Goal: Task Accomplishment & Management: Manage account settings

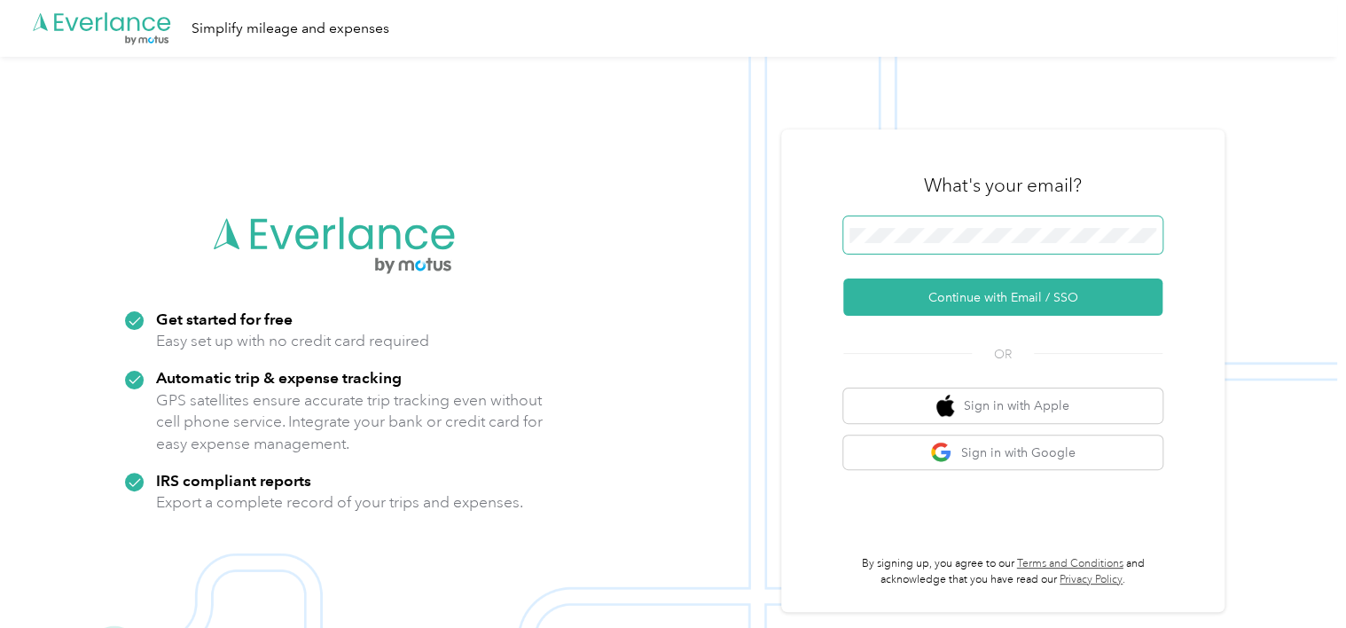
click at [925, 244] on span at bounding box center [1002, 234] width 319 height 37
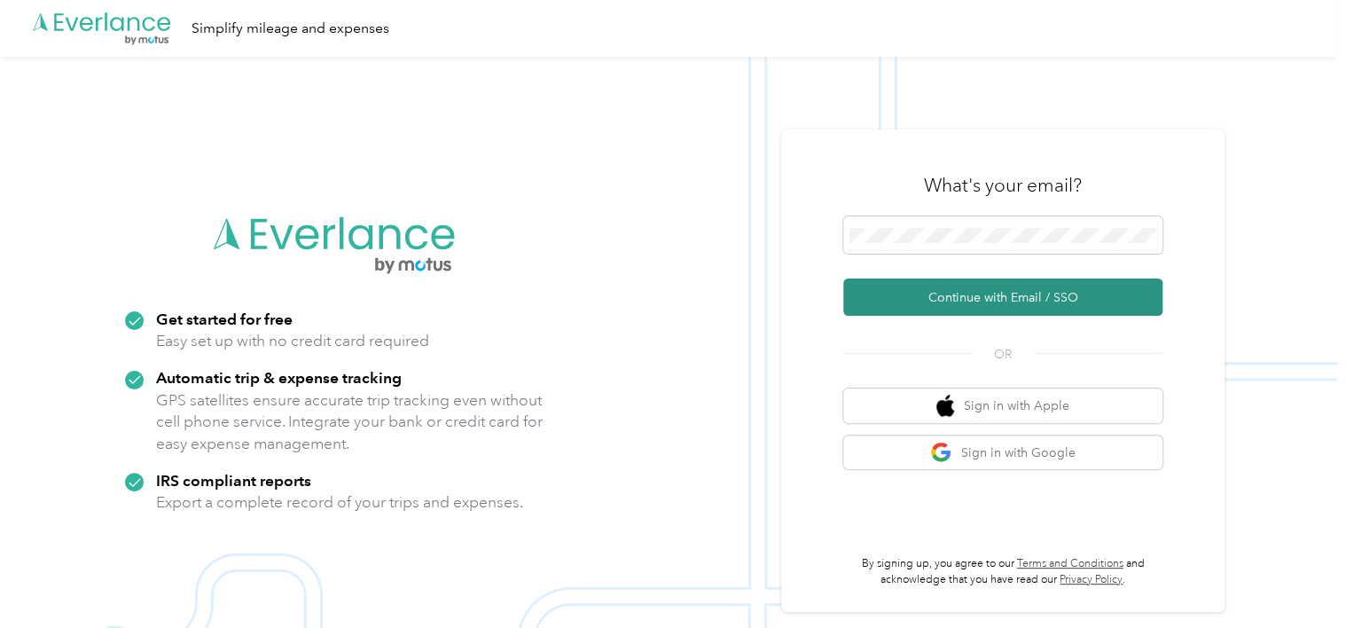
click at [897, 291] on button "Continue with Email / SSO" at bounding box center [1002, 296] width 319 height 37
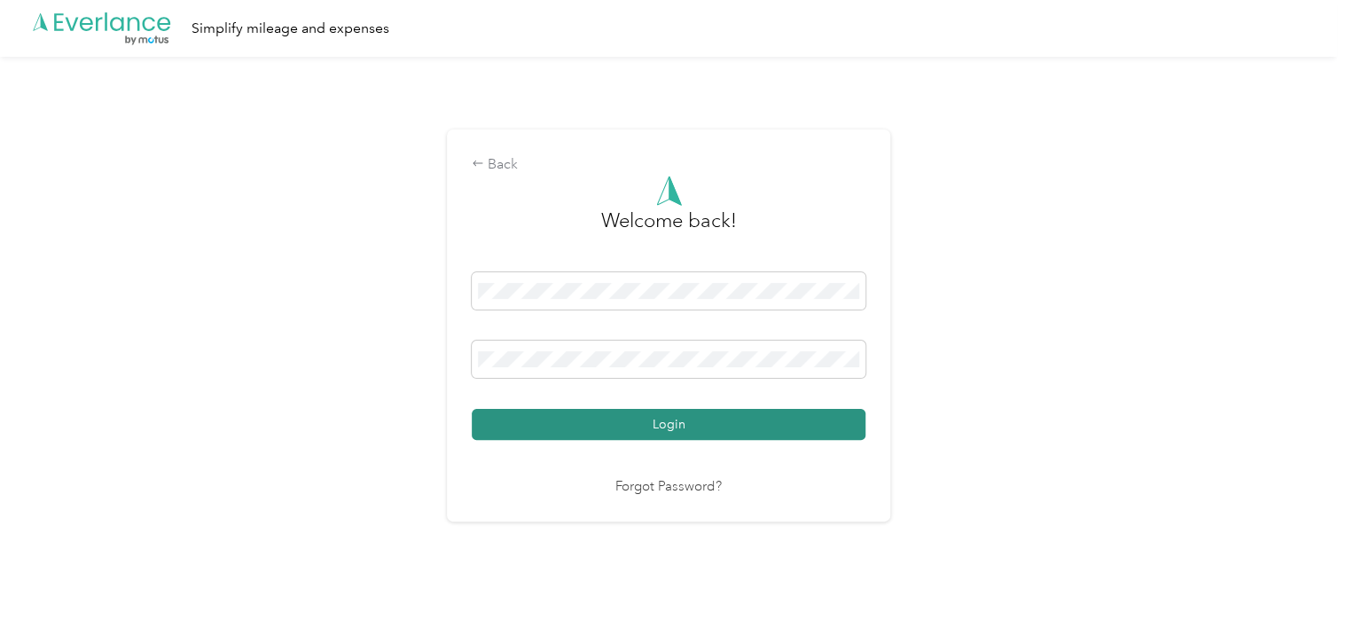
click at [642, 418] on button "Login" at bounding box center [669, 424] width 394 height 31
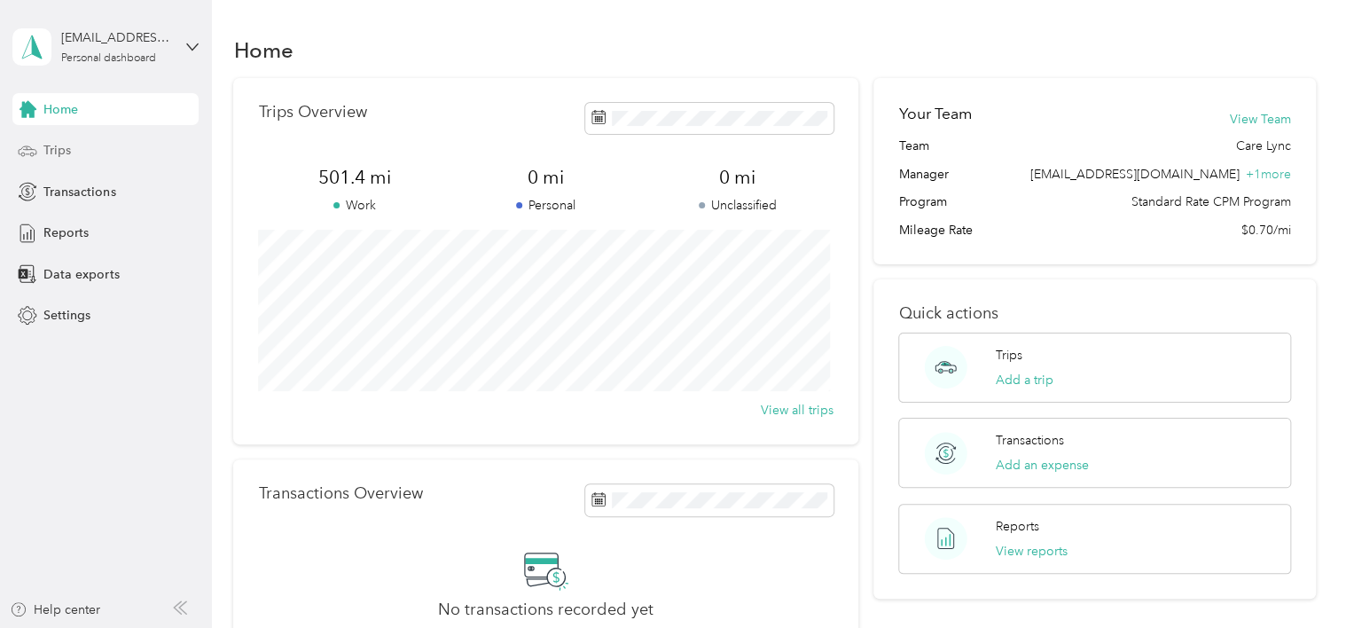
click at [59, 149] on span "Trips" at bounding box center [56, 150] width 27 height 19
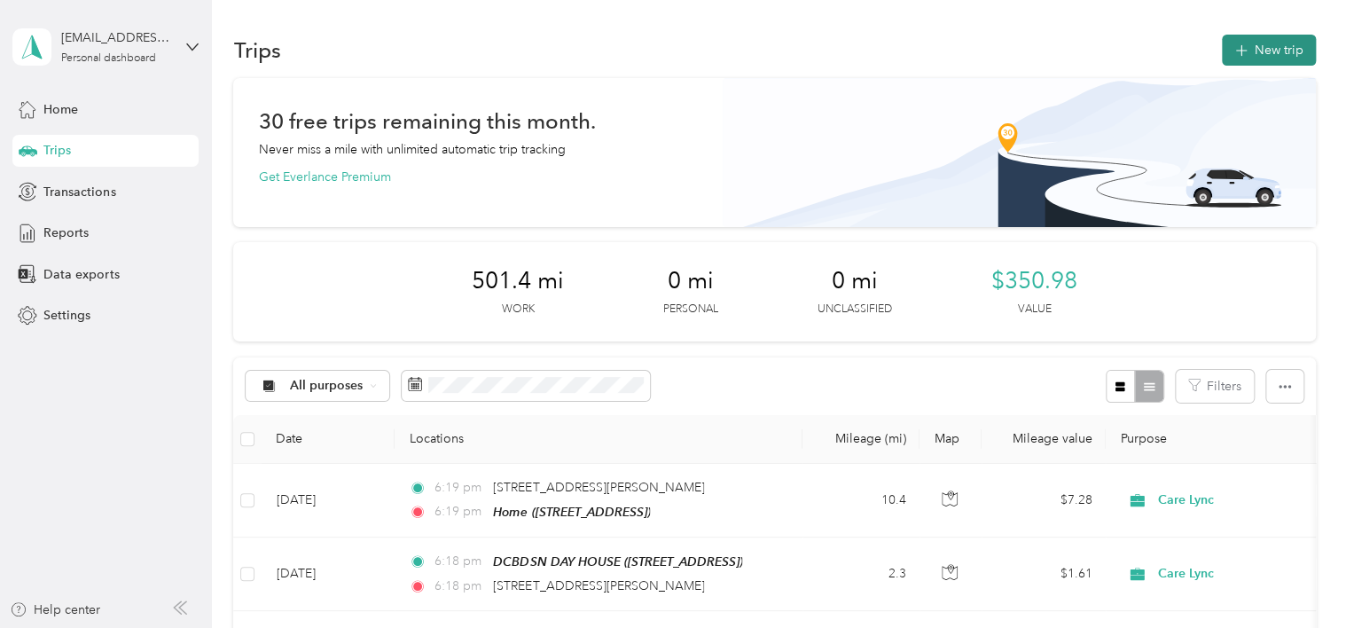
click at [1258, 54] on button "New trip" at bounding box center [1269, 50] width 94 height 31
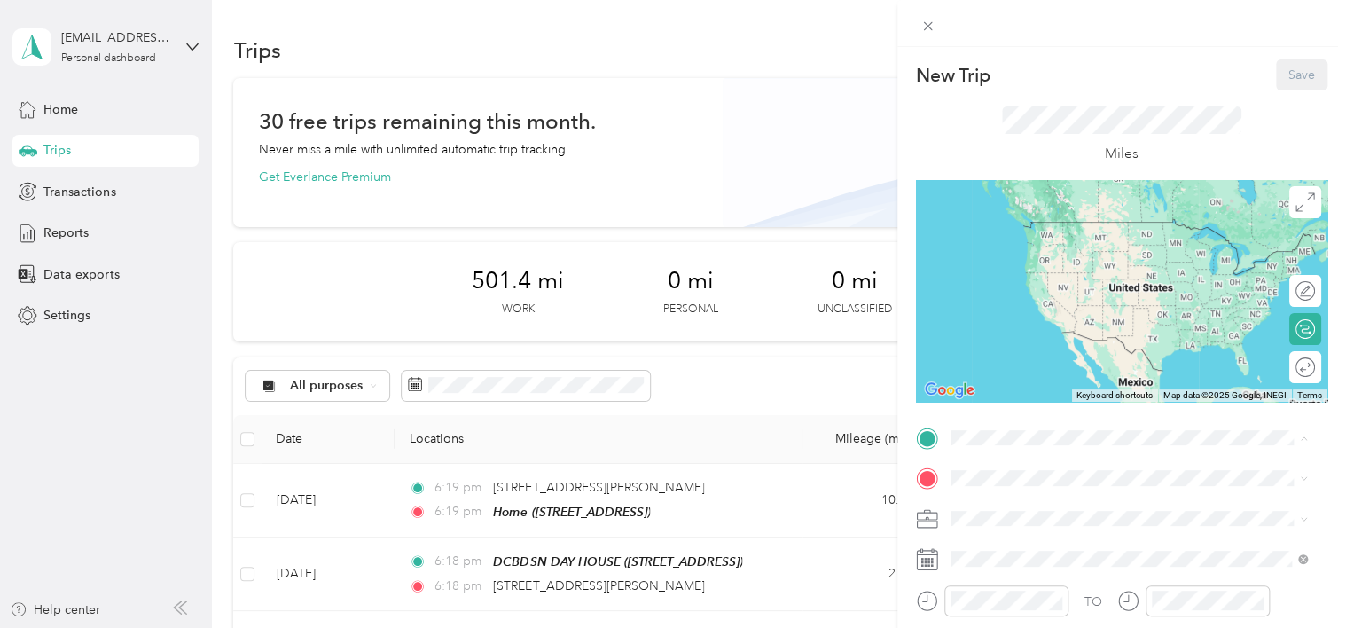
click at [1039, 253] on span "[STREET_ADDRESS], [GEOGRAPHIC_DATA], [GEOGRAPHIC_DATA], [GEOGRAPHIC_DATA]" at bounding box center [1114, 257] width 262 height 34
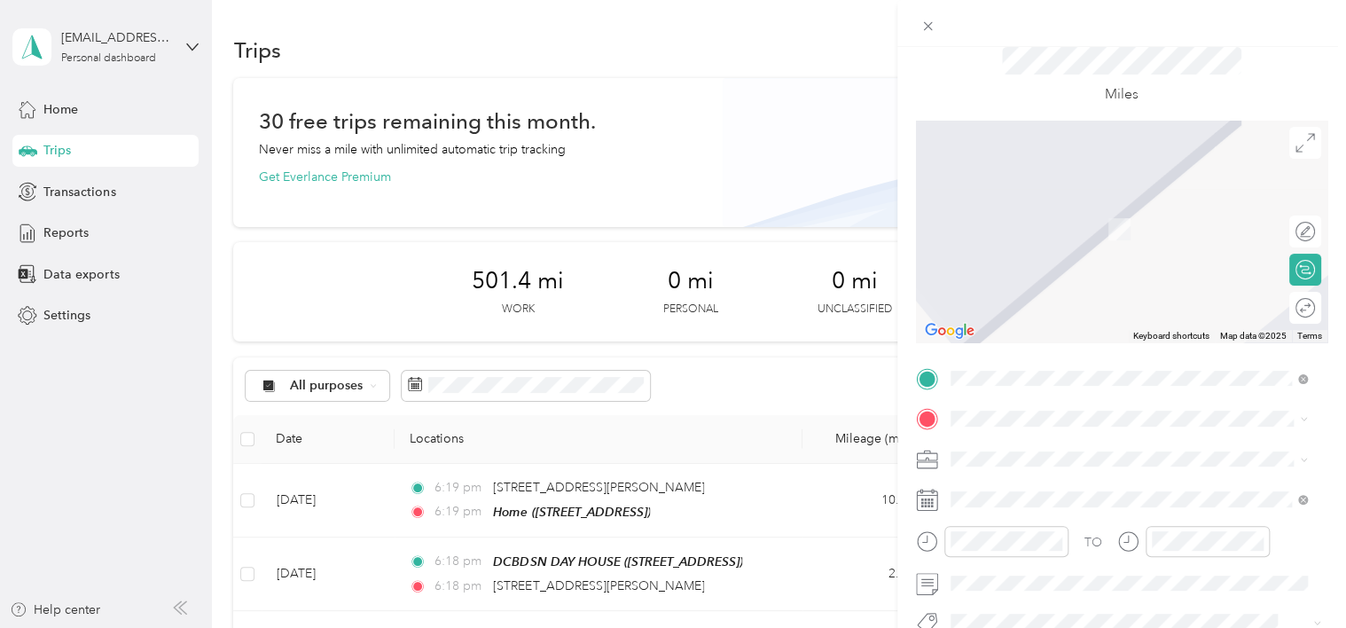
scroll to position [177, 0]
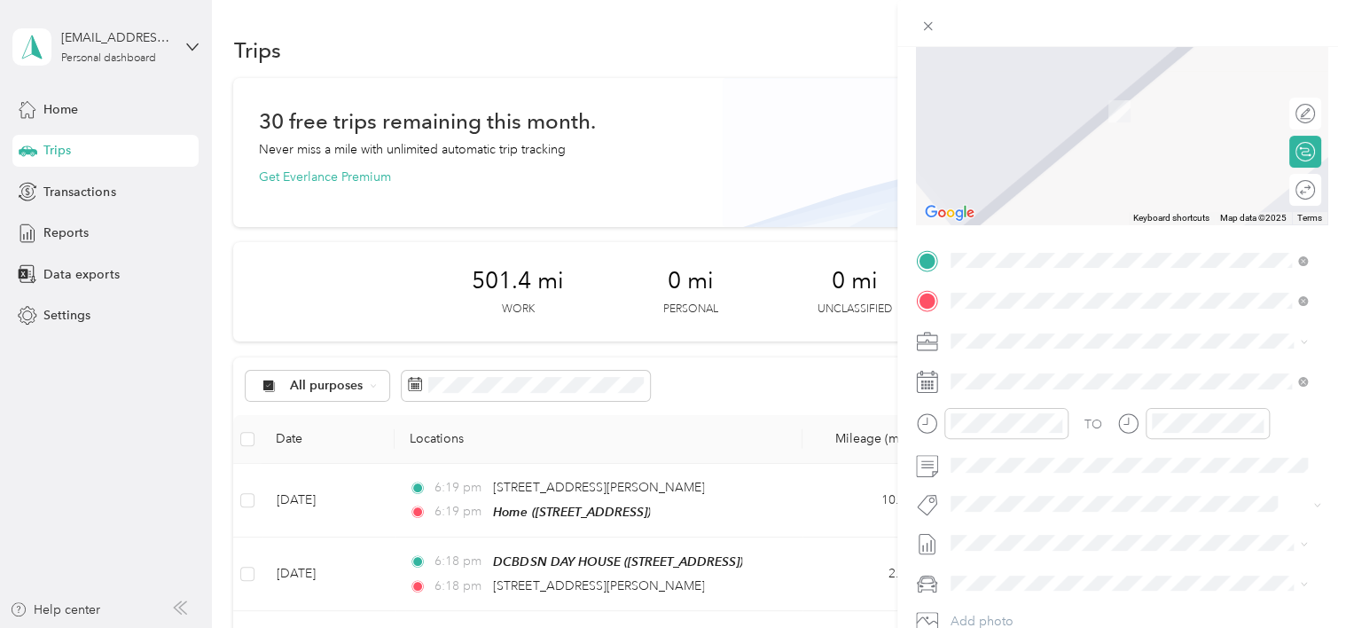
click at [1079, 378] on div "[STREET_ADDRESS][US_STATE]" at bounding box center [1128, 366] width 345 height 24
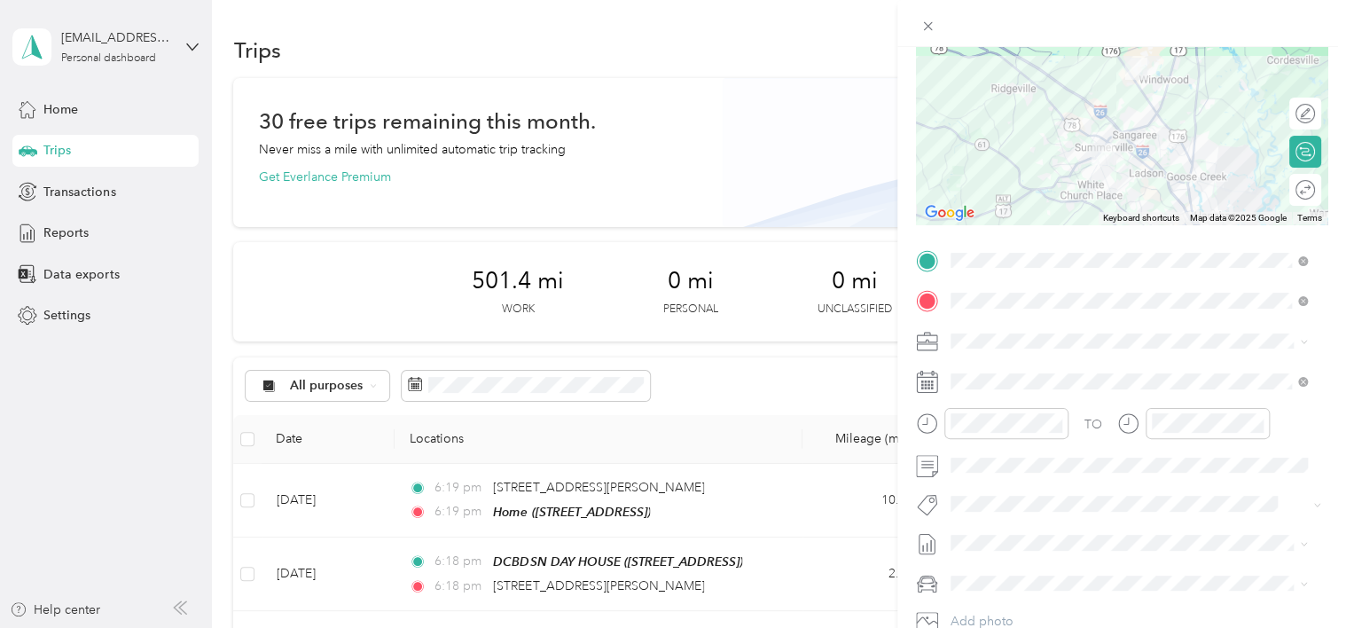
click at [925, 383] on rect at bounding box center [925, 381] width 3 height 3
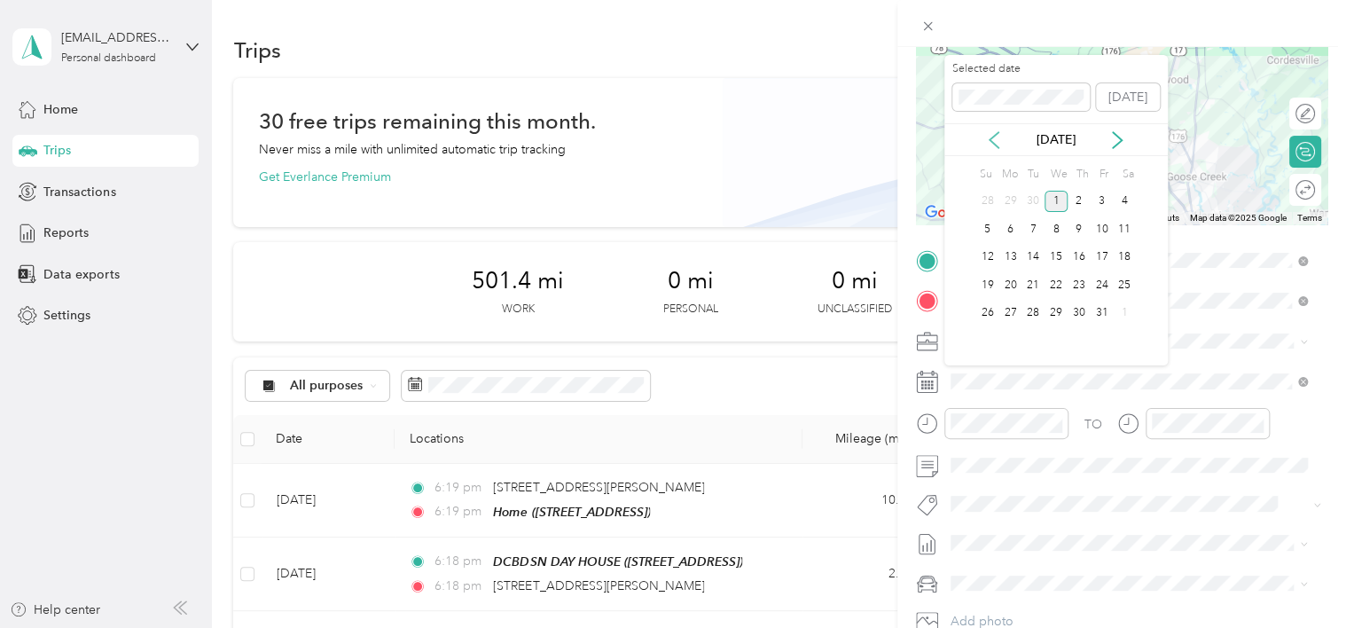
click at [995, 136] on icon at bounding box center [994, 140] width 18 height 18
click at [1027, 282] on div "23" at bounding box center [1032, 285] width 23 height 22
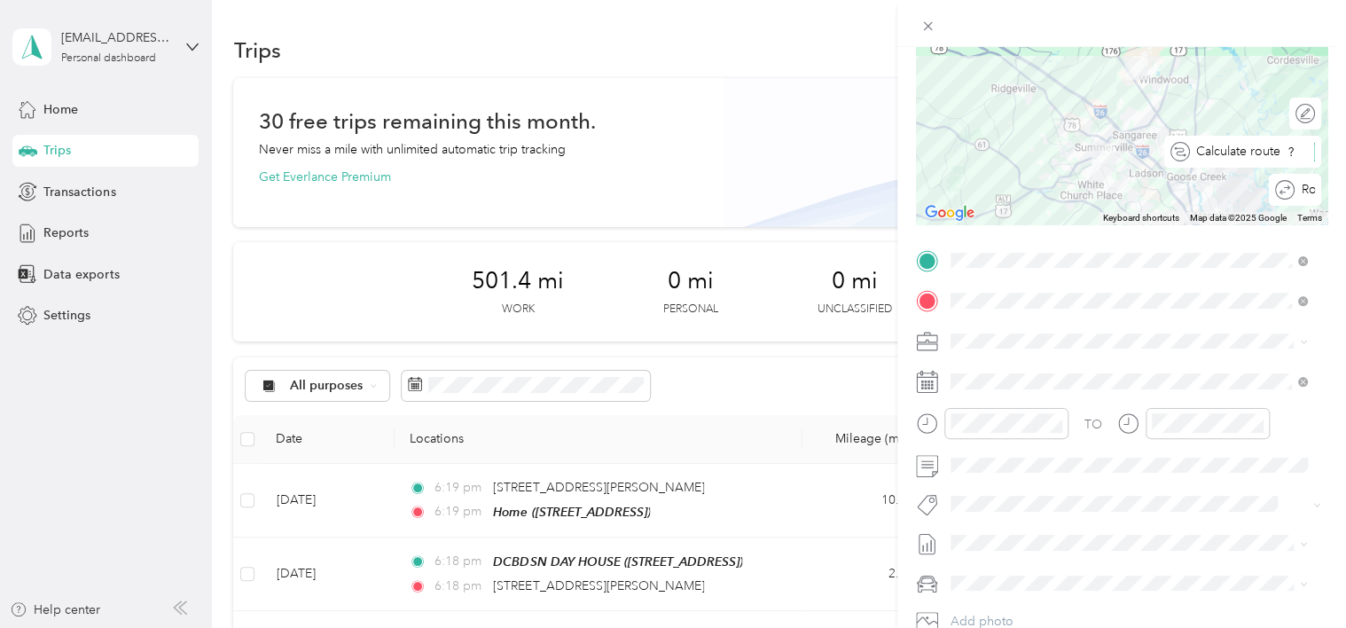
click at [1315, 152] on div at bounding box center [1315, 152] width 0 height 16
click at [1294, 152] on div at bounding box center [1295, 152] width 37 height 19
click at [1315, 186] on div "Round trip" at bounding box center [1315, 190] width 0 height 19
click at [1292, 194] on div at bounding box center [1295, 190] width 37 height 19
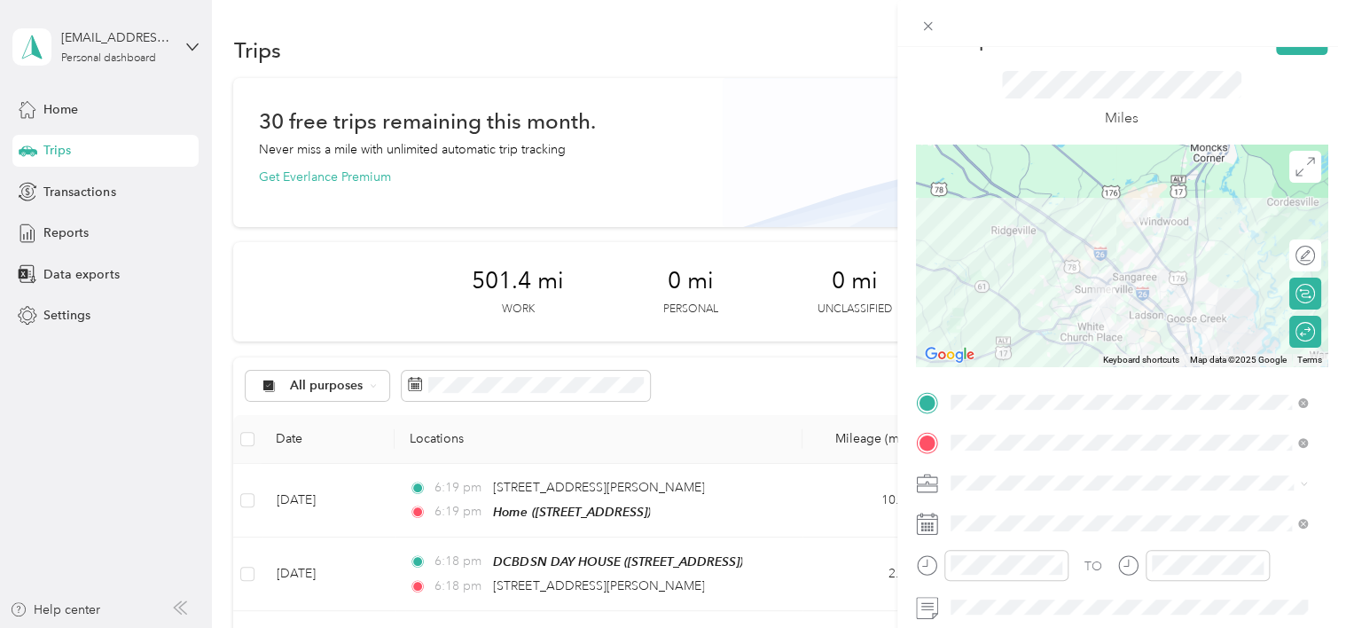
scroll to position [0, 0]
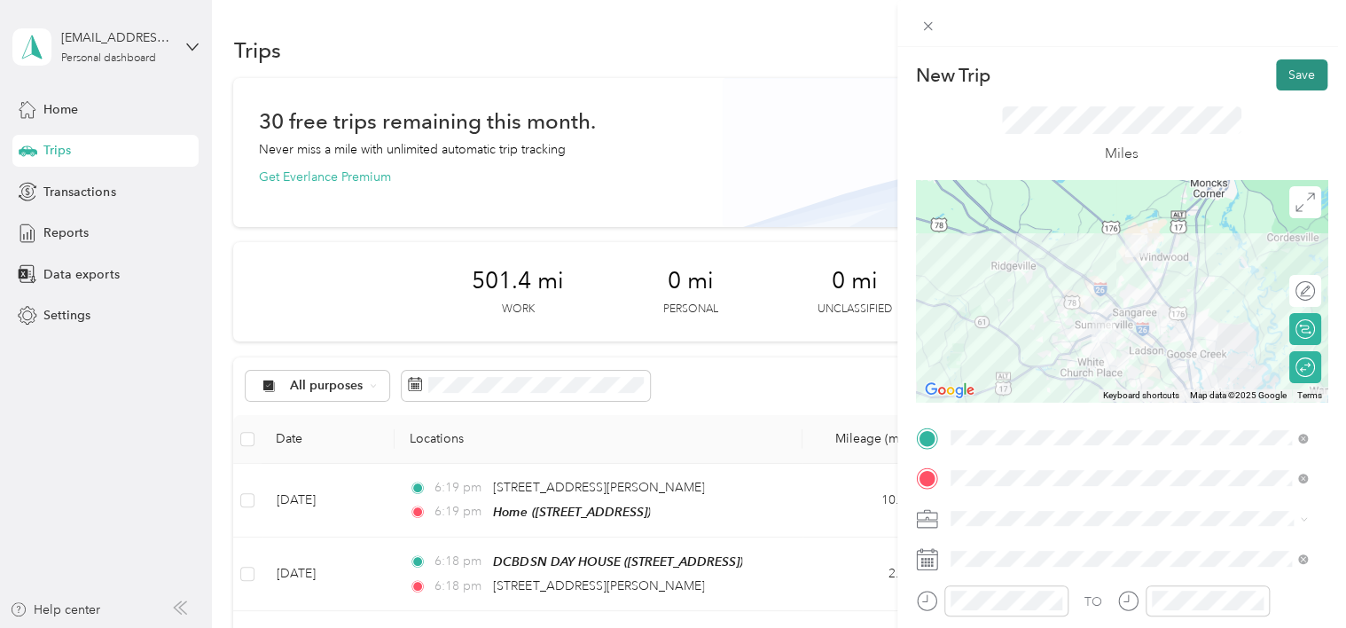
click at [1276, 73] on button "Save" at bounding box center [1301, 74] width 51 height 31
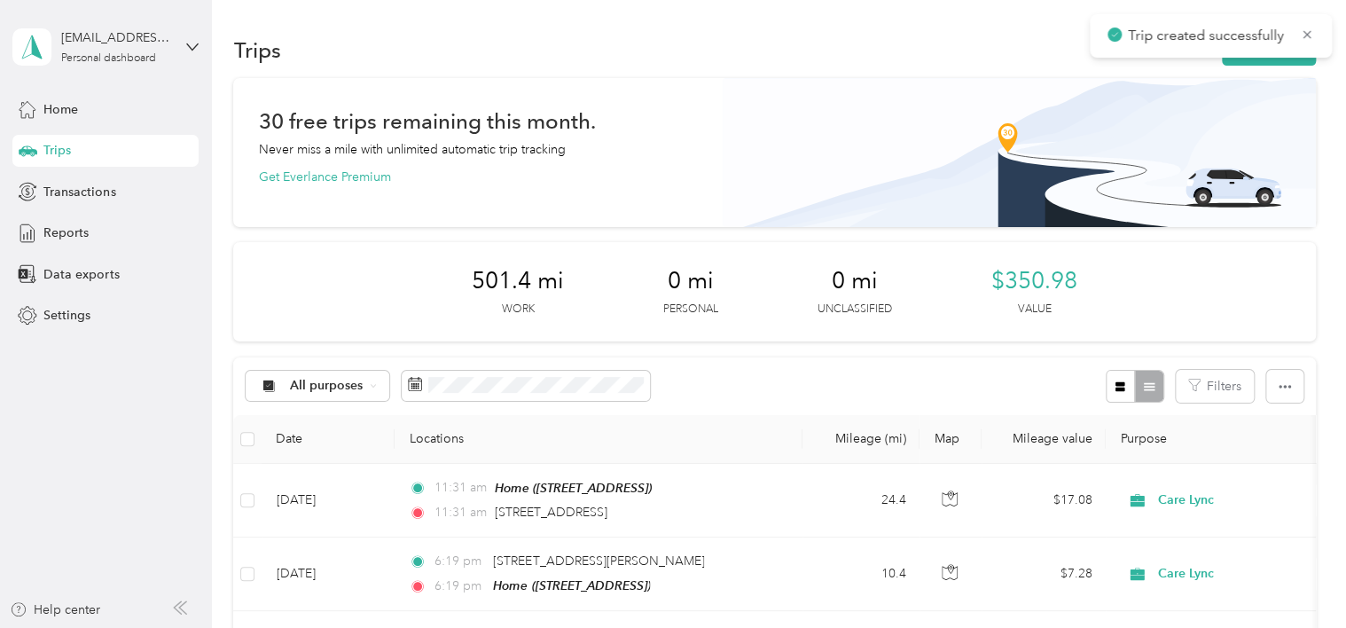
click at [1302, 25] on span "Trip created successfully" at bounding box center [1210, 36] width 207 height 22
click at [1302, 30] on icon at bounding box center [1307, 35] width 14 height 16
click at [1273, 50] on button "New trip" at bounding box center [1269, 50] width 94 height 31
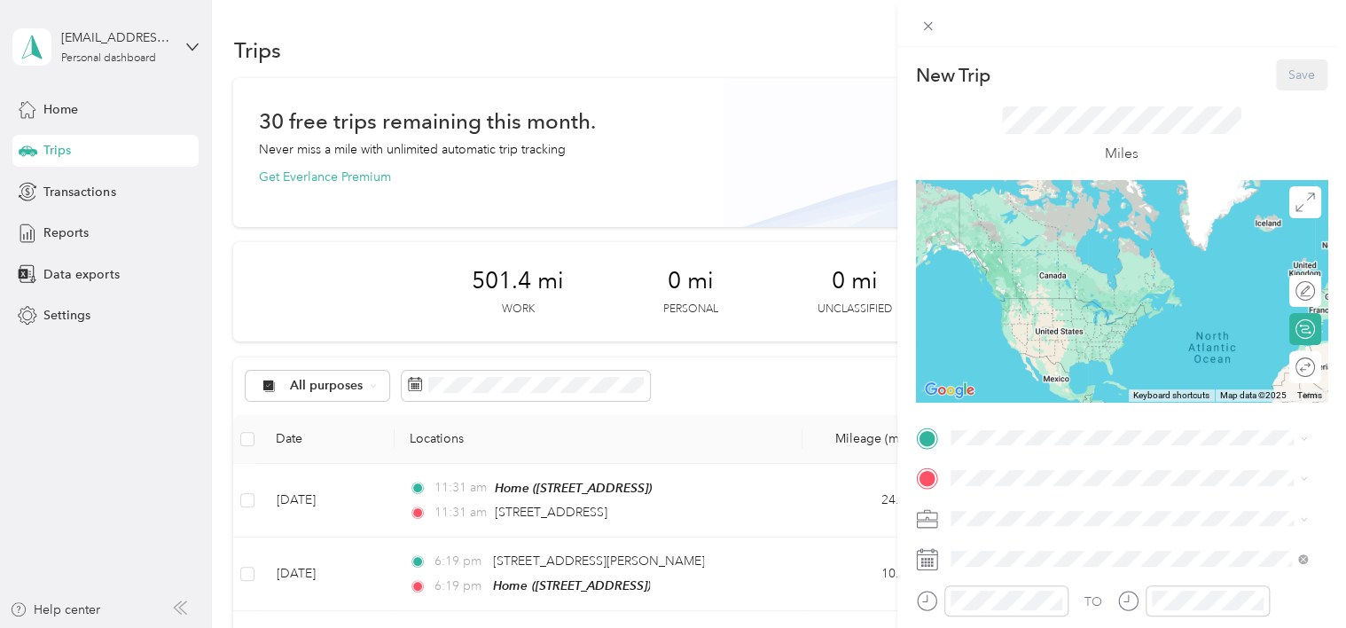
click at [1049, 271] on div "Home [STREET_ADDRESS]" at bounding box center [1128, 243] width 345 height 62
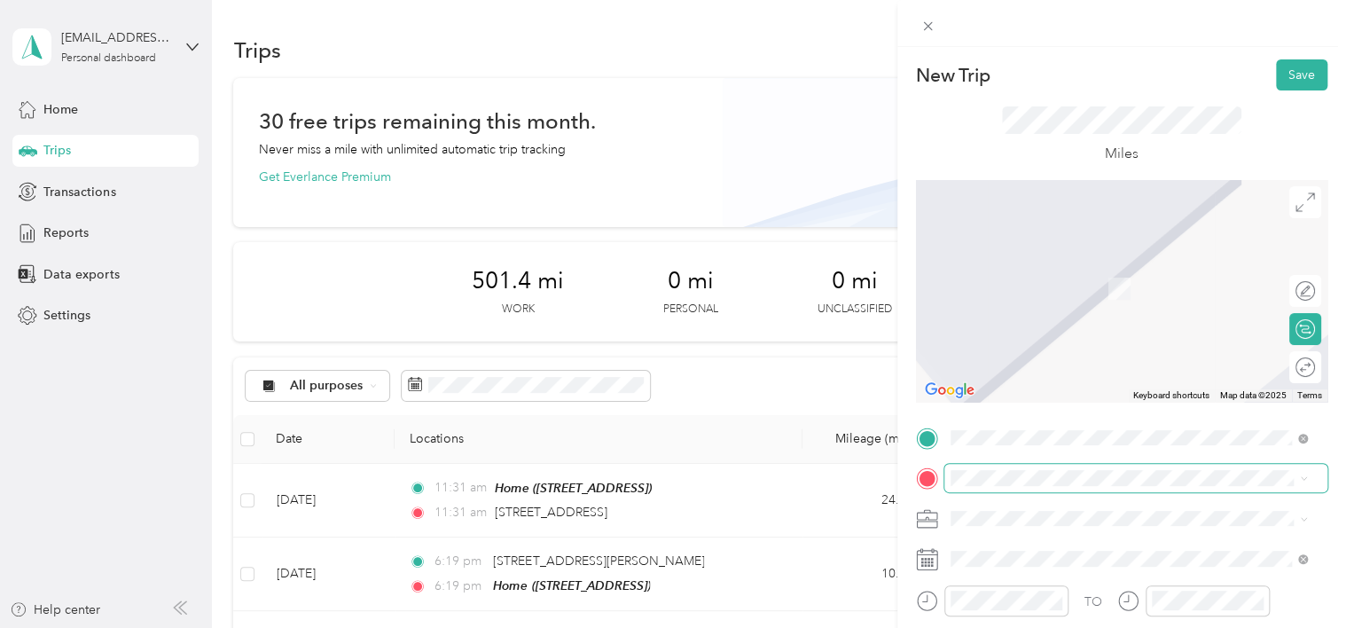
click at [1002, 488] on span at bounding box center [1135, 478] width 383 height 28
click at [1067, 543] on span "[STREET_ADDRESS][US_STATE]" at bounding box center [1071, 535] width 177 height 16
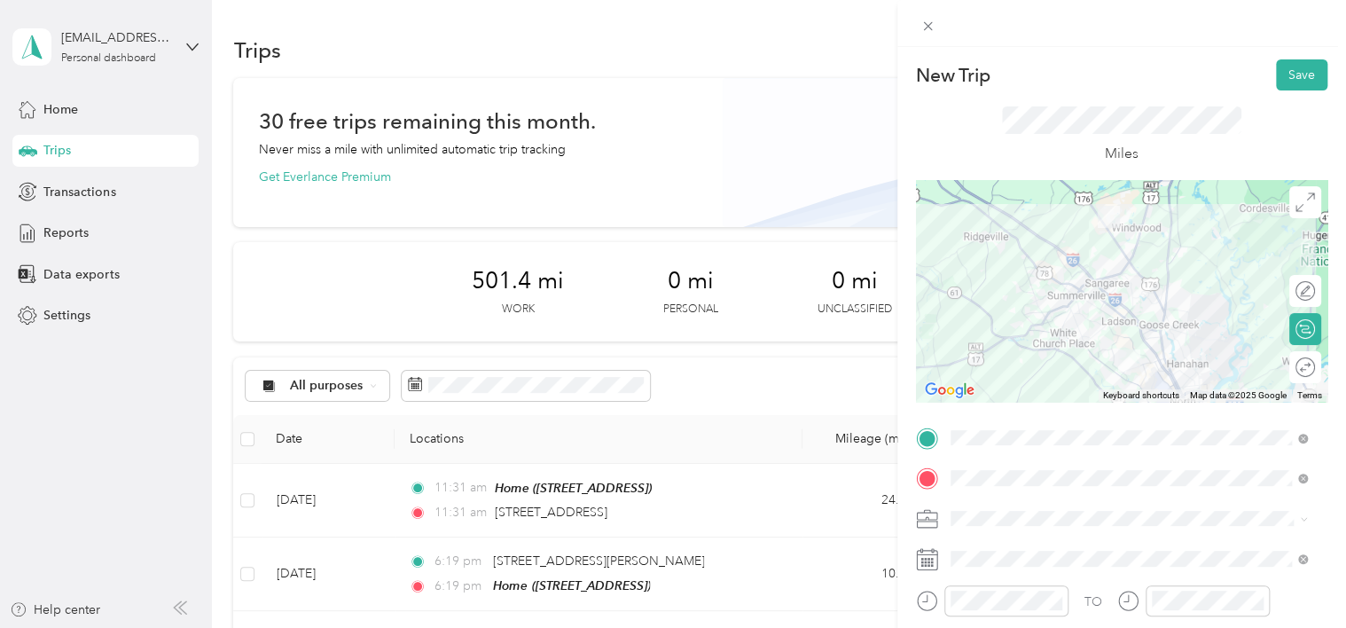
click at [1292, 379] on div "Round trip" at bounding box center [1305, 367] width 32 height 32
click at [1292, 366] on div at bounding box center [1295, 367] width 37 height 19
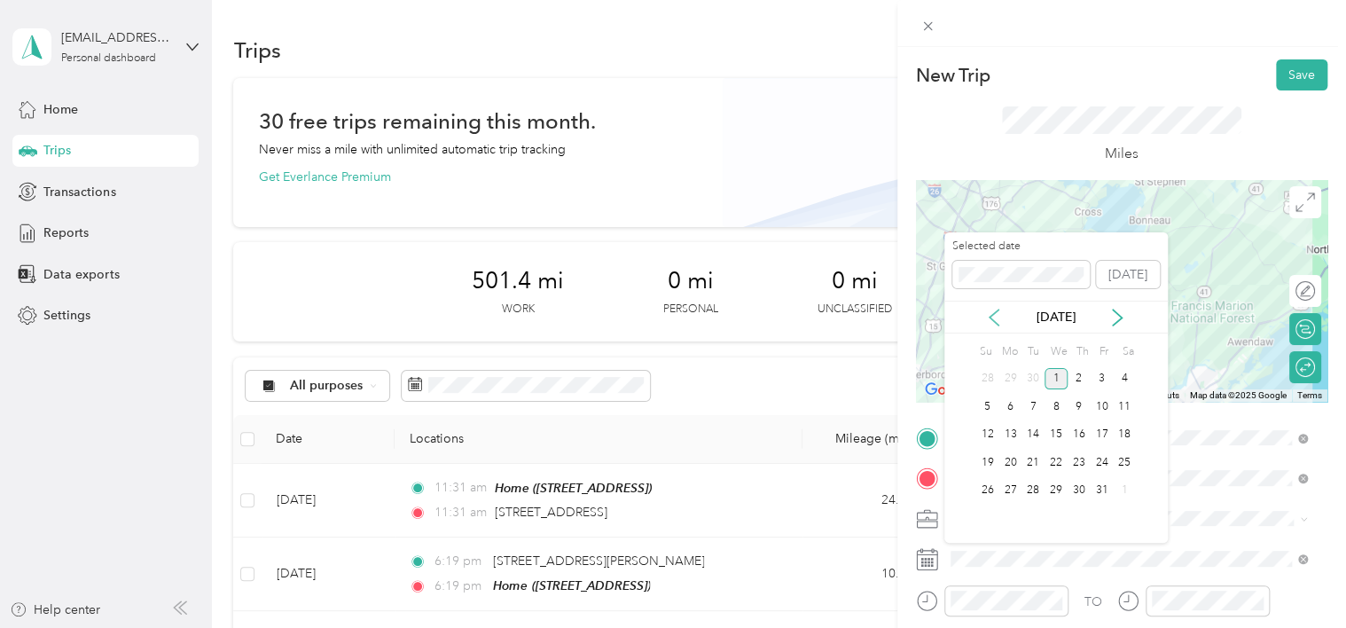
click at [1000, 325] on icon at bounding box center [994, 317] width 18 height 18
click at [1082, 463] on div "25" at bounding box center [1078, 462] width 23 height 22
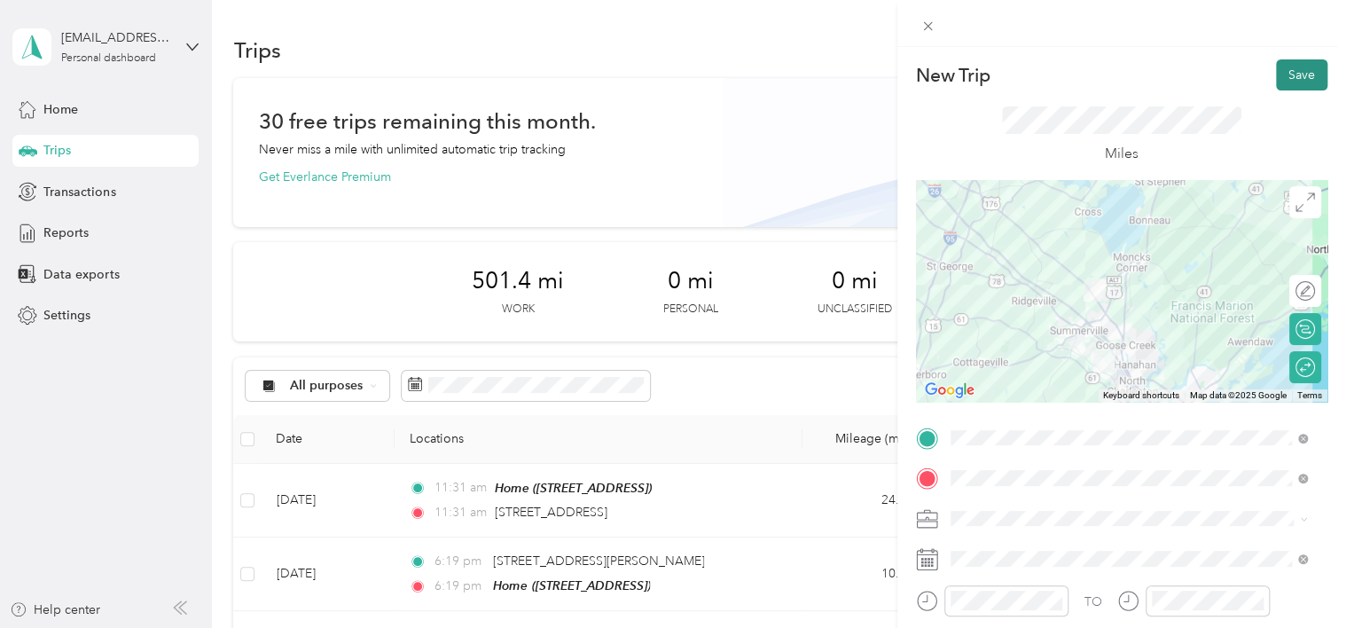
click at [1277, 75] on button "Save" at bounding box center [1301, 74] width 51 height 31
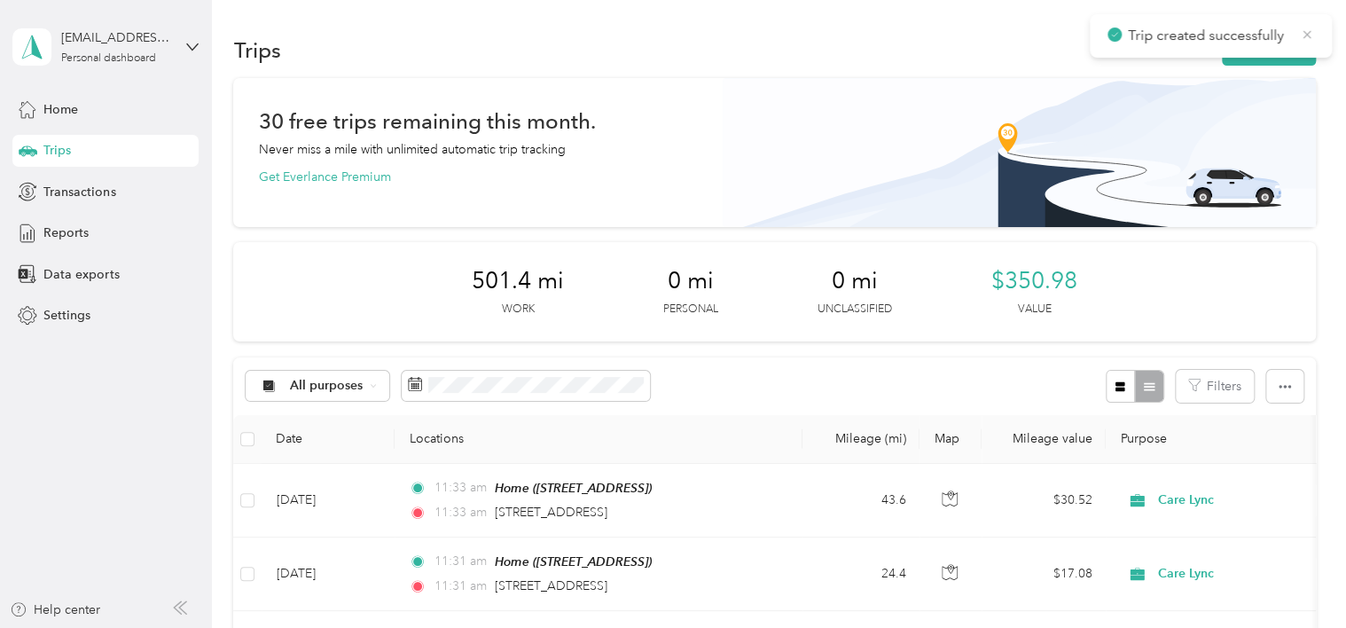
click at [1308, 37] on icon at bounding box center [1307, 35] width 14 height 16
click at [1253, 46] on button "New trip" at bounding box center [1269, 50] width 94 height 31
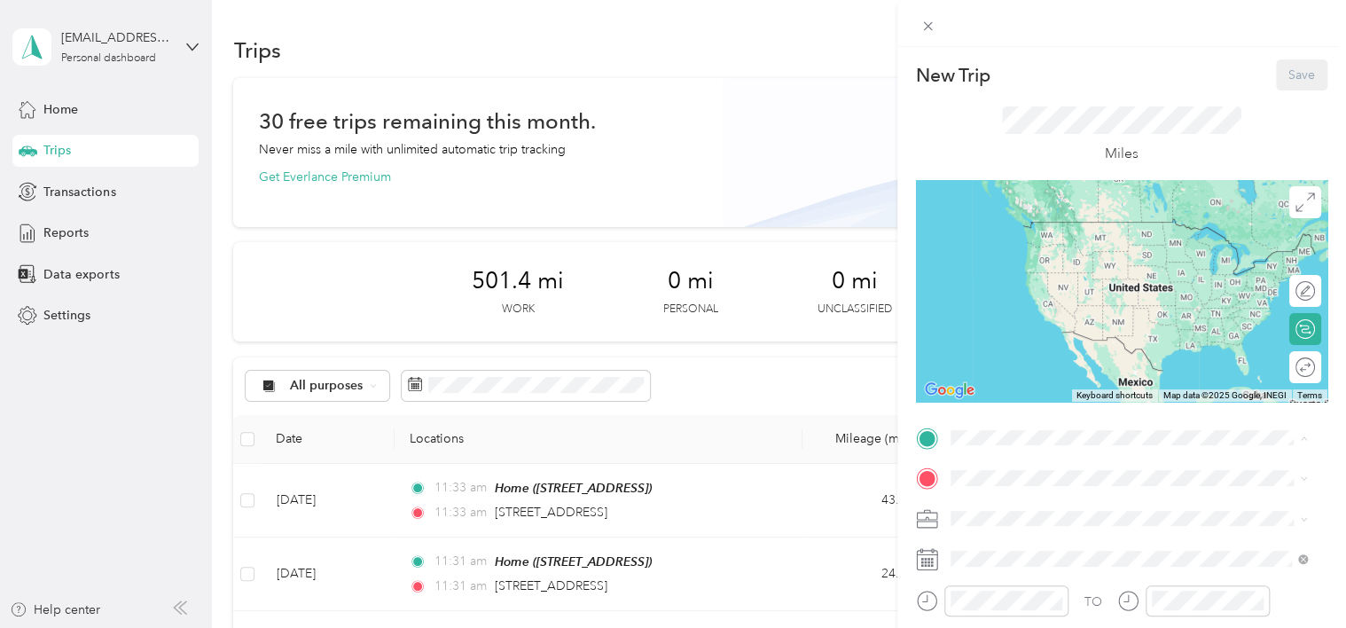
click at [1057, 269] on span "[STREET_ADDRESS], [GEOGRAPHIC_DATA], [GEOGRAPHIC_DATA], [GEOGRAPHIC_DATA]" at bounding box center [1114, 257] width 262 height 34
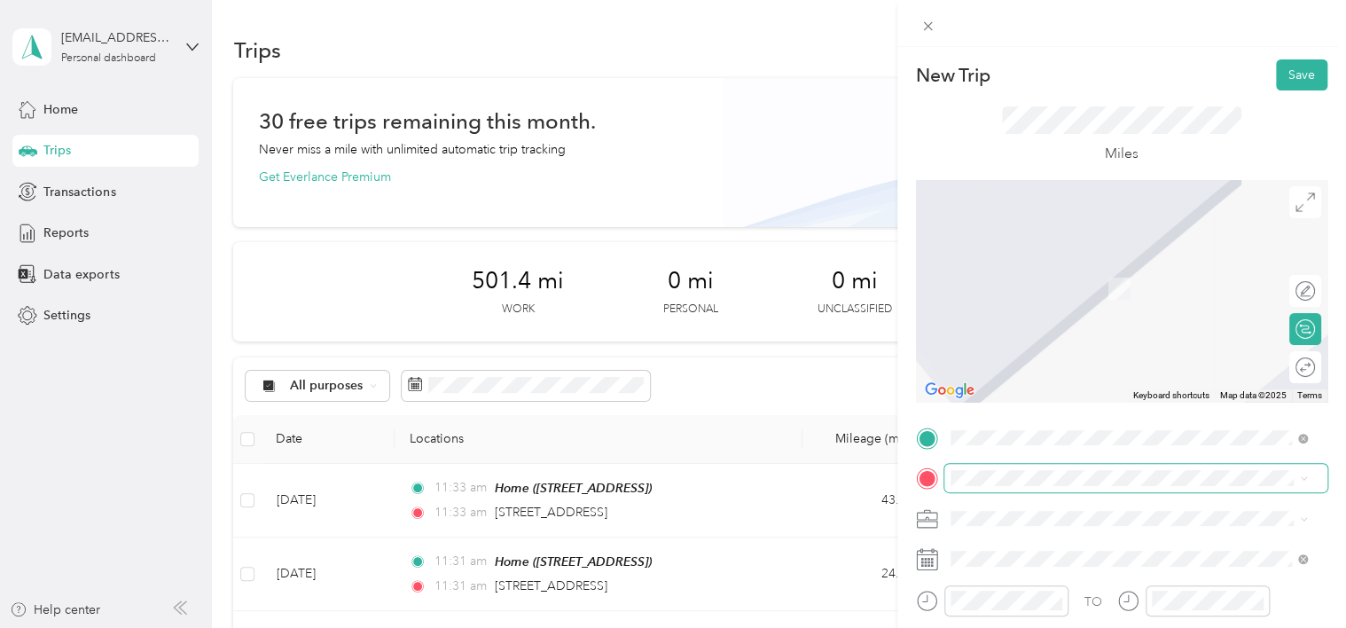
click at [966, 486] on span at bounding box center [1135, 478] width 383 height 28
click at [1105, 275] on div "[STREET_ADDRESS][PERSON_NAME][US_STATE]" at bounding box center [1128, 263] width 345 height 24
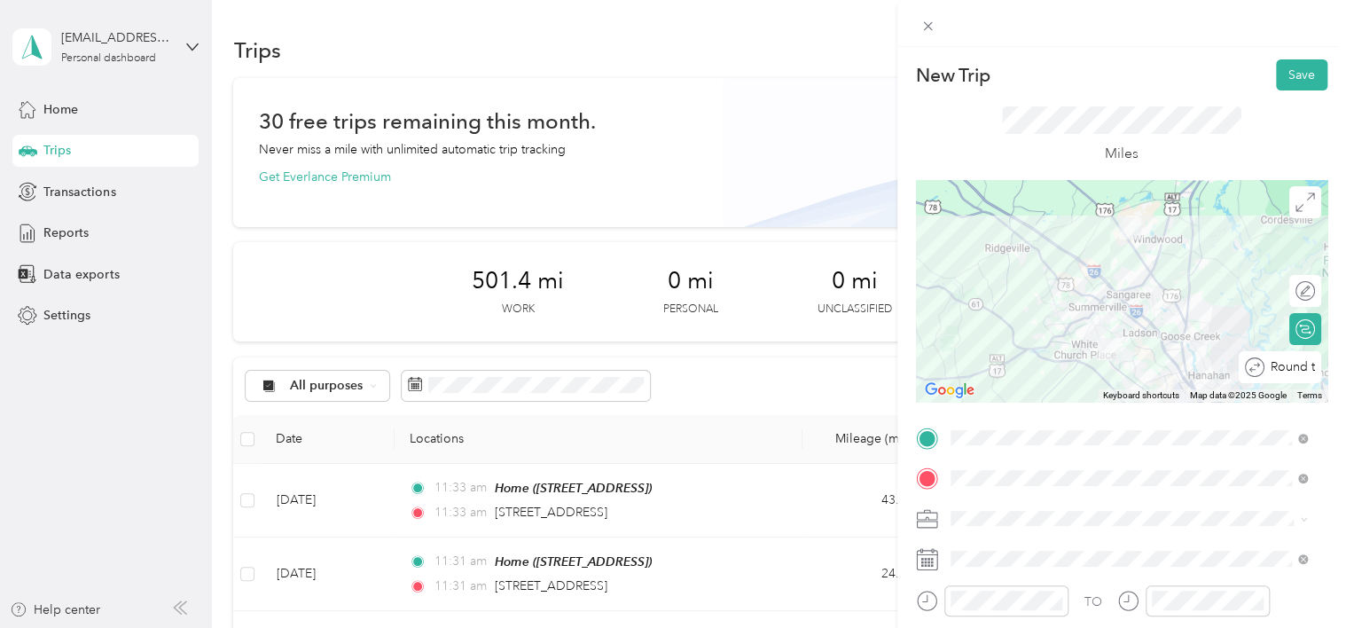
click at [1345, 372] on div at bounding box center [1363, 367] width 0 height 19
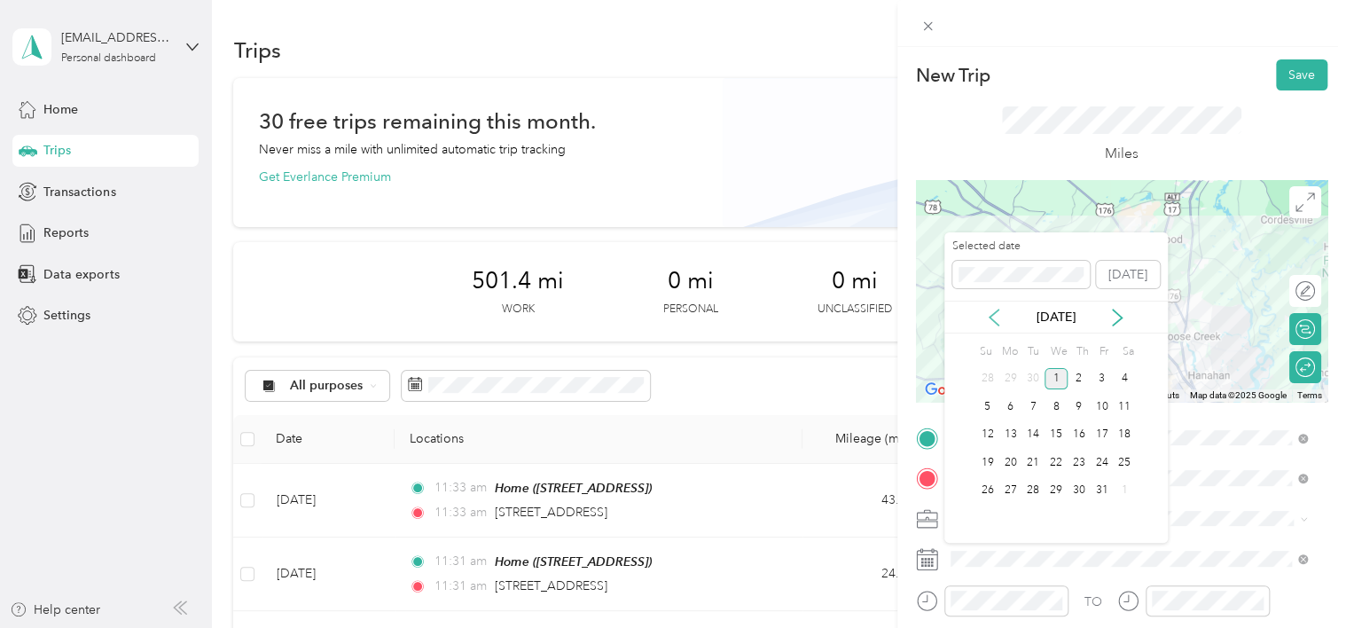
click at [995, 319] on icon at bounding box center [994, 317] width 18 height 18
click at [1097, 463] on div "26" at bounding box center [1100, 462] width 23 height 22
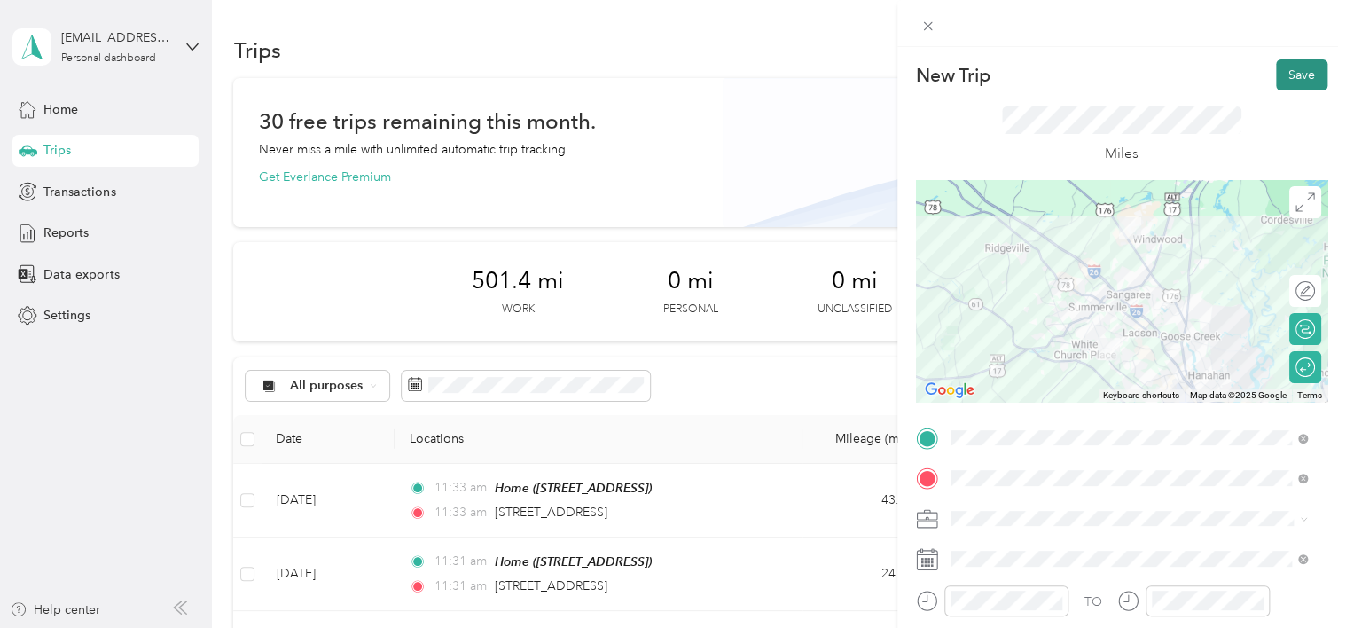
click at [1292, 74] on button "Save" at bounding box center [1301, 74] width 51 height 31
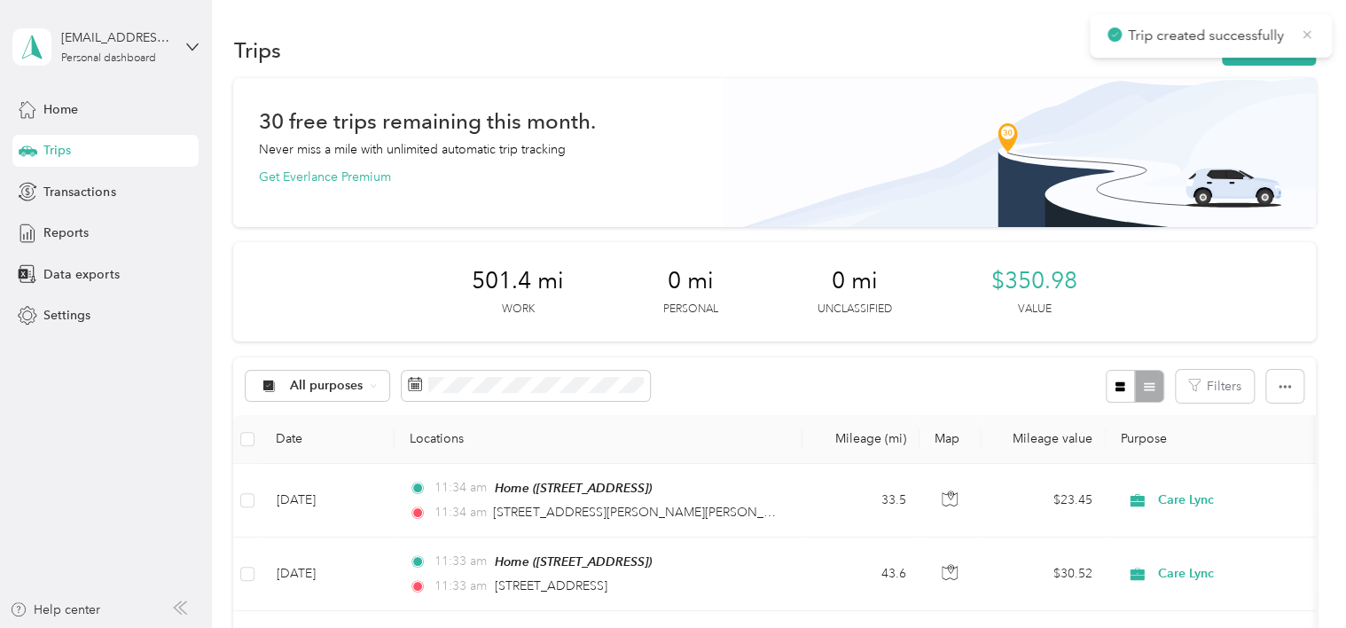
click at [1305, 33] on icon at bounding box center [1307, 35] width 14 height 16
click at [1254, 43] on button "New trip" at bounding box center [1269, 50] width 94 height 31
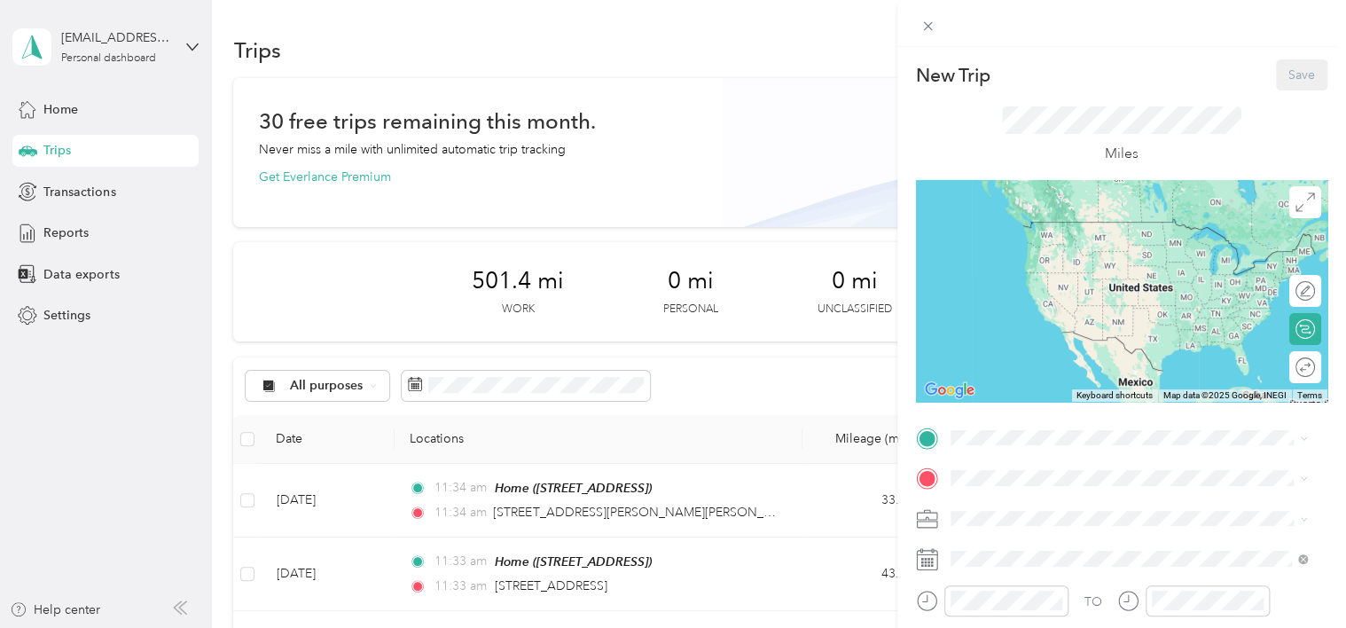
click at [1004, 269] on div "Home [STREET_ADDRESS]" at bounding box center [1128, 243] width 345 height 62
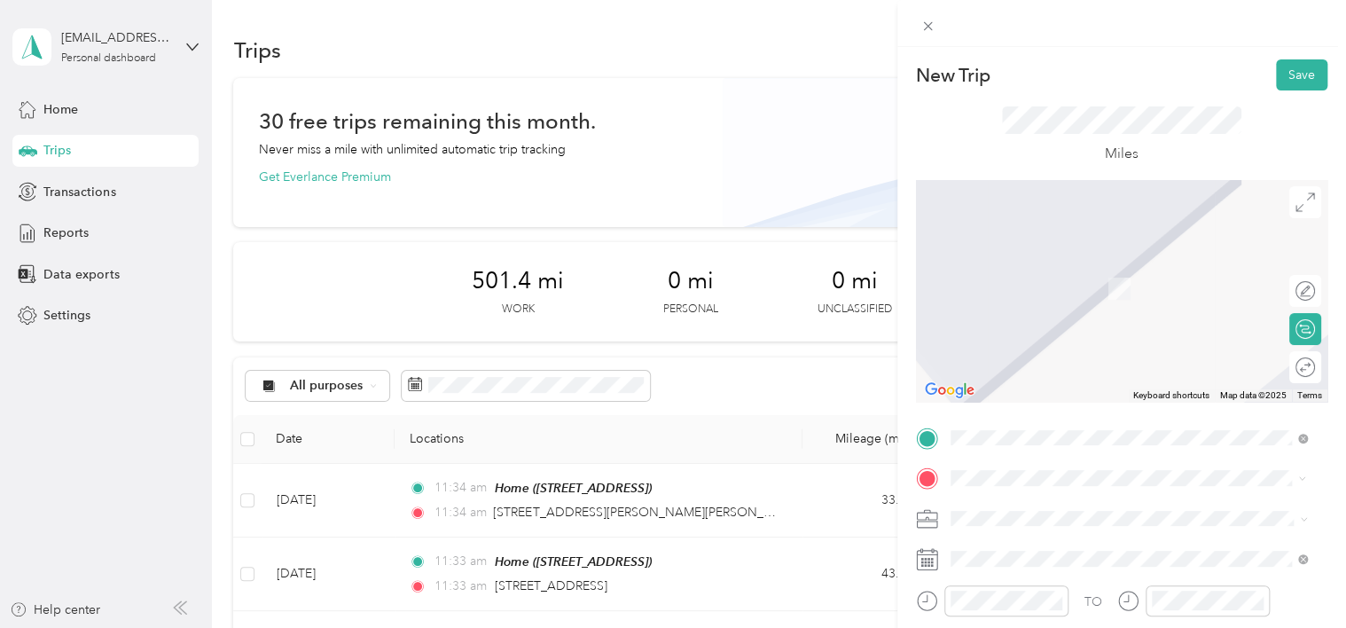
click at [1105, 280] on li "[STREET_ADDRESS][PERSON_NAME][US_STATE]" at bounding box center [1129, 263] width 370 height 36
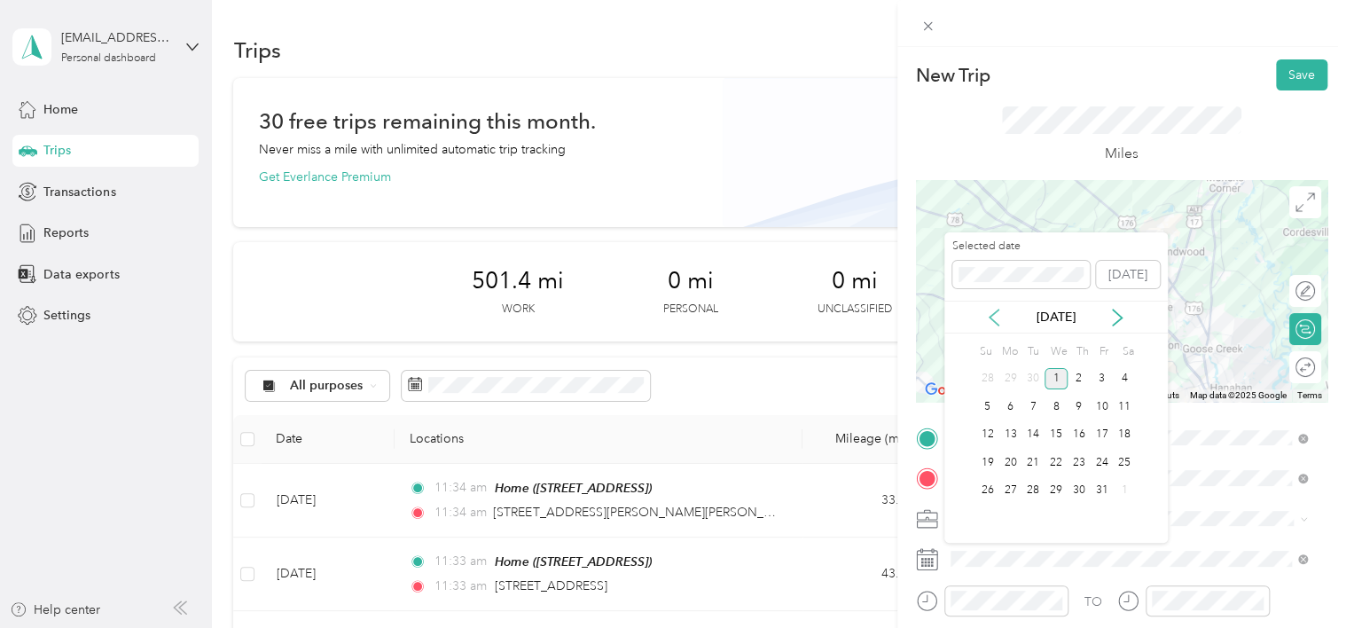
click at [998, 314] on icon at bounding box center [994, 317] width 18 height 18
click at [1017, 488] on div "29" at bounding box center [1009, 491] width 23 height 22
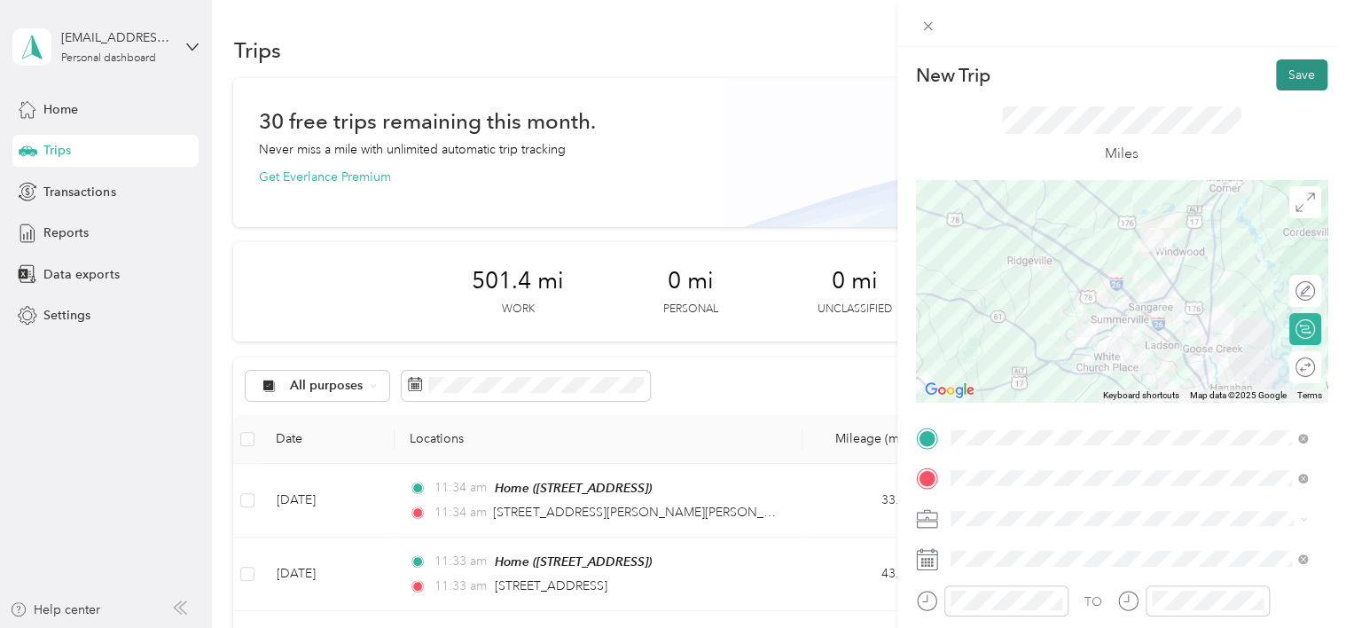
click at [1302, 78] on button "Save" at bounding box center [1301, 74] width 51 height 31
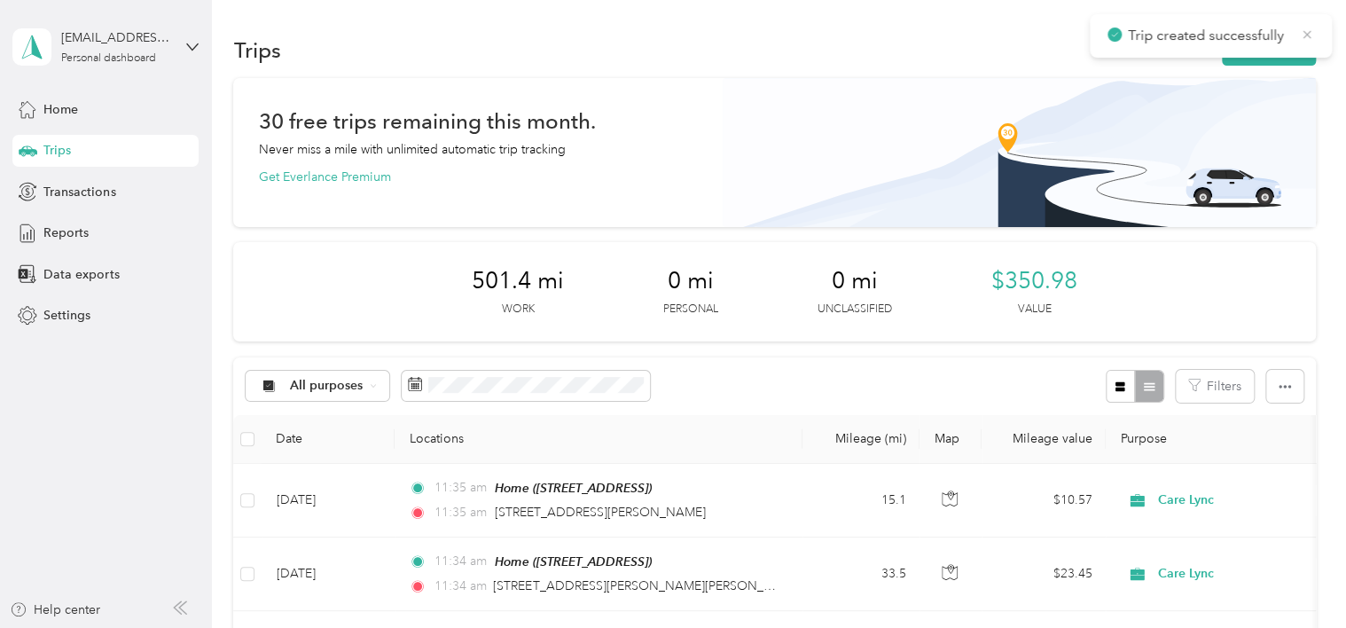
click at [1305, 42] on icon at bounding box center [1307, 35] width 14 height 16
click at [1264, 43] on button "New trip" at bounding box center [1269, 50] width 94 height 31
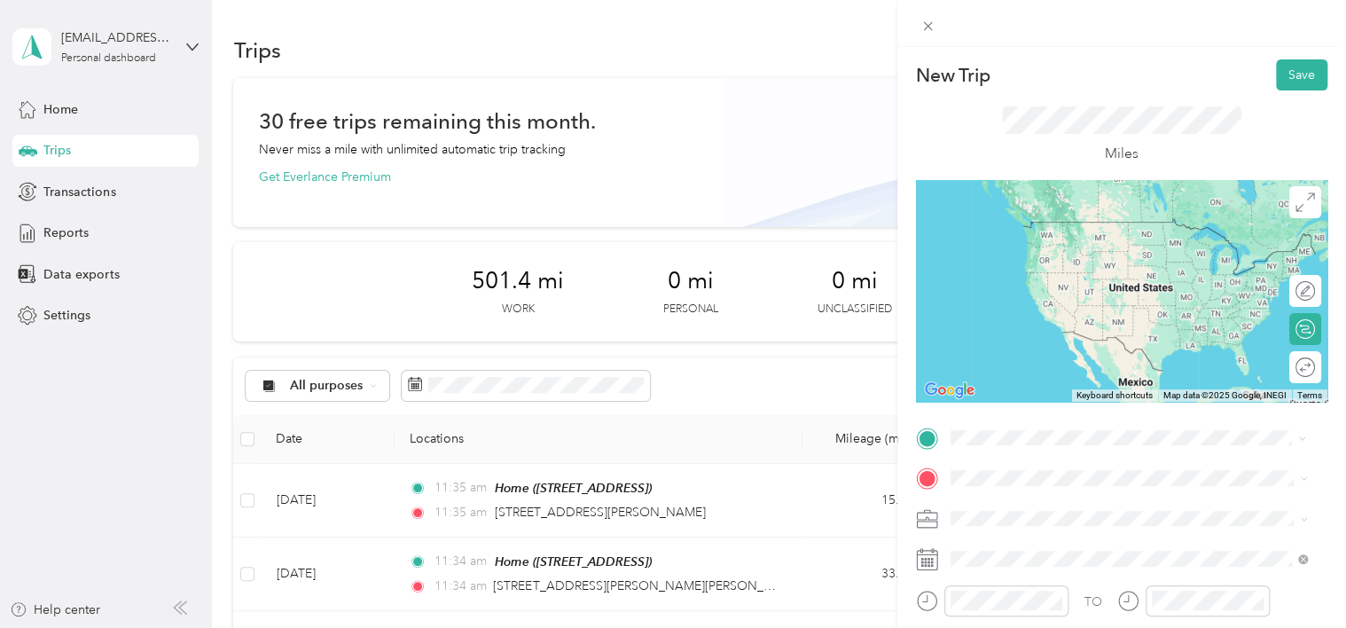
click at [1050, 230] on span "[STREET_ADDRESS][PERSON_NAME][US_STATE]" at bounding box center [1121, 222] width 276 height 16
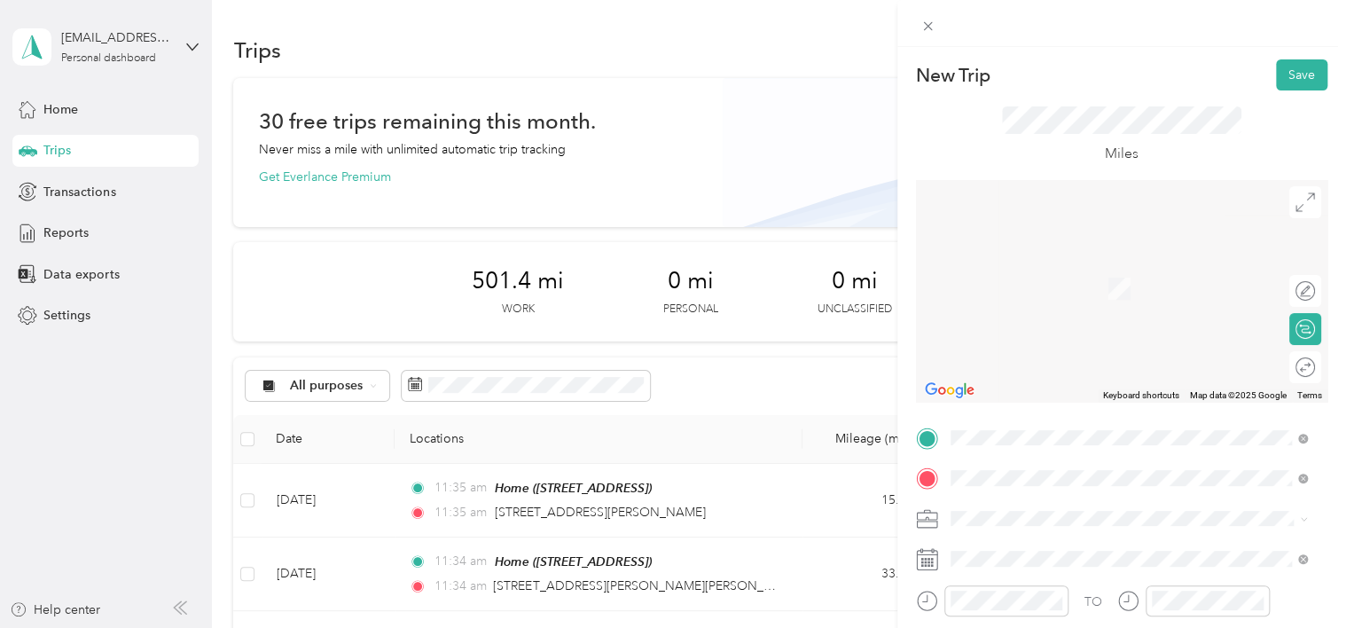
click at [1075, 289] on span "[STREET_ADDRESS][US_STATE]" at bounding box center [1071, 281] width 177 height 16
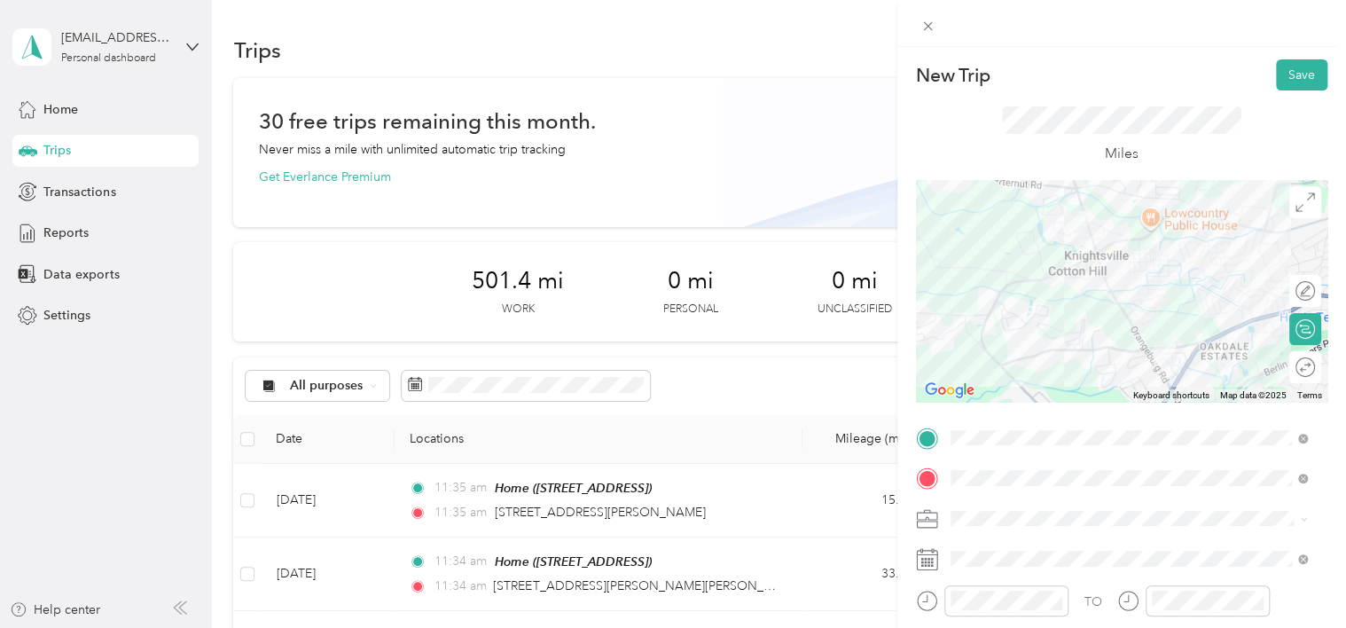
click at [931, 559] on rect at bounding box center [932, 559] width 3 height 3
click at [922, 561] on icon at bounding box center [927, 559] width 22 height 22
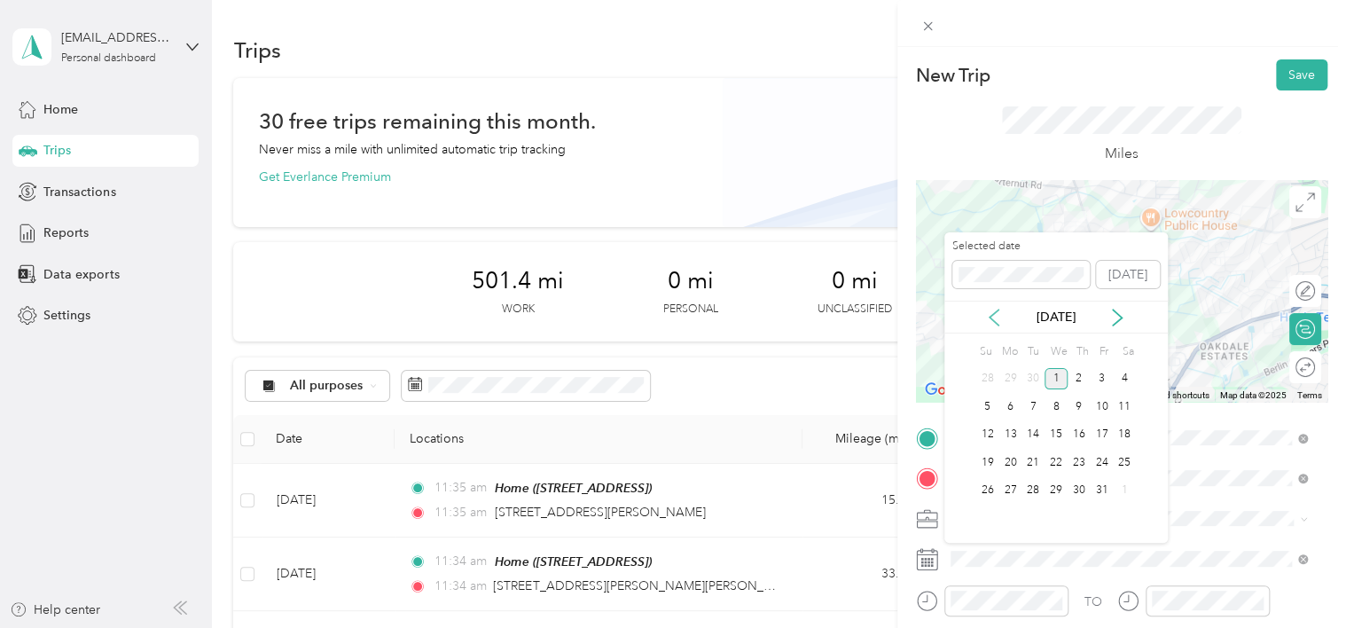
click at [997, 320] on icon at bounding box center [994, 317] width 18 height 18
click at [1007, 493] on div "29" at bounding box center [1009, 491] width 23 height 22
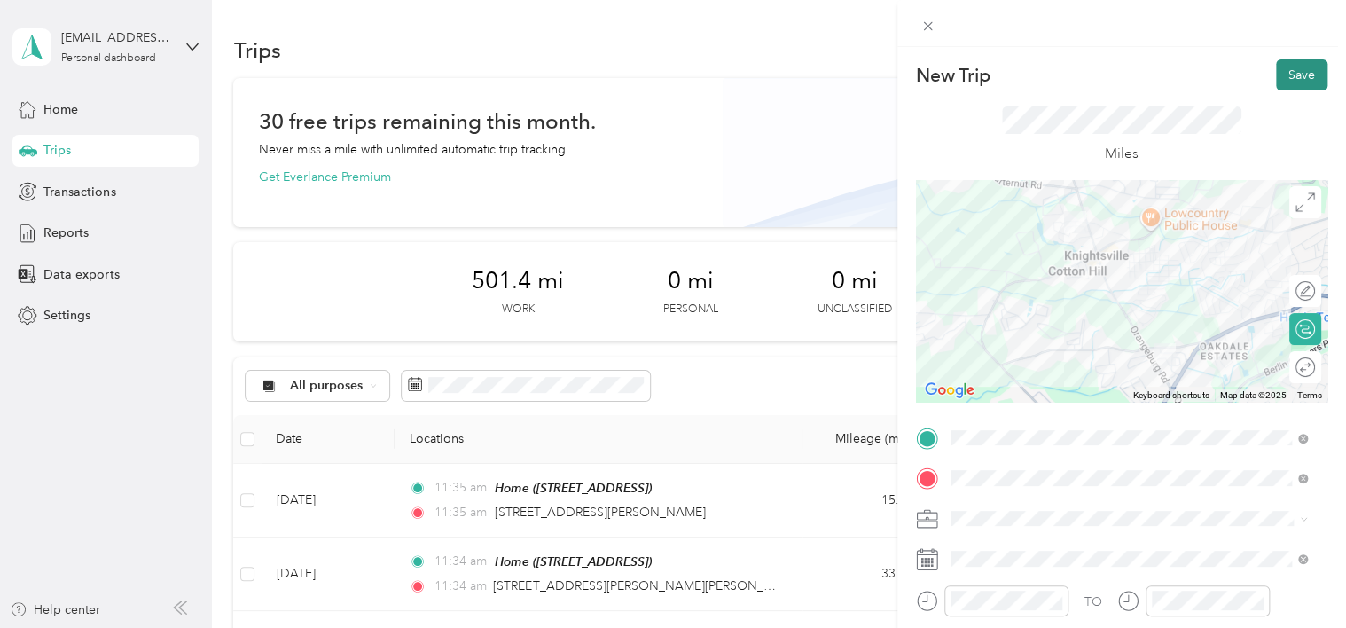
click at [1278, 74] on button "Save" at bounding box center [1301, 74] width 51 height 31
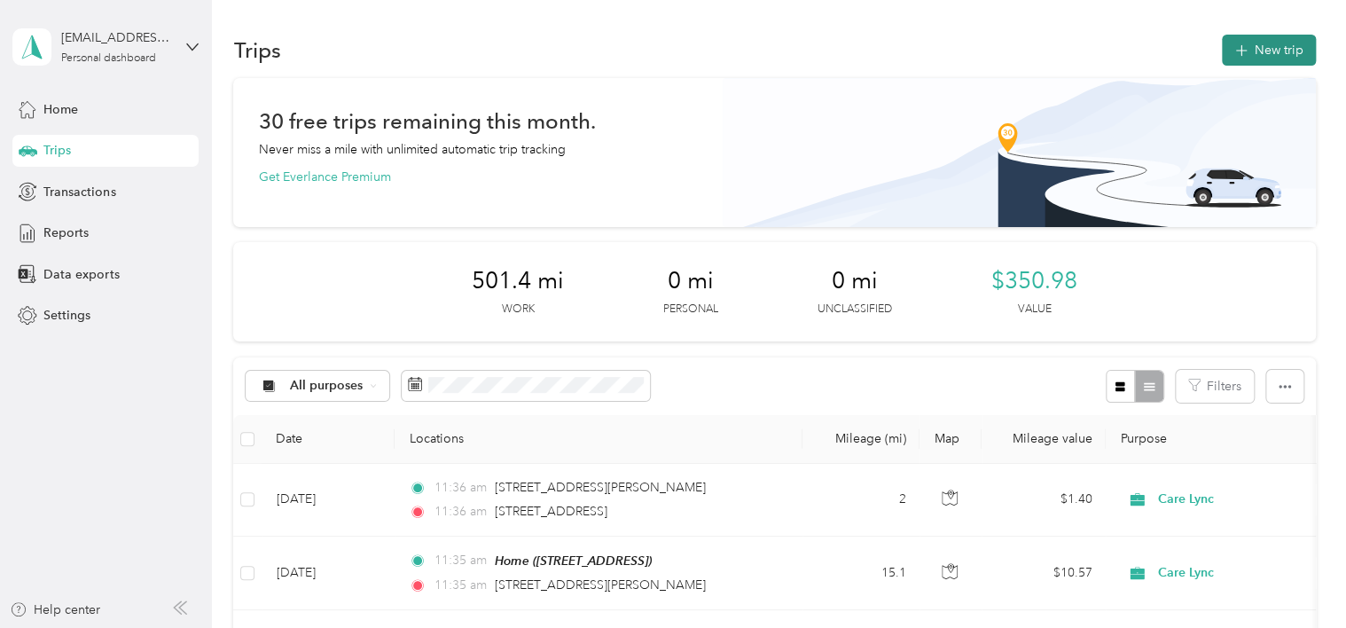
click at [1245, 52] on button "New trip" at bounding box center [1269, 50] width 94 height 31
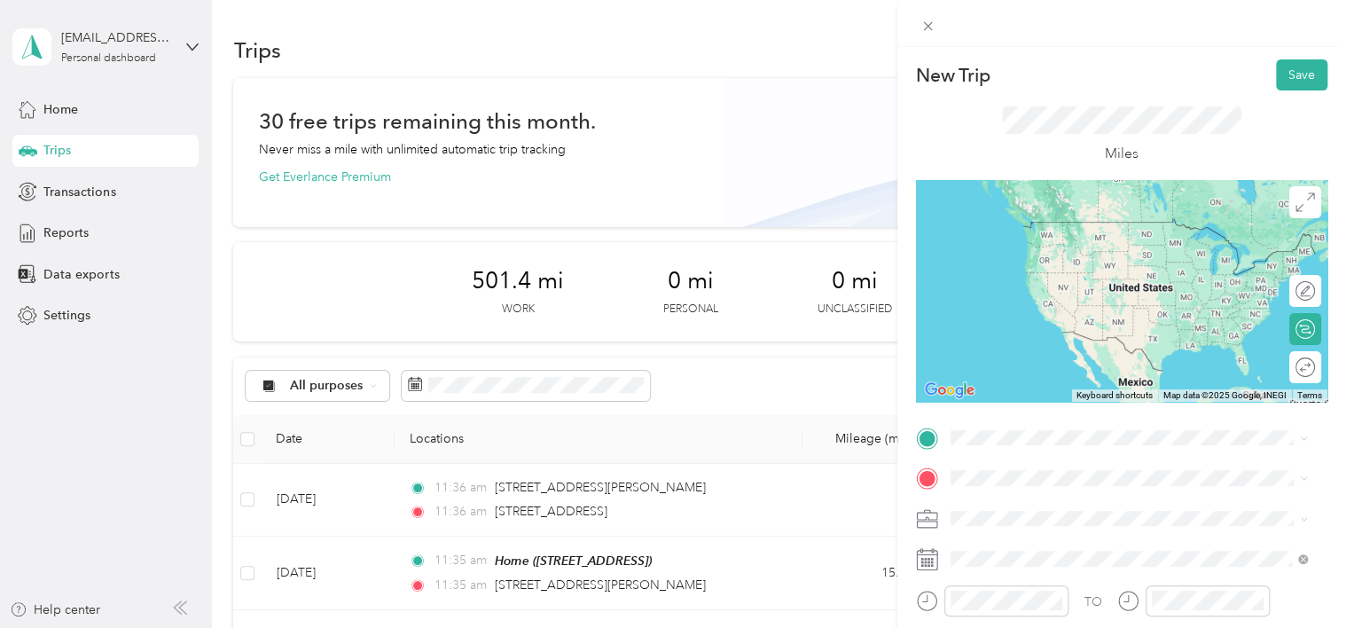
click at [1030, 237] on span "[STREET_ADDRESS][US_STATE]" at bounding box center [1071, 238] width 177 height 16
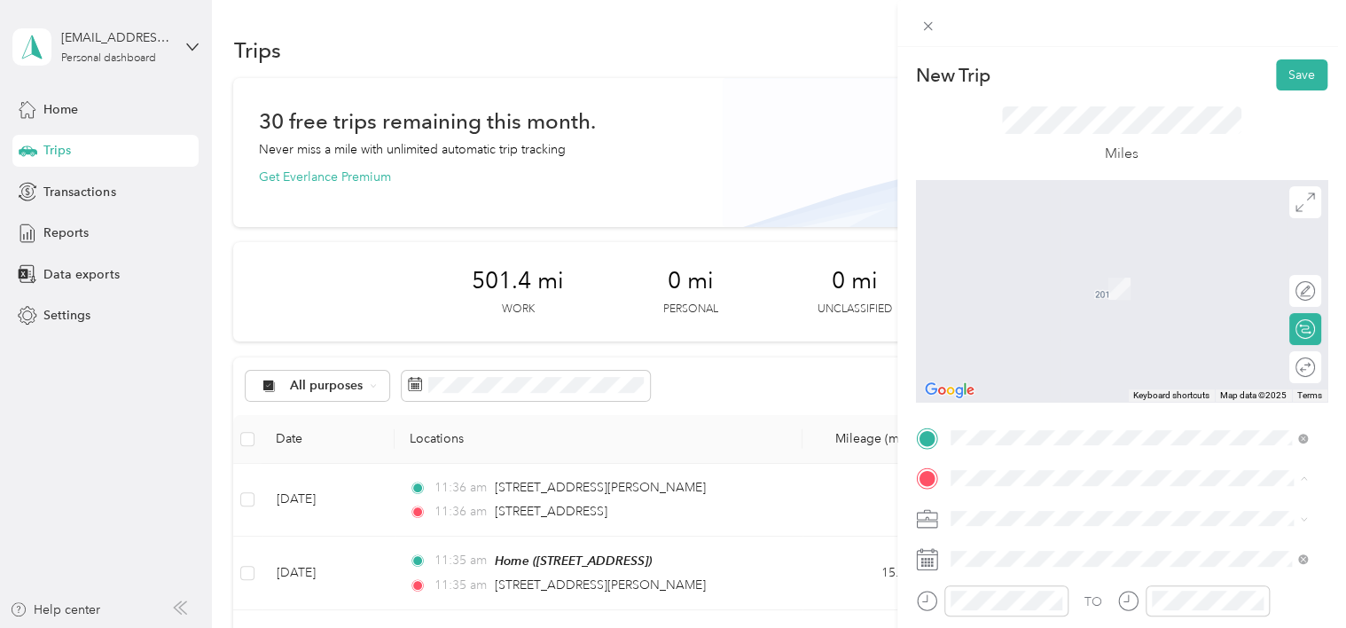
click at [1018, 308] on span "[STREET_ADDRESS], [GEOGRAPHIC_DATA], [GEOGRAPHIC_DATA], [GEOGRAPHIC_DATA]" at bounding box center [1114, 298] width 262 height 34
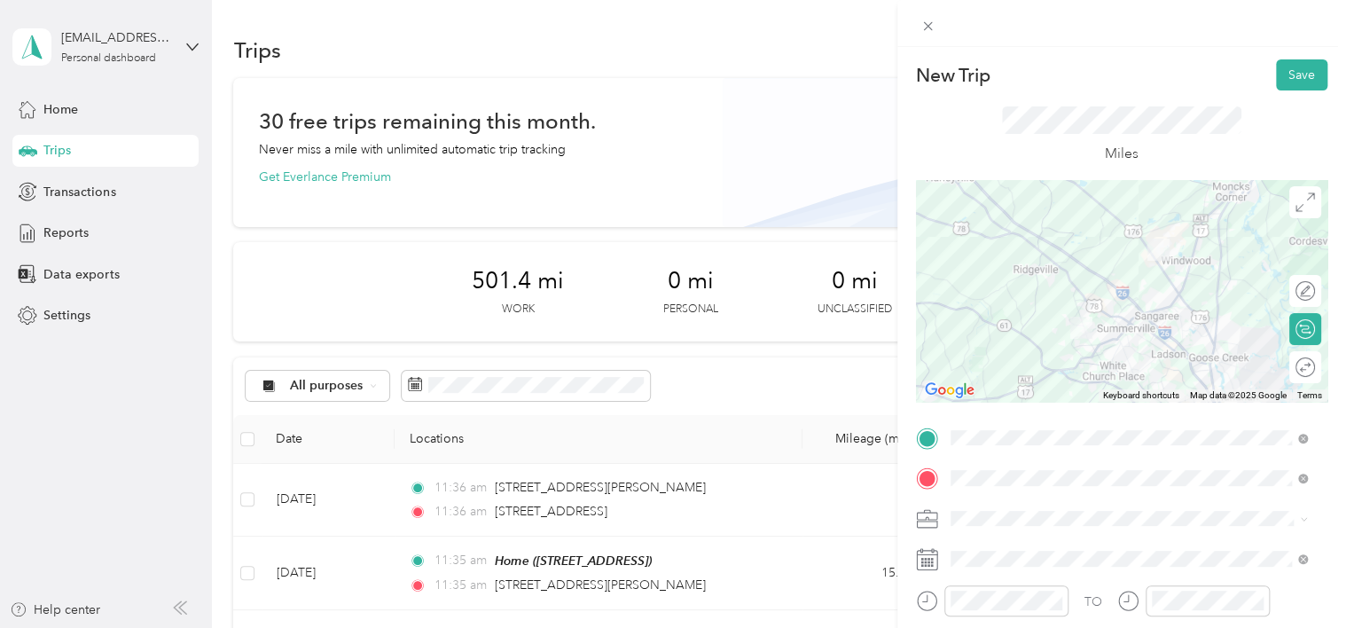
click at [932, 558] on rect at bounding box center [932, 559] width 3 height 3
click at [927, 561] on icon at bounding box center [927, 559] width 22 height 22
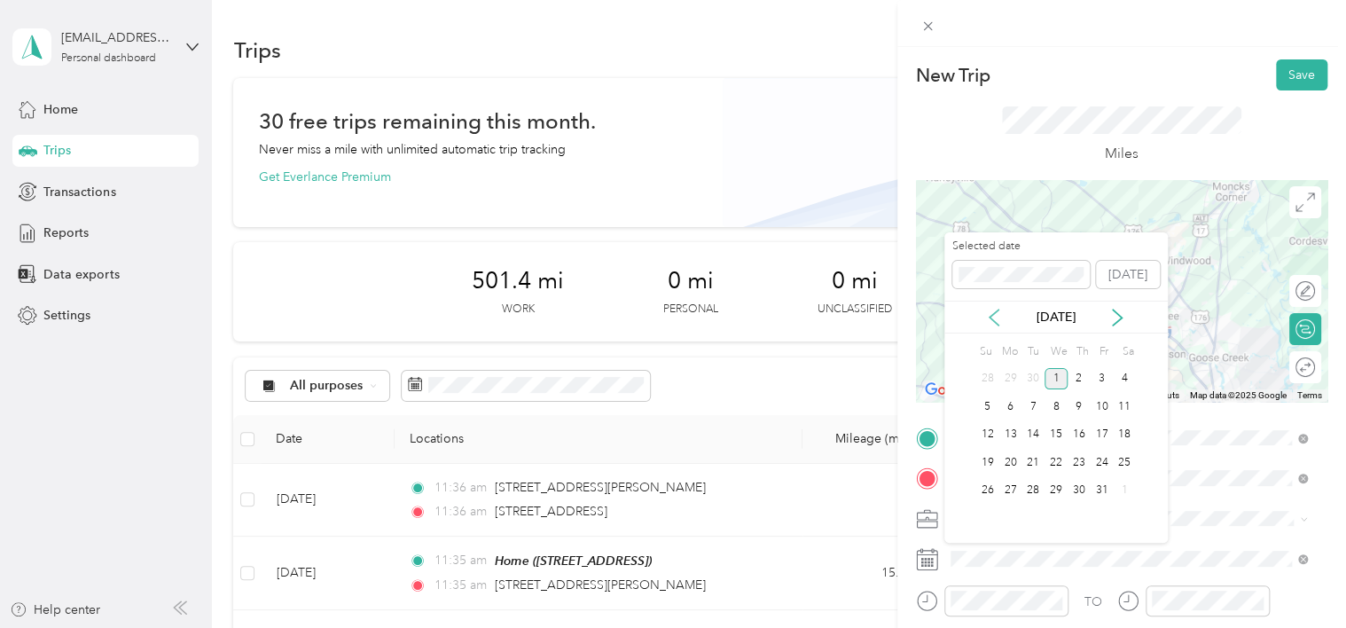
click at [993, 316] on icon at bounding box center [994, 317] width 18 height 18
click at [1011, 490] on div "29" at bounding box center [1009, 491] width 23 height 22
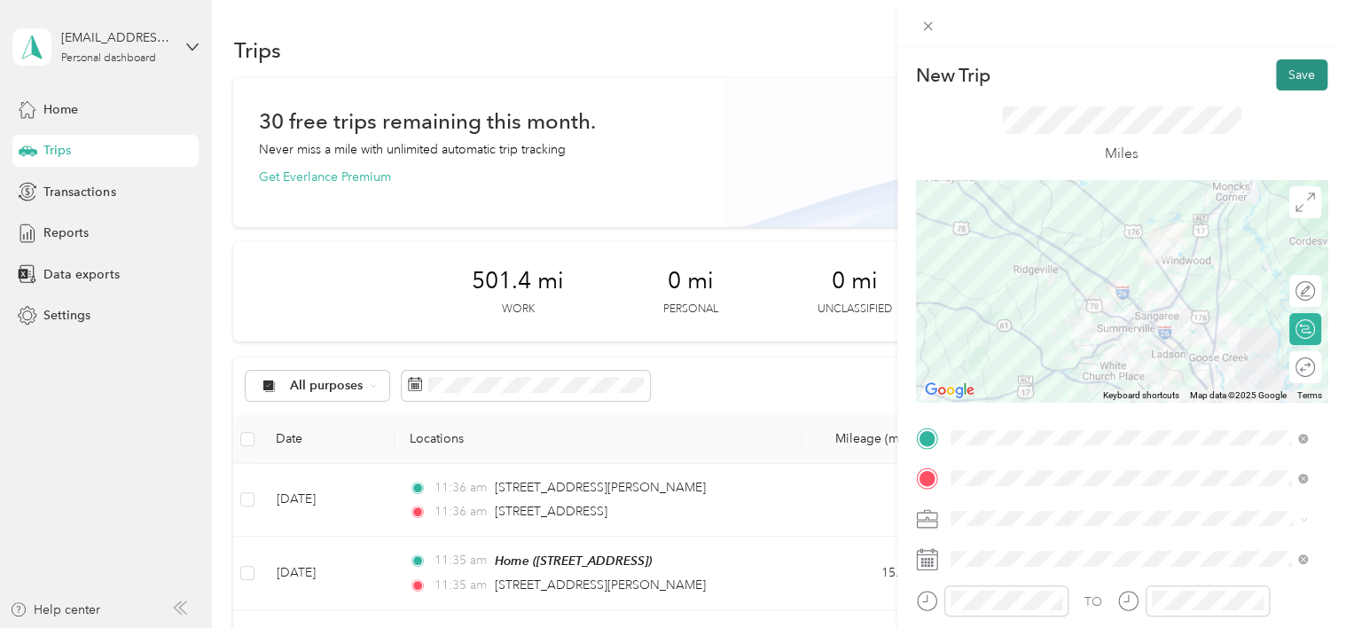
click at [1276, 74] on button "Save" at bounding box center [1301, 74] width 51 height 31
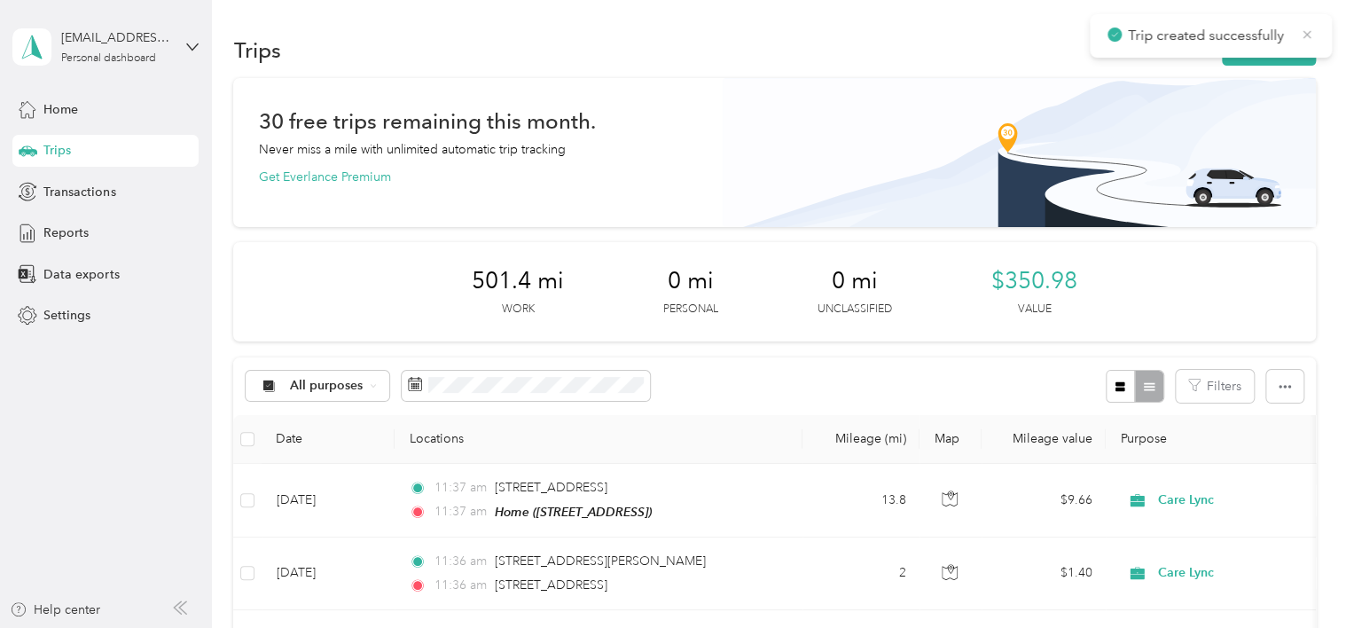
click at [1310, 32] on icon at bounding box center [1307, 35] width 14 height 16
click at [1253, 50] on button "New trip" at bounding box center [1269, 50] width 94 height 31
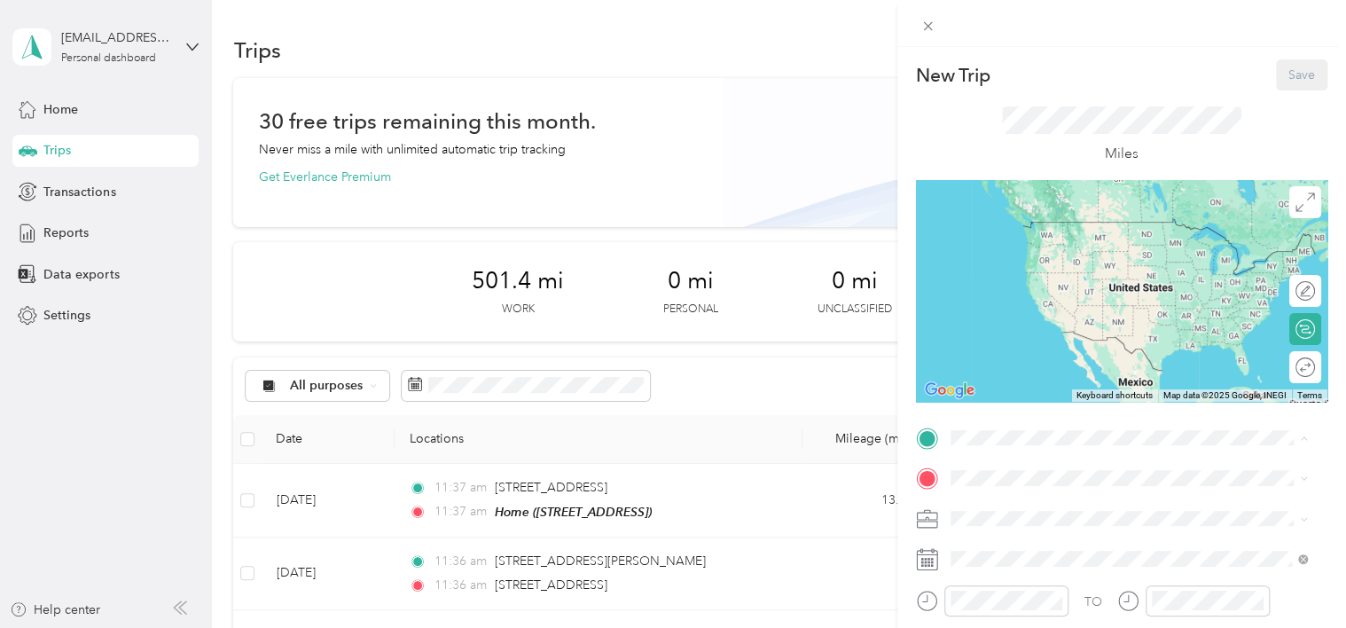
click at [1006, 246] on span "[STREET_ADDRESS], [GEOGRAPHIC_DATA], [GEOGRAPHIC_DATA], [GEOGRAPHIC_DATA]" at bounding box center [1114, 257] width 262 height 34
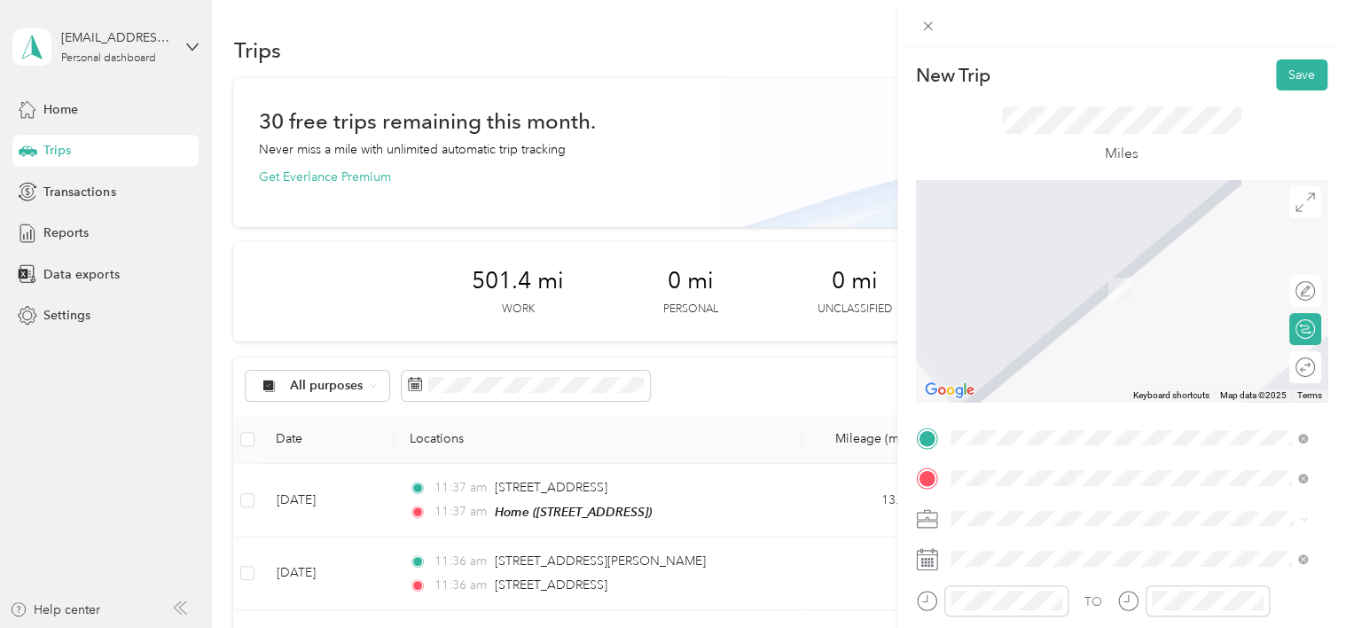
click at [1053, 265] on span "[STREET_ADDRESS][PERSON_NAME][US_STATE]" at bounding box center [1121, 262] width 276 height 16
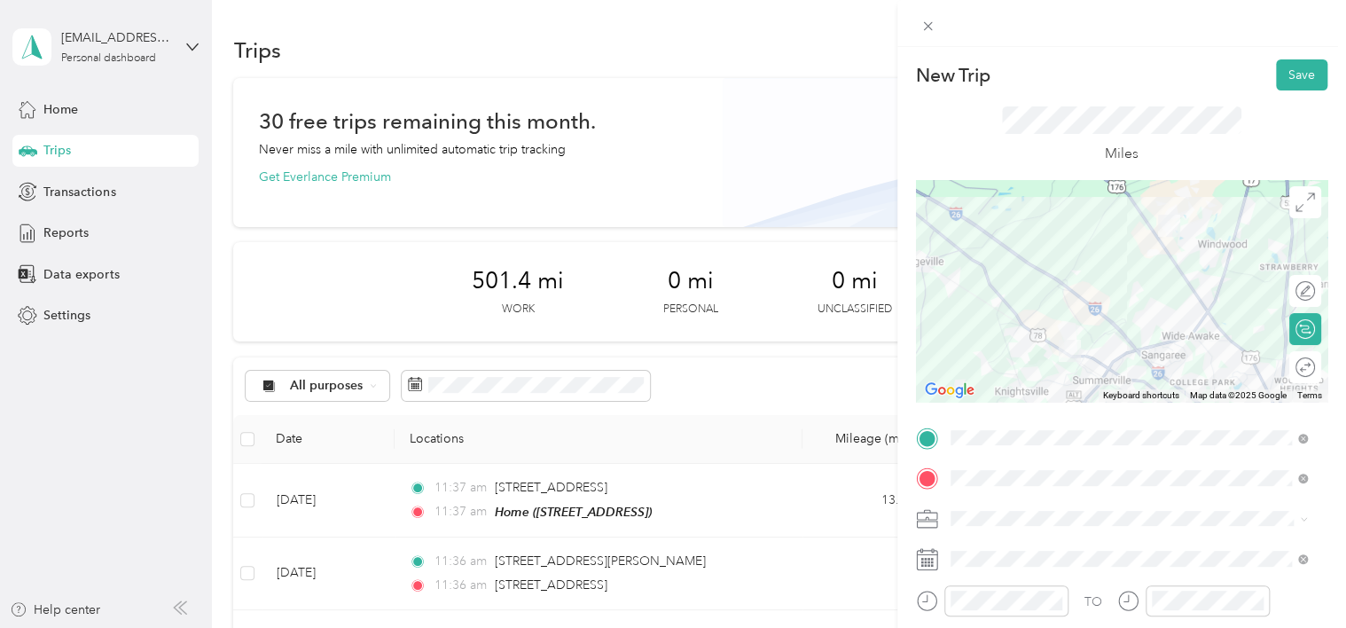
click at [923, 556] on icon at bounding box center [927, 559] width 22 height 22
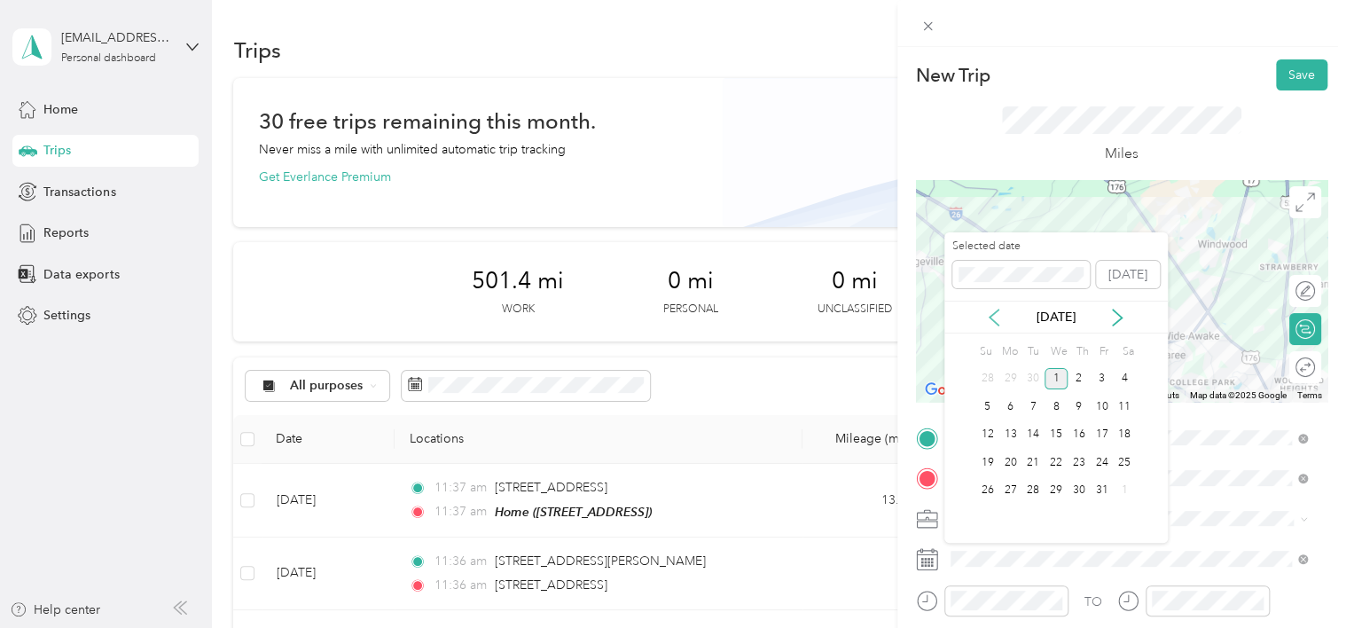
click at [993, 321] on icon at bounding box center [994, 317] width 18 height 18
click at [1032, 483] on div "30" at bounding box center [1032, 491] width 23 height 22
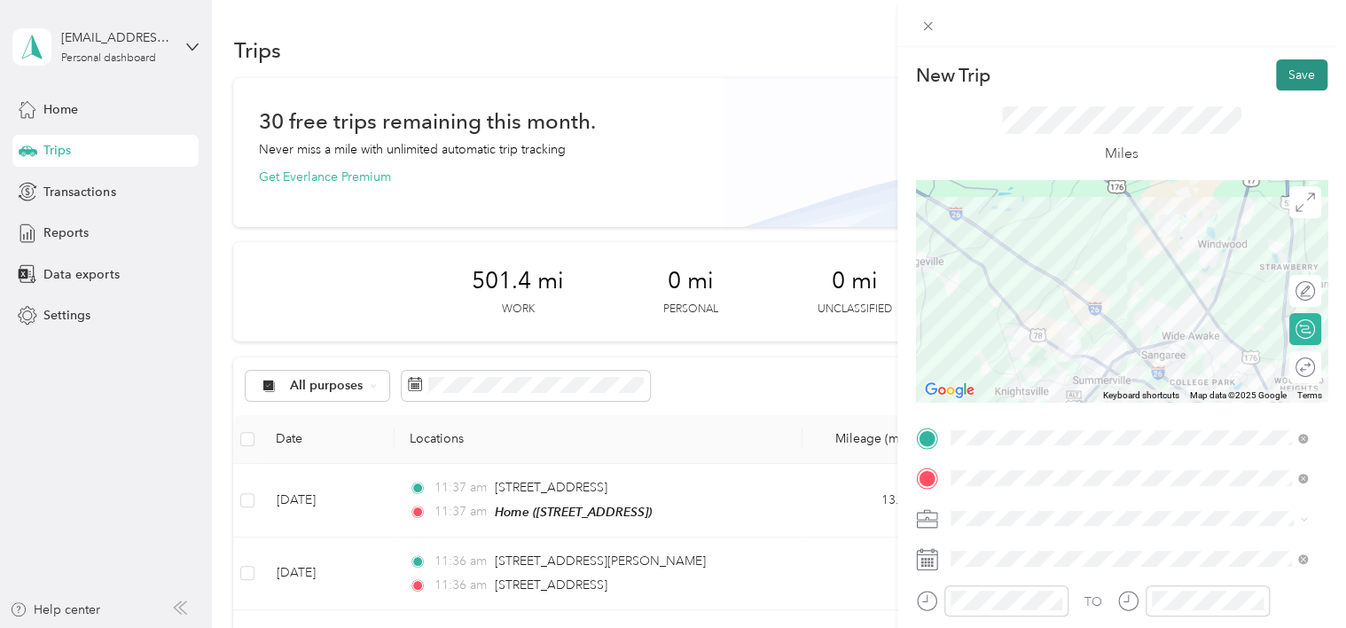
click at [1292, 74] on button "Save" at bounding box center [1301, 74] width 51 height 31
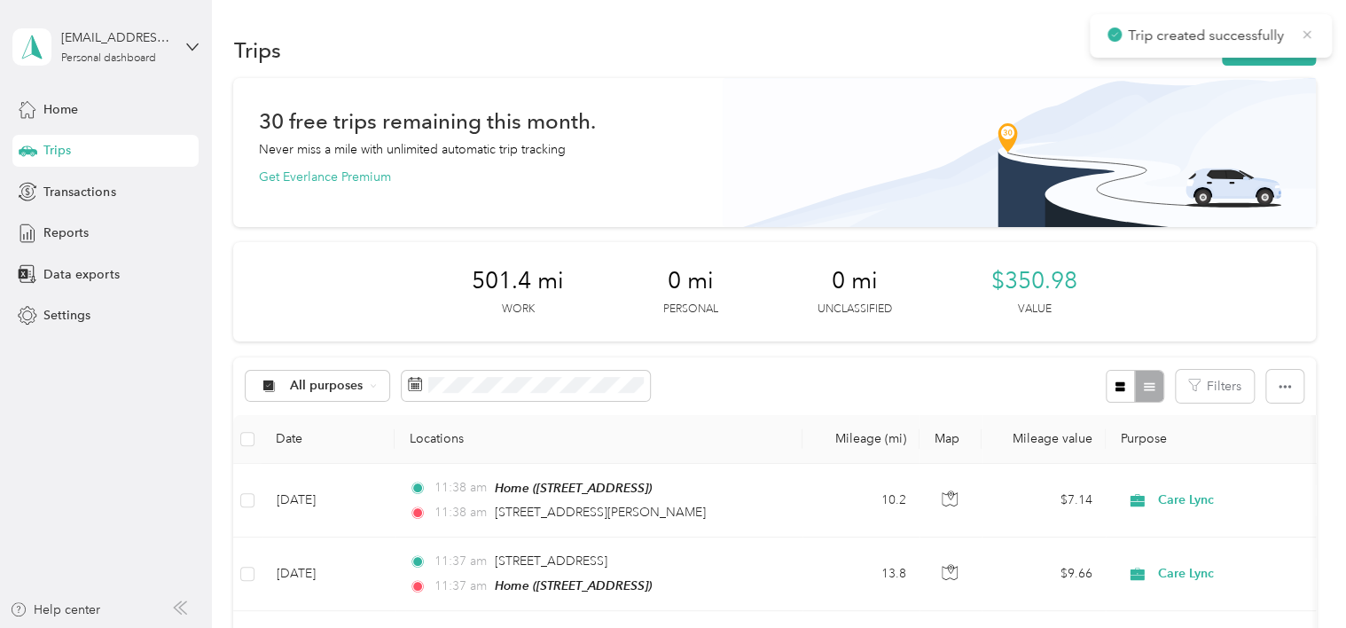
click at [1311, 31] on icon at bounding box center [1307, 35] width 14 height 16
click at [1257, 57] on button "New trip" at bounding box center [1269, 50] width 94 height 31
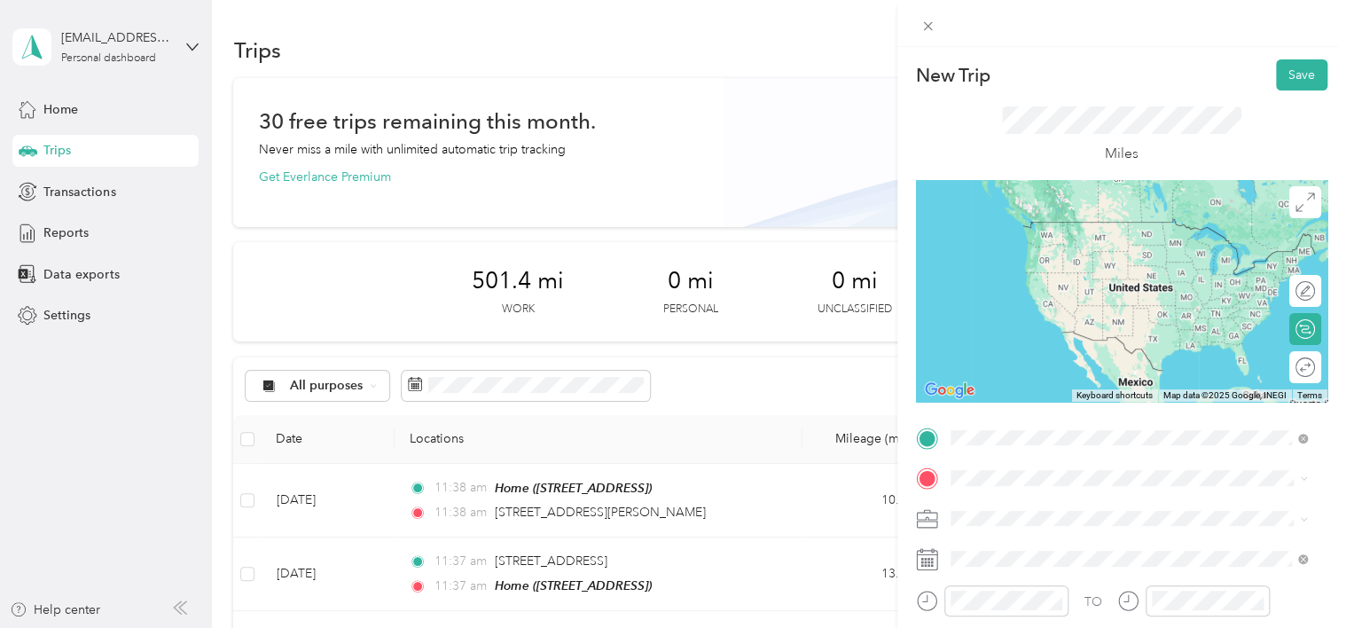
click at [986, 207] on li "[STREET_ADDRESS][PERSON_NAME][US_STATE]" at bounding box center [1129, 223] width 370 height 36
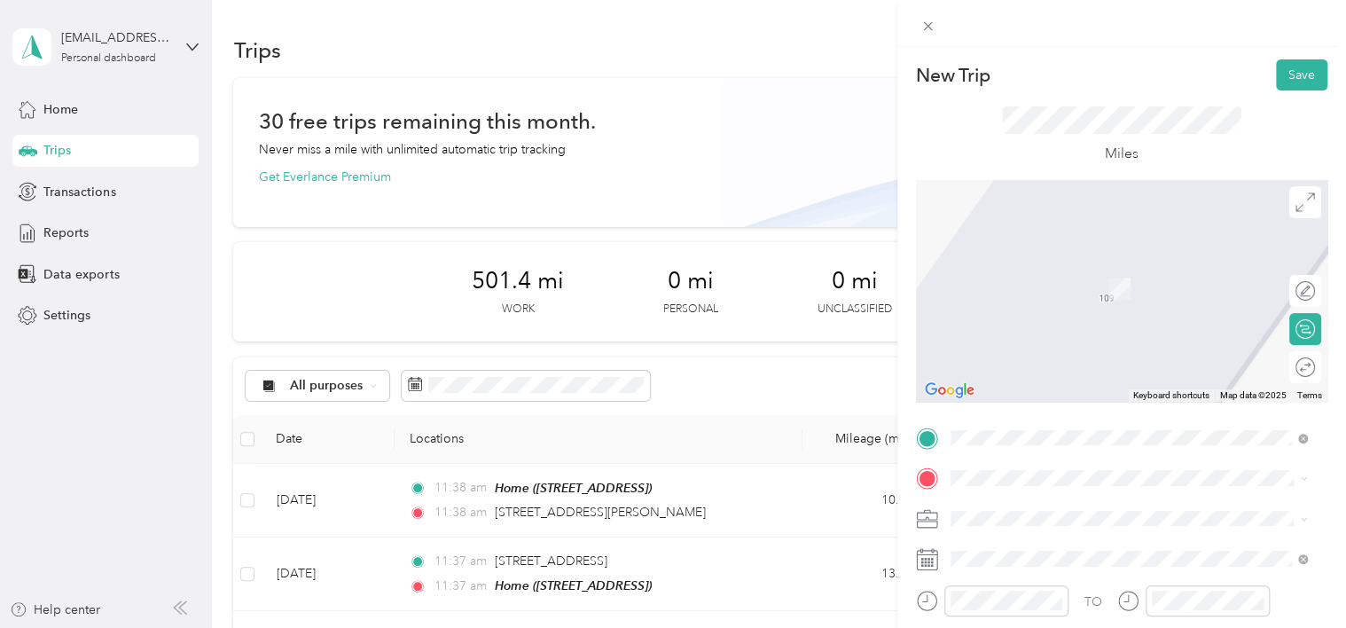
click at [1067, 267] on span "[STREET_ADDRESS][US_STATE]" at bounding box center [1071, 259] width 177 height 16
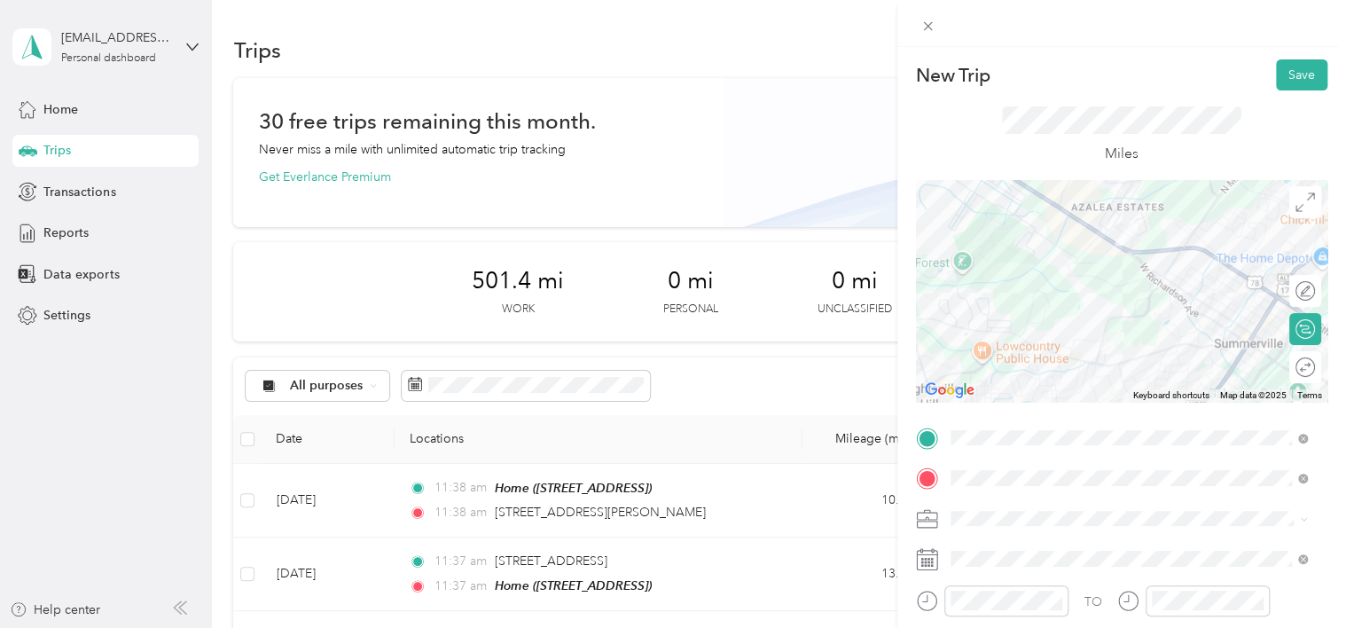
click at [921, 562] on rect at bounding box center [922, 562] width 3 height 3
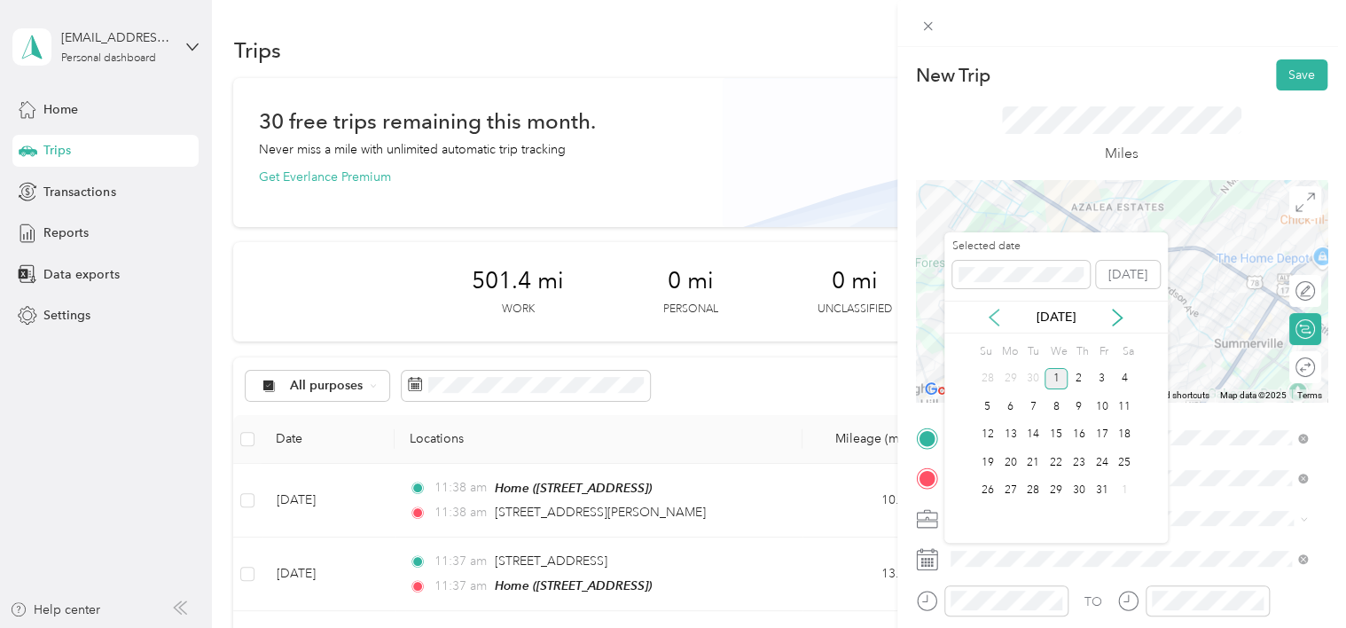
click at [998, 313] on icon at bounding box center [994, 317] width 18 height 18
click at [1021, 490] on div "30" at bounding box center [1032, 491] width 23 height 22
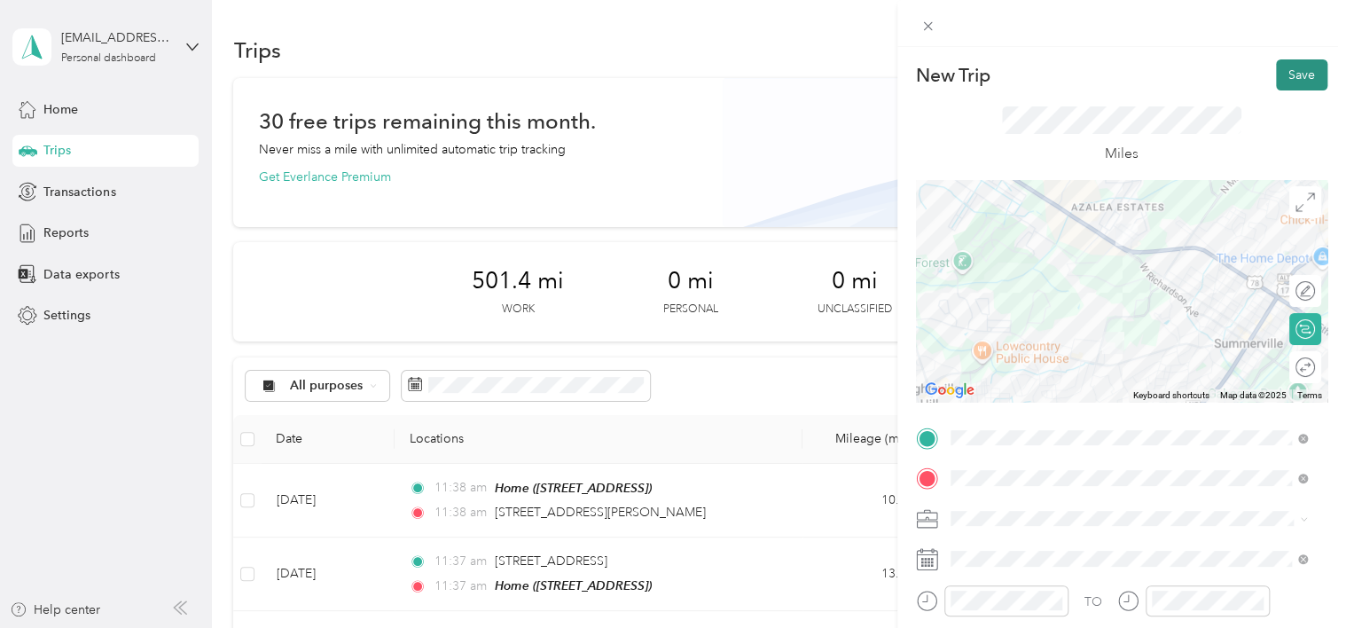
click at [1298, 74] on button "Save" at bounding box center [1301, 74] width 51 height 31
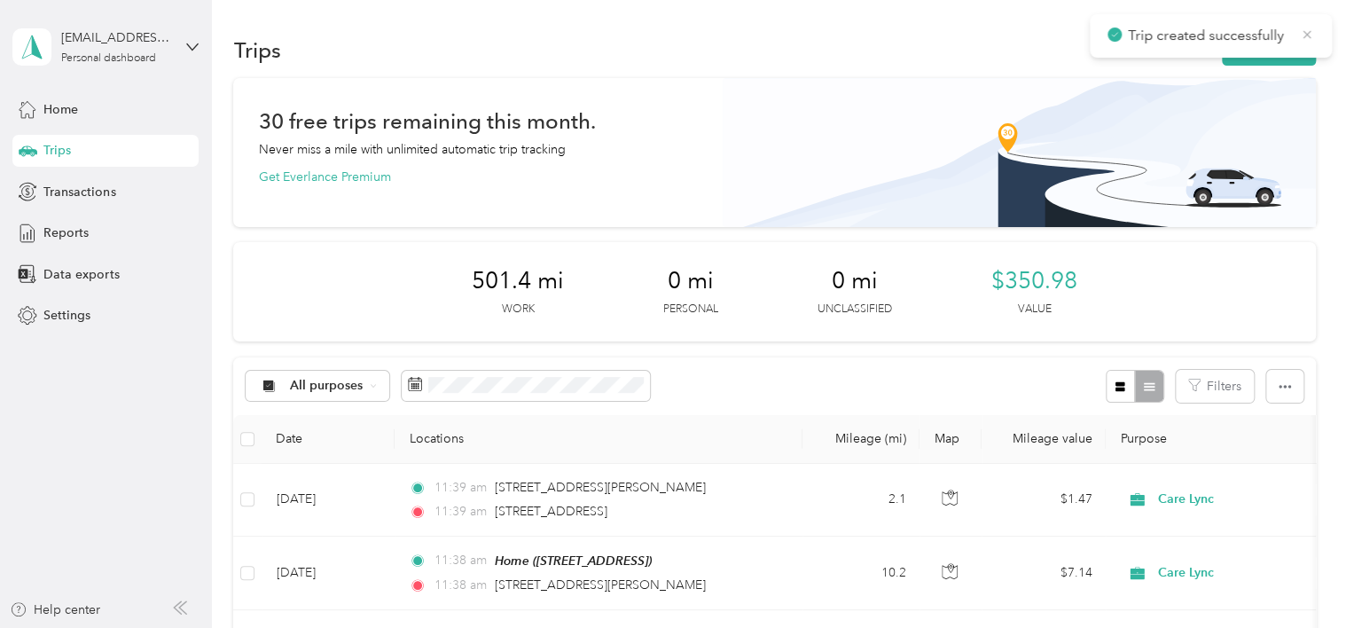
click at [1305, 27] on icon at bounding box center [1307, 35] width 14 height 16
click at [1256, 50] on button "New trip" at bounding box center [1269, 50] width 94 height 31
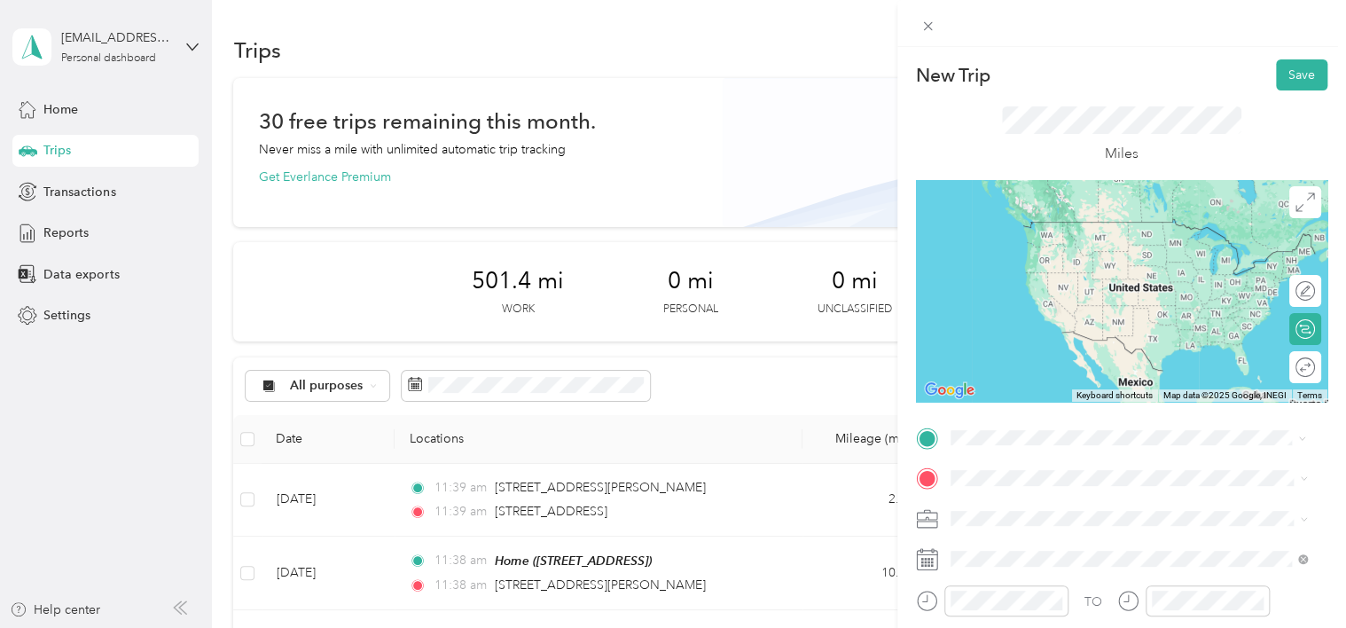
click at [1056, 230] on span "[STREET_ADDRESS][US_STATE]" at bounding box center [1071, 222] width 177 height 16
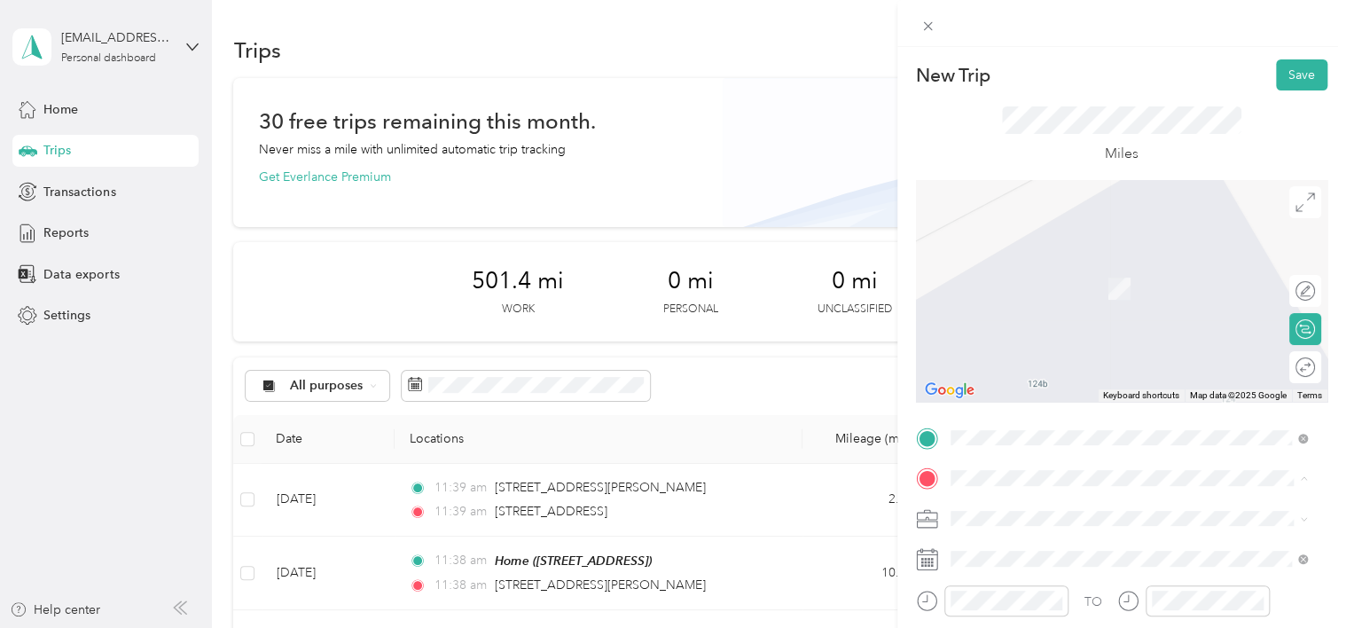
click at [1026, 308] on div "Home [STREET_ADDRESS]" at bounding box center [1141, 289] width 317 height 56
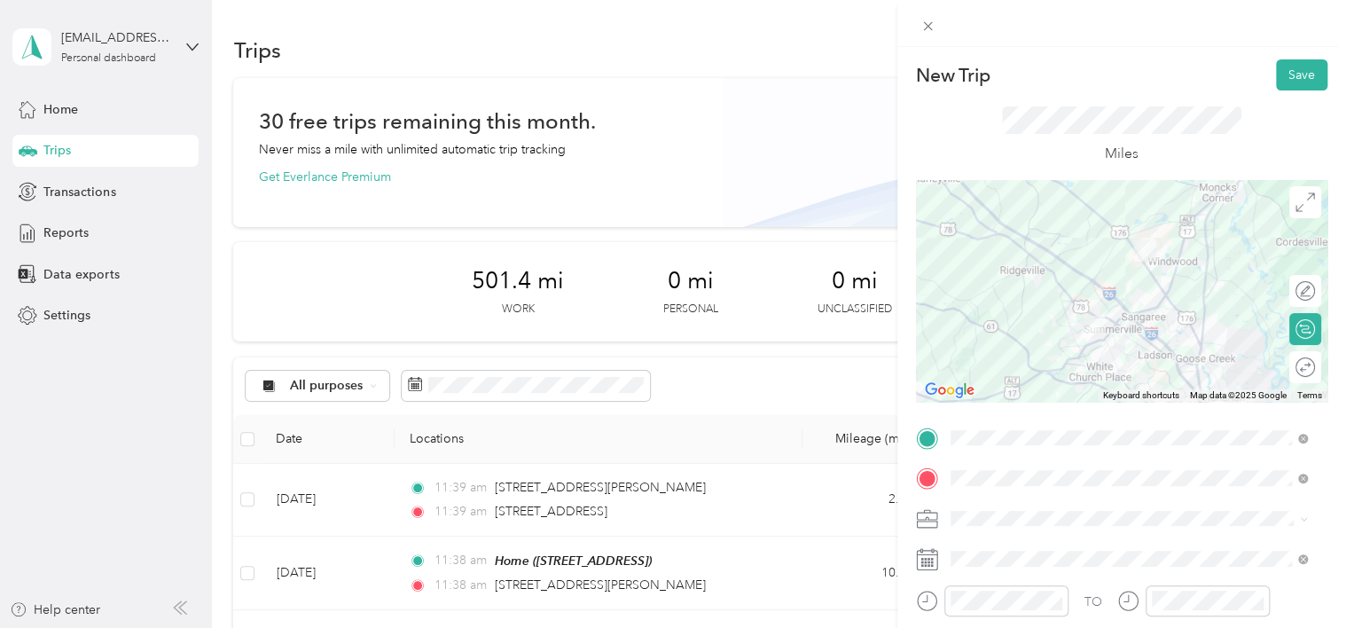
click at [928, 559] on rect at bounding box center [928, 559] width 3 height 3
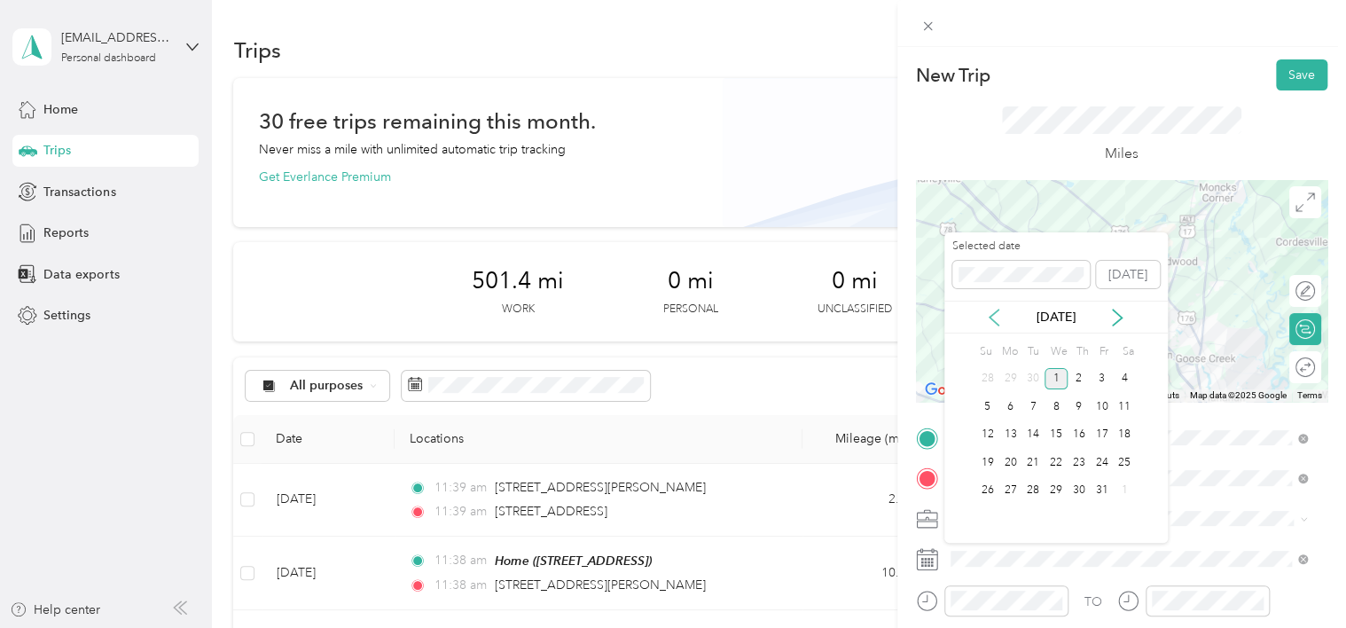
click at [998, 319] on icon at bounding box center [994, 317] width 18 height 18
click at [1036, 487] on div "30" at bounding box center [1032, 491] width 23 height 22
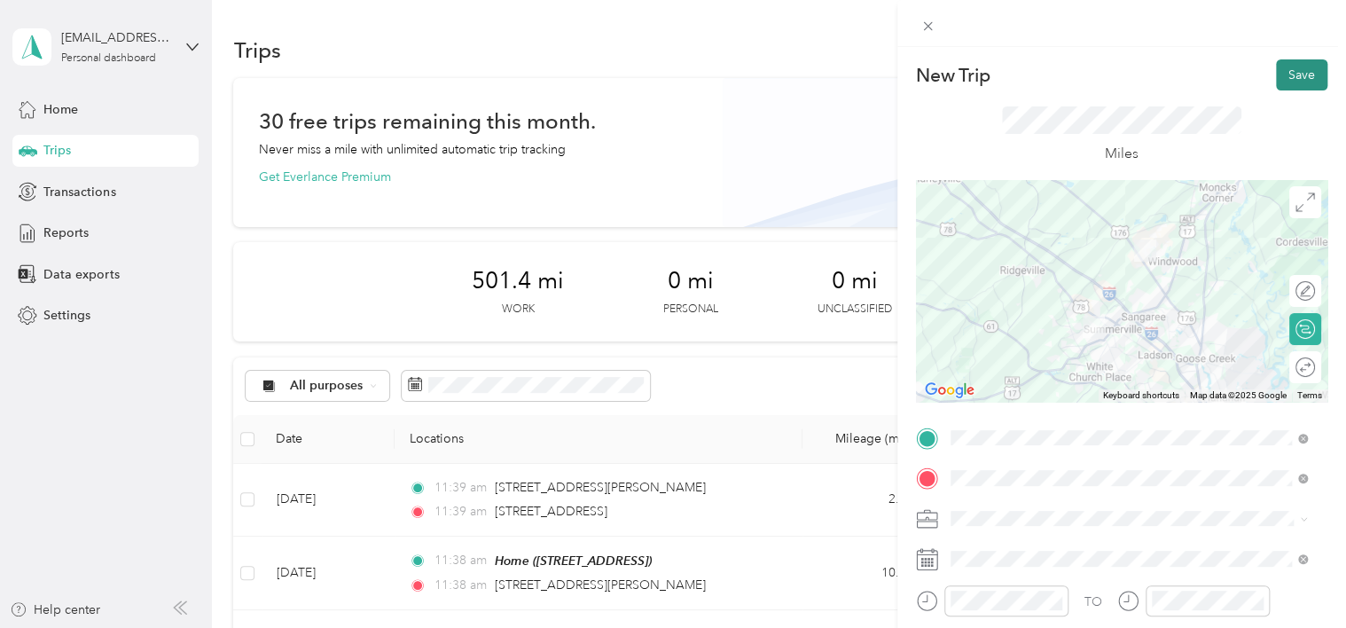
click at [1289, 68] on button "Save" at bounding box center [1301, 74] width 51 height 31
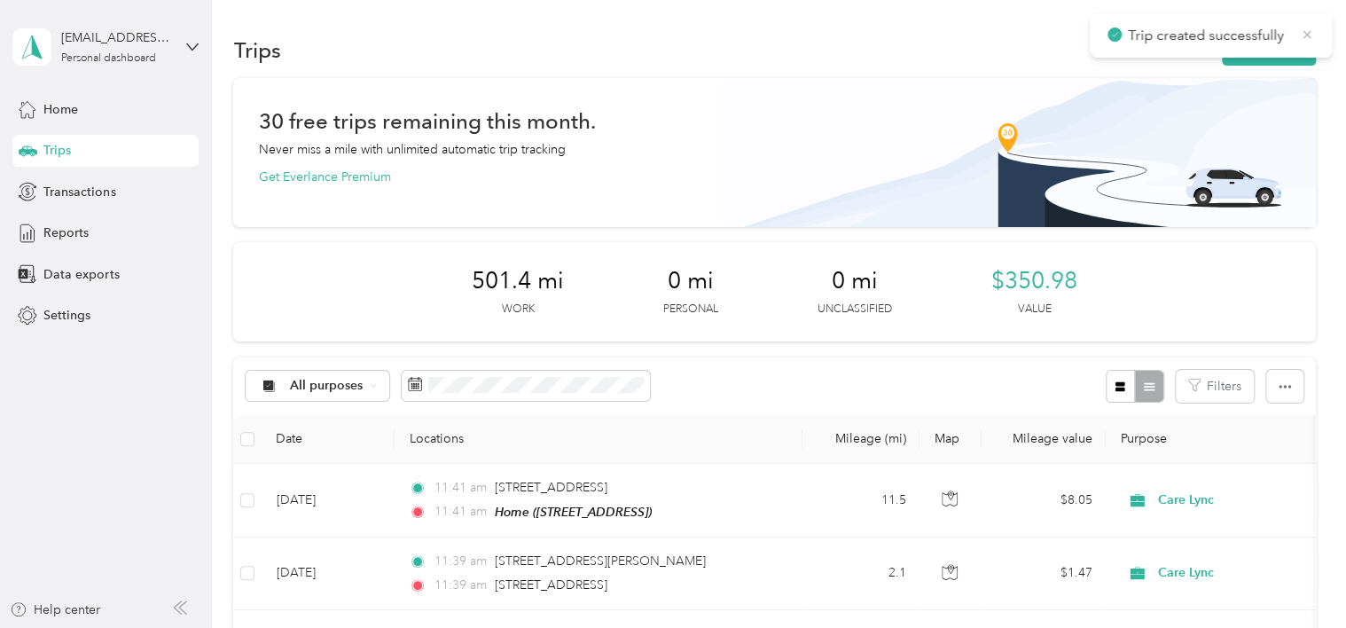
click at [1312, 35] on icon at bounding box center [1307, 35] width 14 height 16
click at [1266, 52] on button "New trip" at bounding box center [1269, 50] width 94 height 31
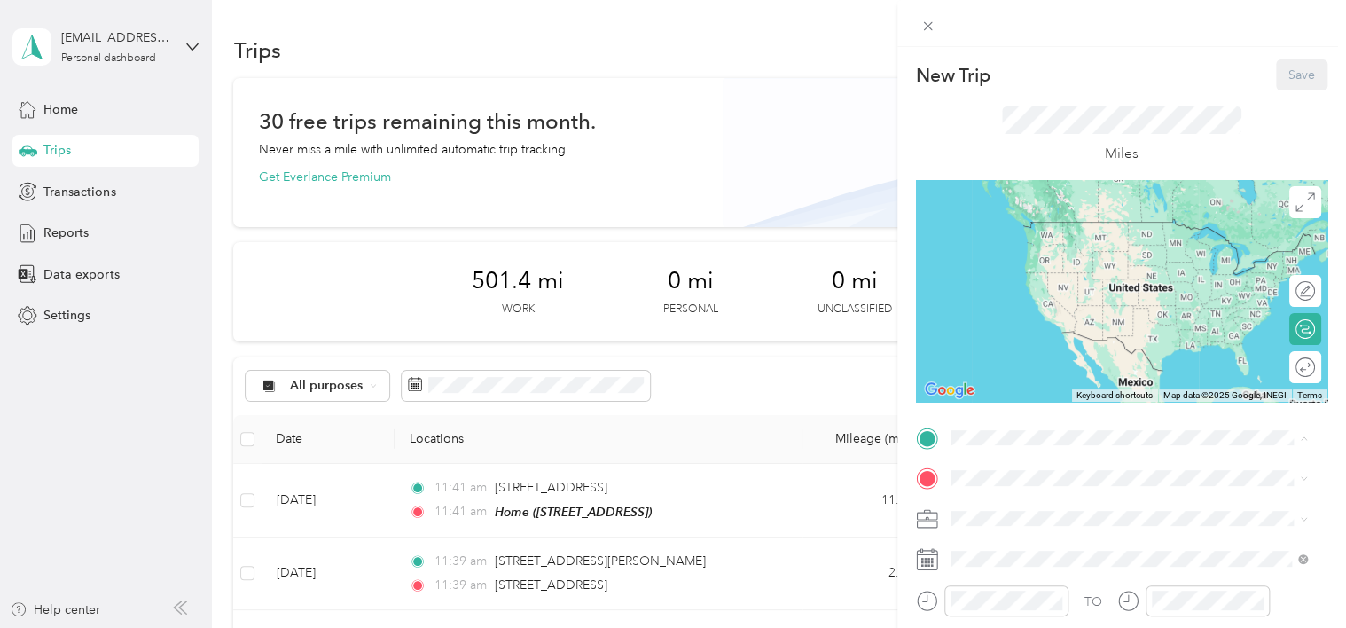
click at [1014, 248] on span "[STREET_ADDRESS], [GEOGRAPHIC_DATA], [GEOGRAPHIC_DATA], [GEOGRAPHIC_DATA]" at bounding box center [1114, 257] width 262 height 34
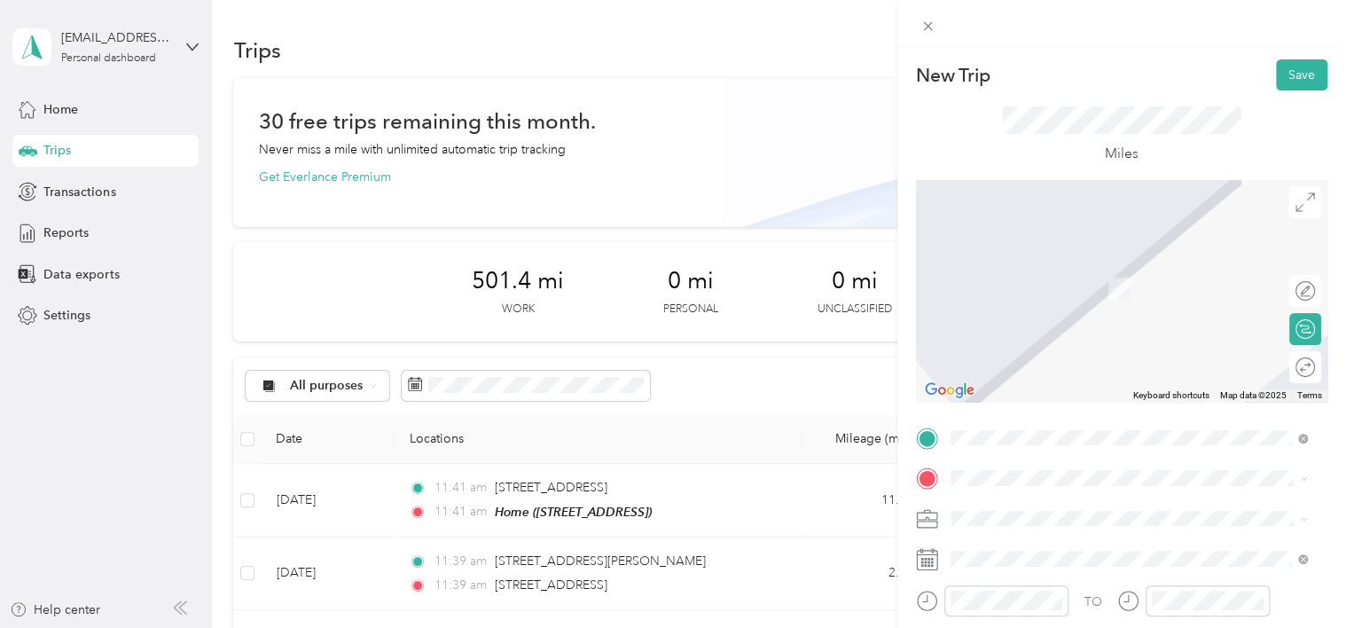
click at [644, 430] on div "New Trip Save This trip cannot be edited because it is either under review, app…" at bounding box center [673, 314] width 1346 height 628
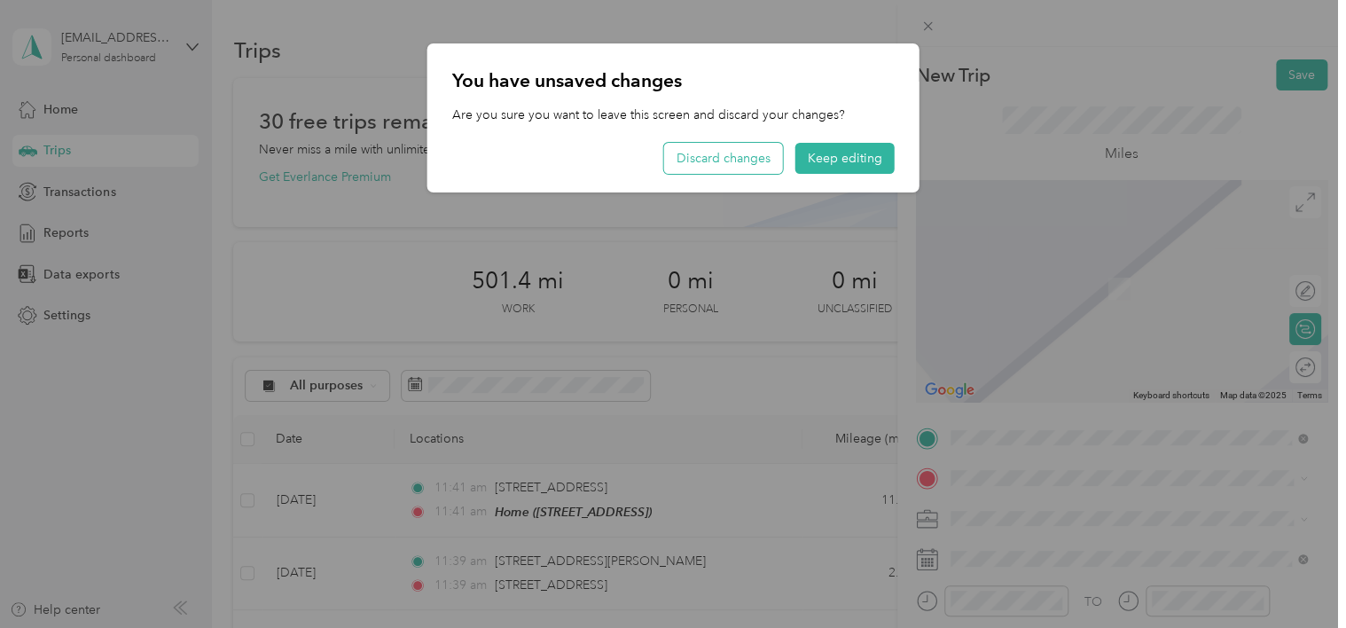
click at [744, 152] on button "Discard changes" at bounding box center [723, 158] width 119 height 31
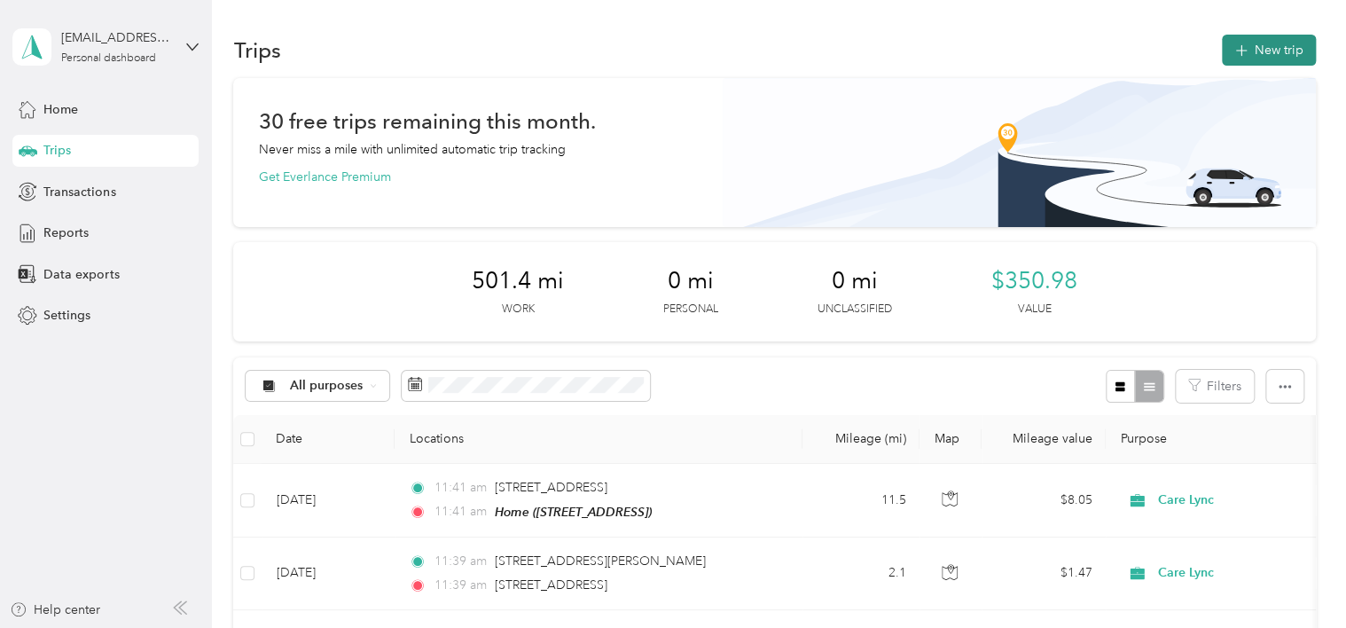
click at [1246, 43] on button "New trip" at bounding box center [1269, 50] width 94 height 31
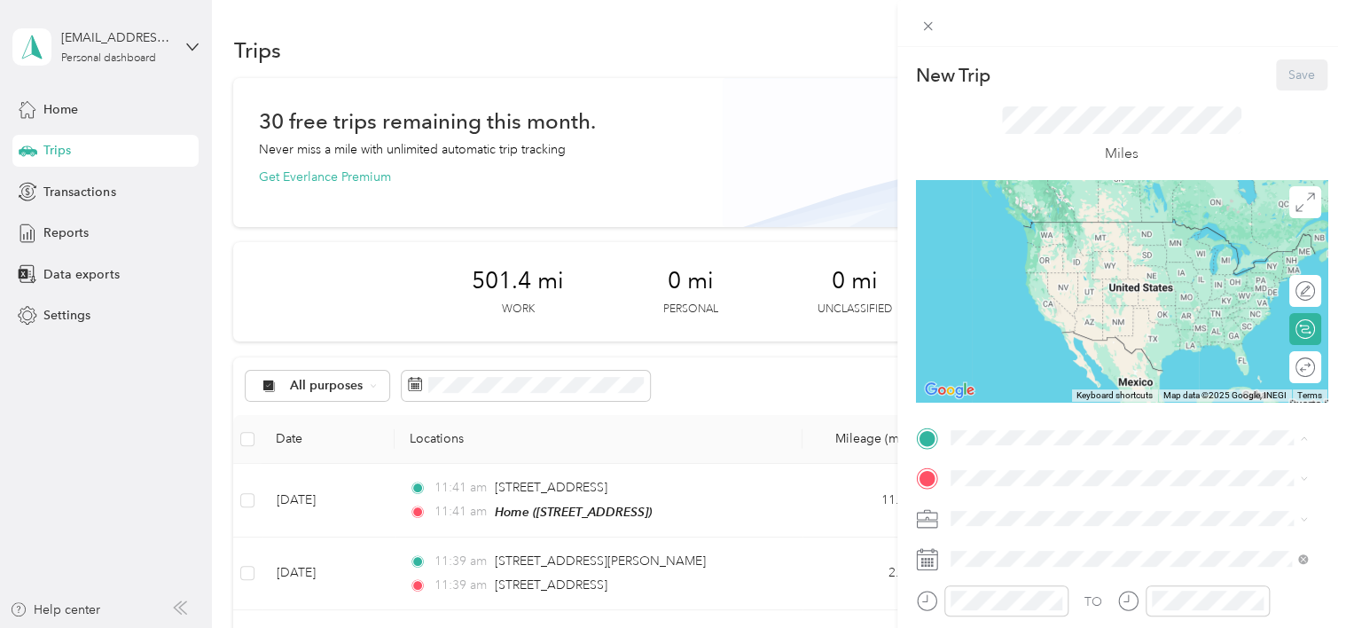
click at [1016, 240] on span "[STREET_ADDRESS], [GEOGRAPHIC_DATA], [GEOGRAPHIC_DATA], [GEOGRAPHIC_DATA]" at bounding box center [1114, 257] width 262 height 34
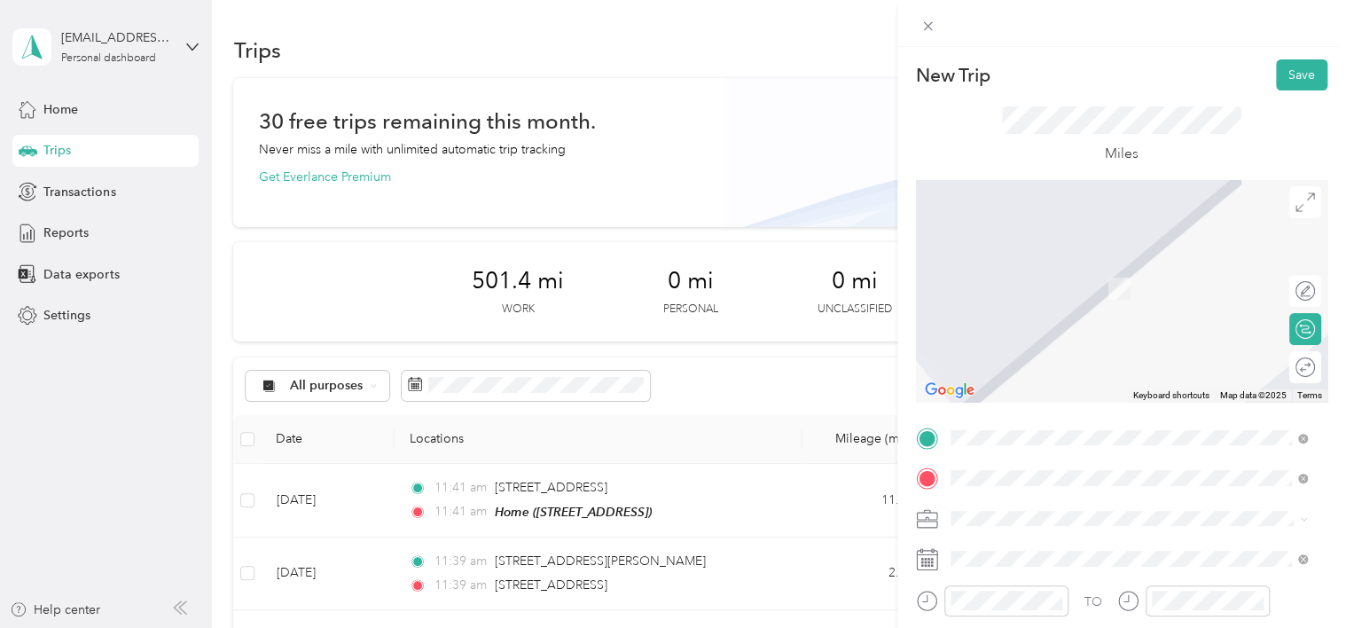
click at [1097, 266] on span "[STREET_ADDRESS][US_STATE]" at bounding box center [1071, 262] width 177 height 16
click at [1053, 286] on span "[STREET_ADDRESS][US_STATE]" at bounding box center [1071, 281] width 177 height 16
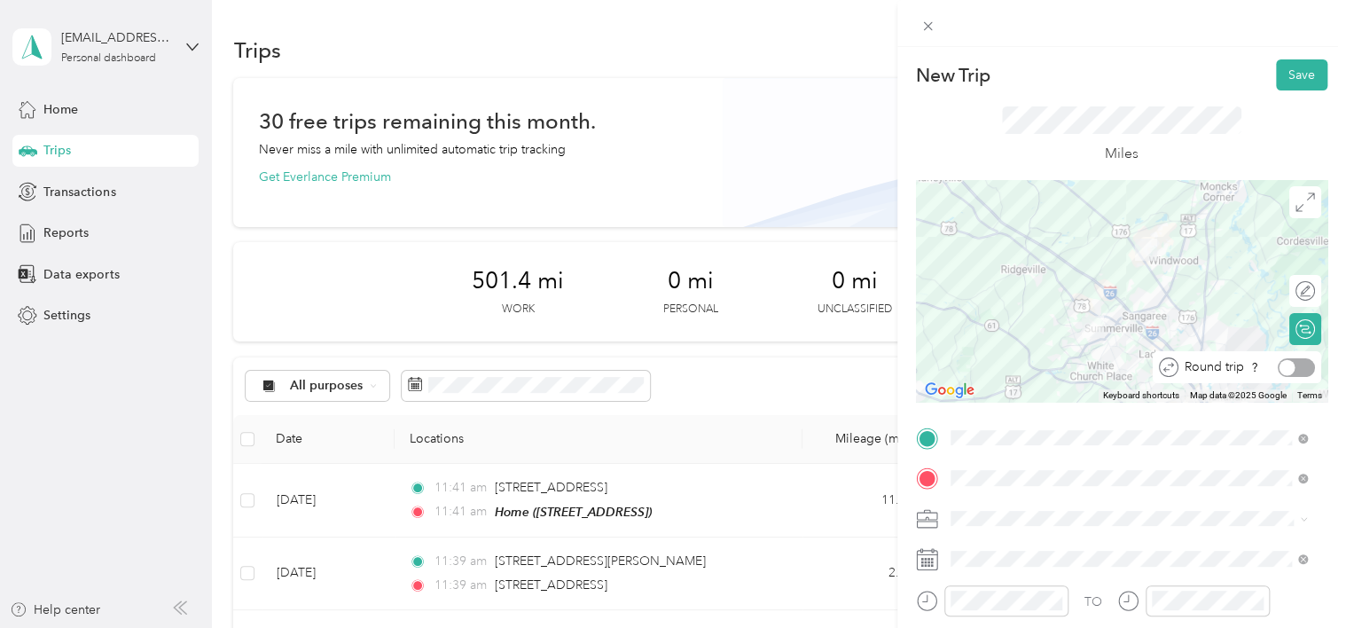
click at [1291, 367] on div at bounding box center [1295, 367] width 37 height 19
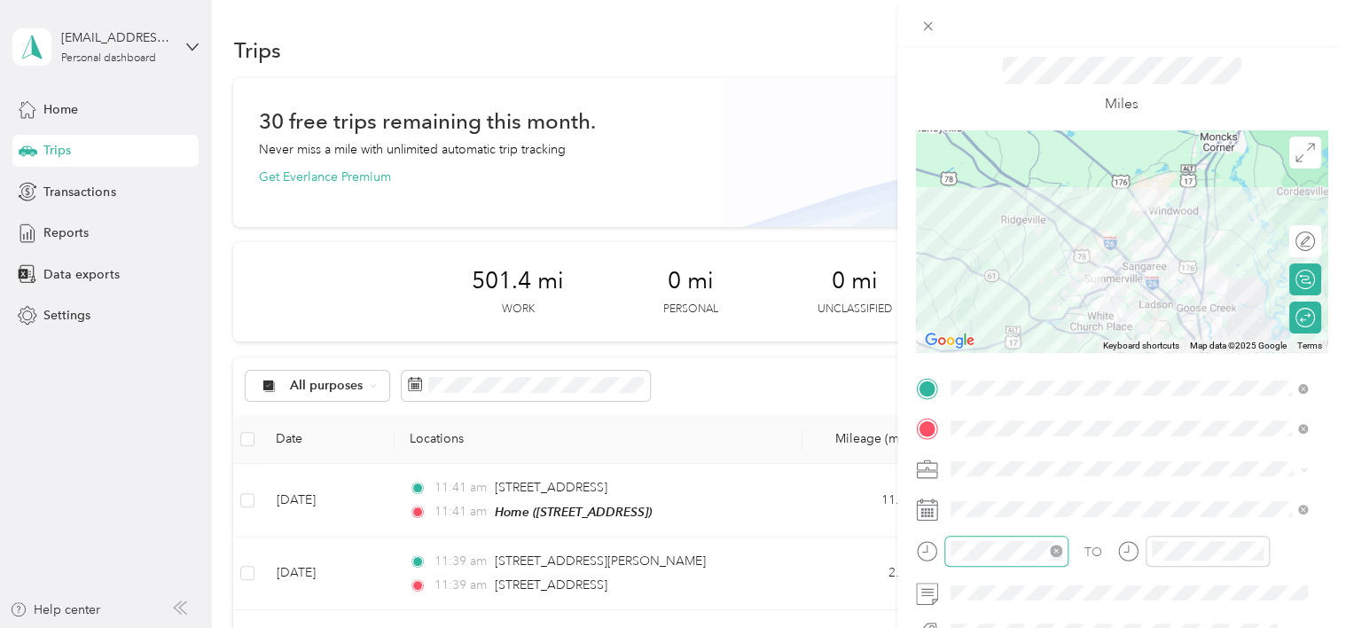
scroll to position [89, 0]
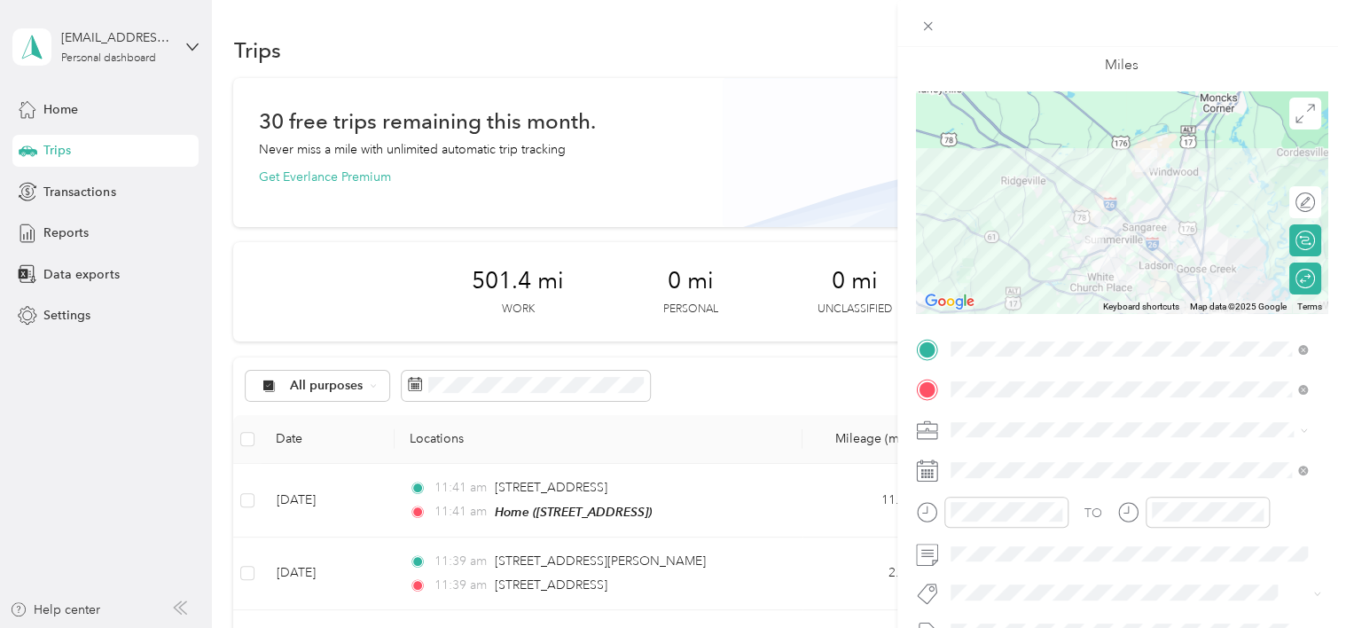
click at [928, 472] on icon at bounding box center [927, 470] width 22 height 22
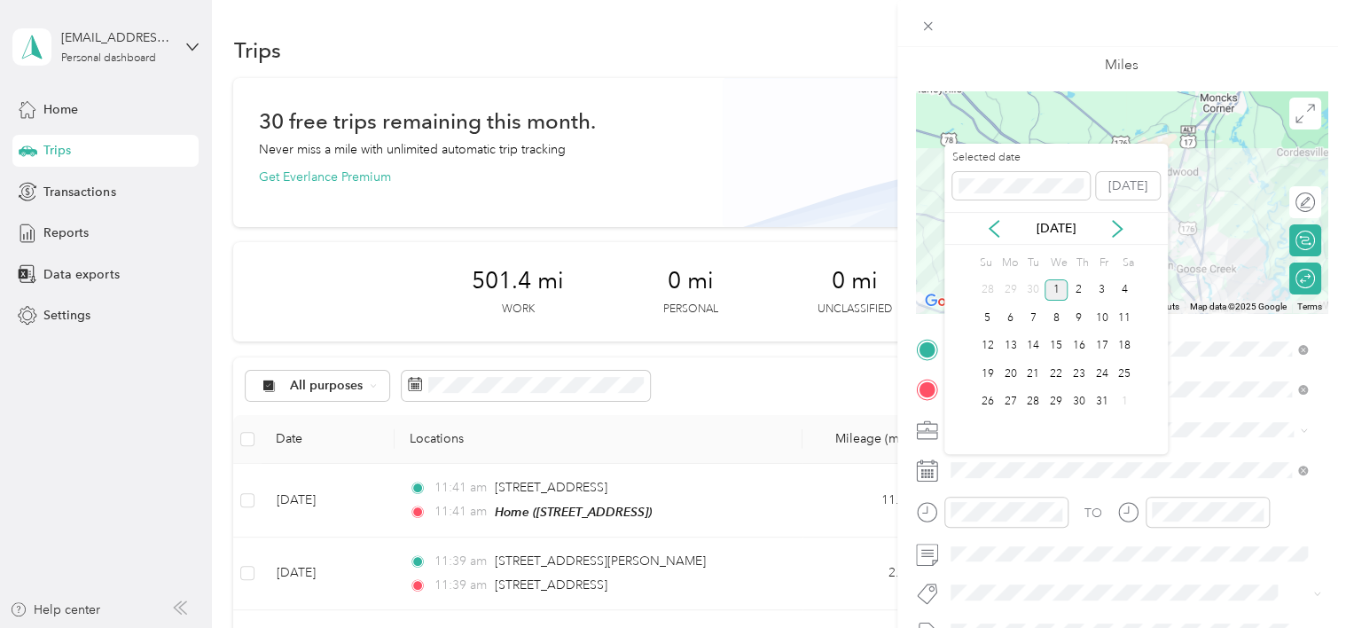
click at [1003, 230] on div "[DATE]" at bounding box center [1055, 228] width 223 height 19
click at [994, 226] on icon at bounding box center [994, 229] width 18 height 18
click at [1081, 372] on div "25" at bounding box center [1078, 374] width 23 height 22
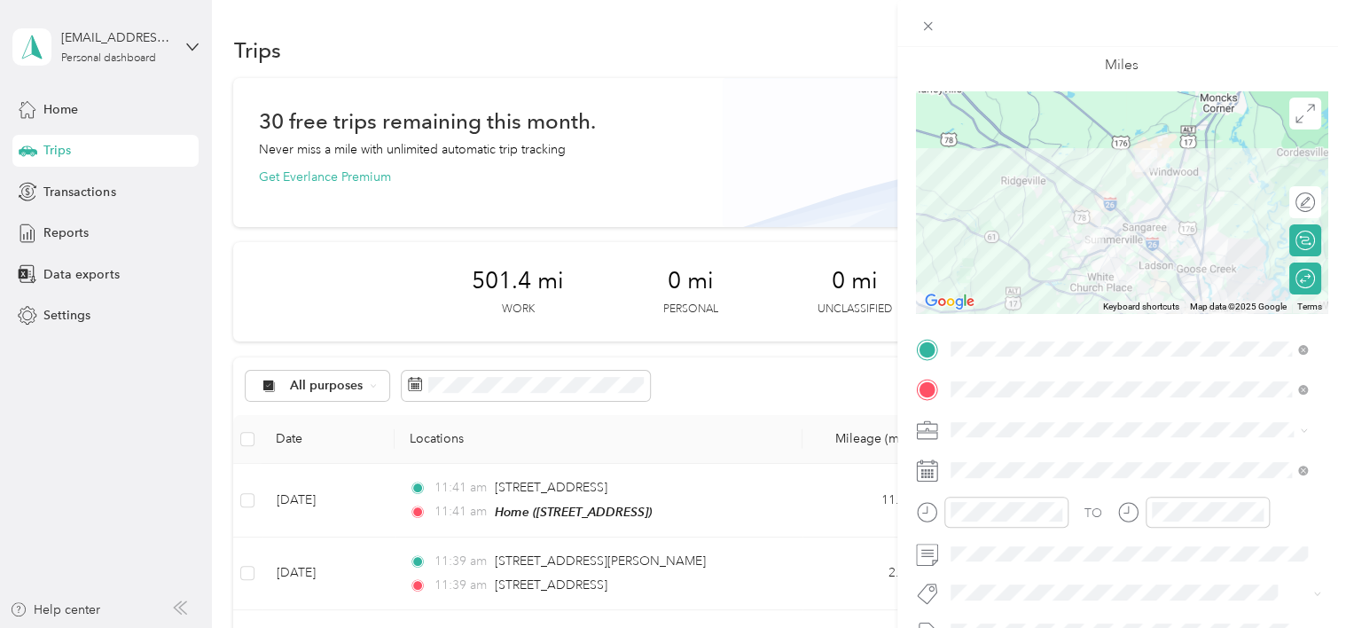
scroll to position [0, 0]
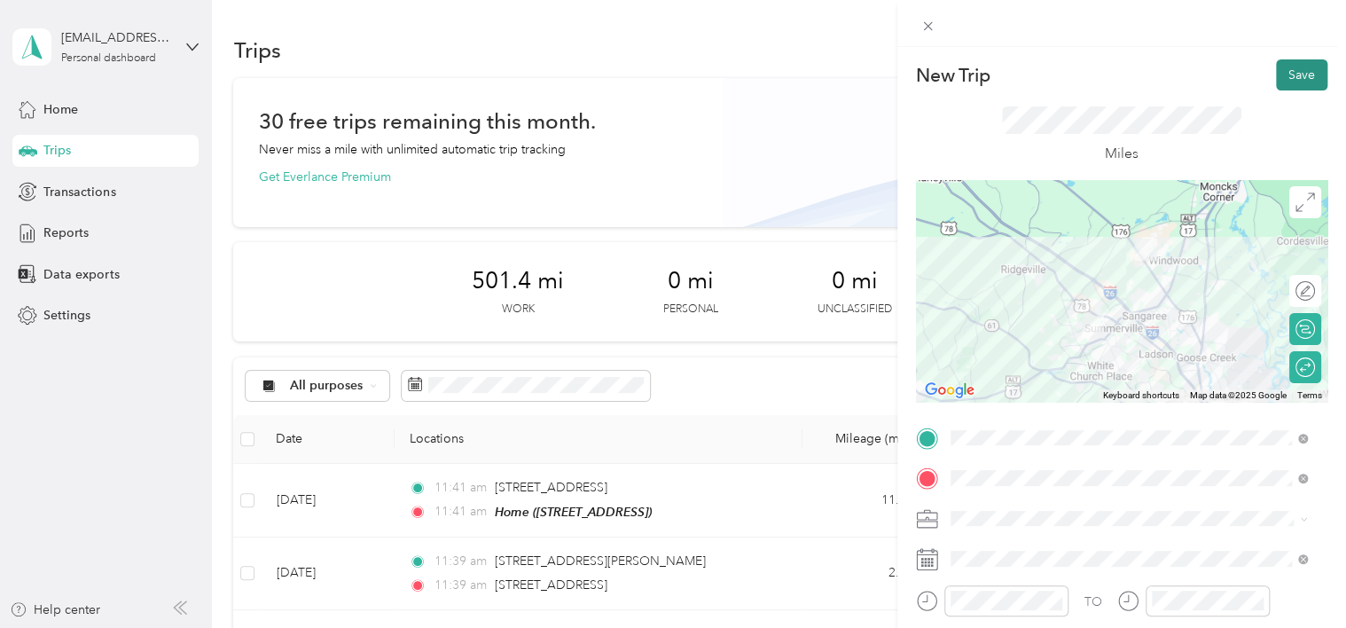
click at [1287, 79] on button "Save" at bounding box center [1301, 74] width 51 height 31
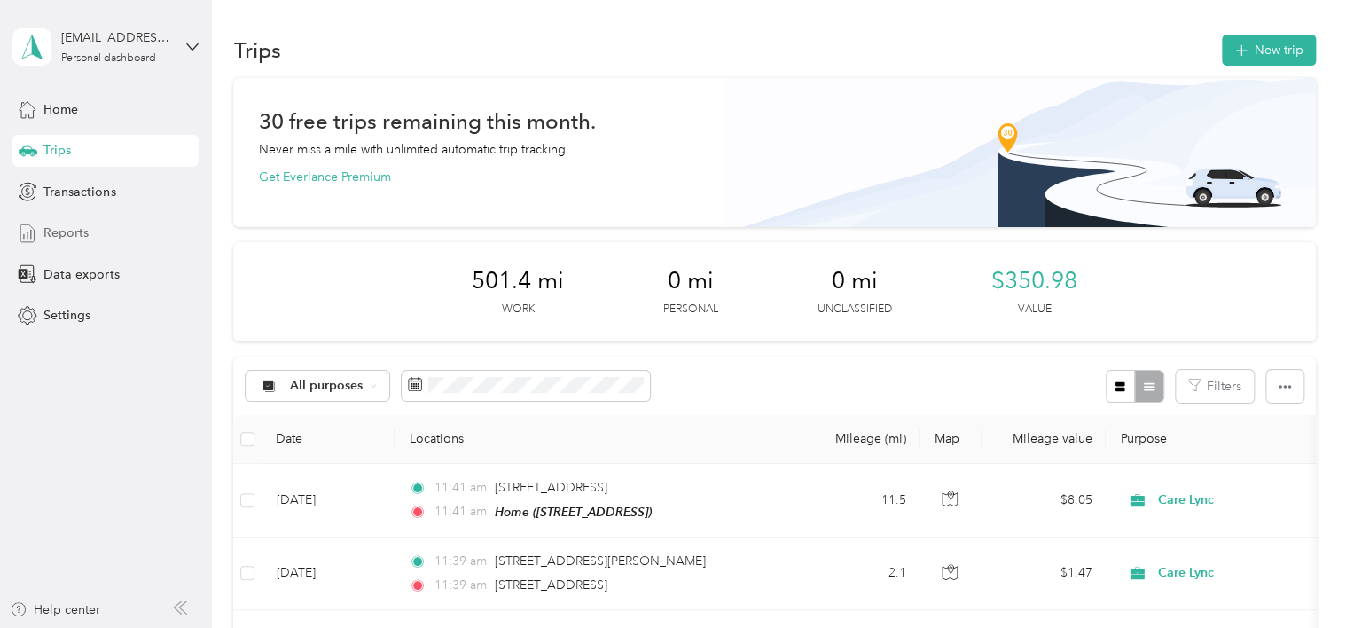
click at [60, 230] on span "Reports" at bounding box center [65, 232] width 45 height 19
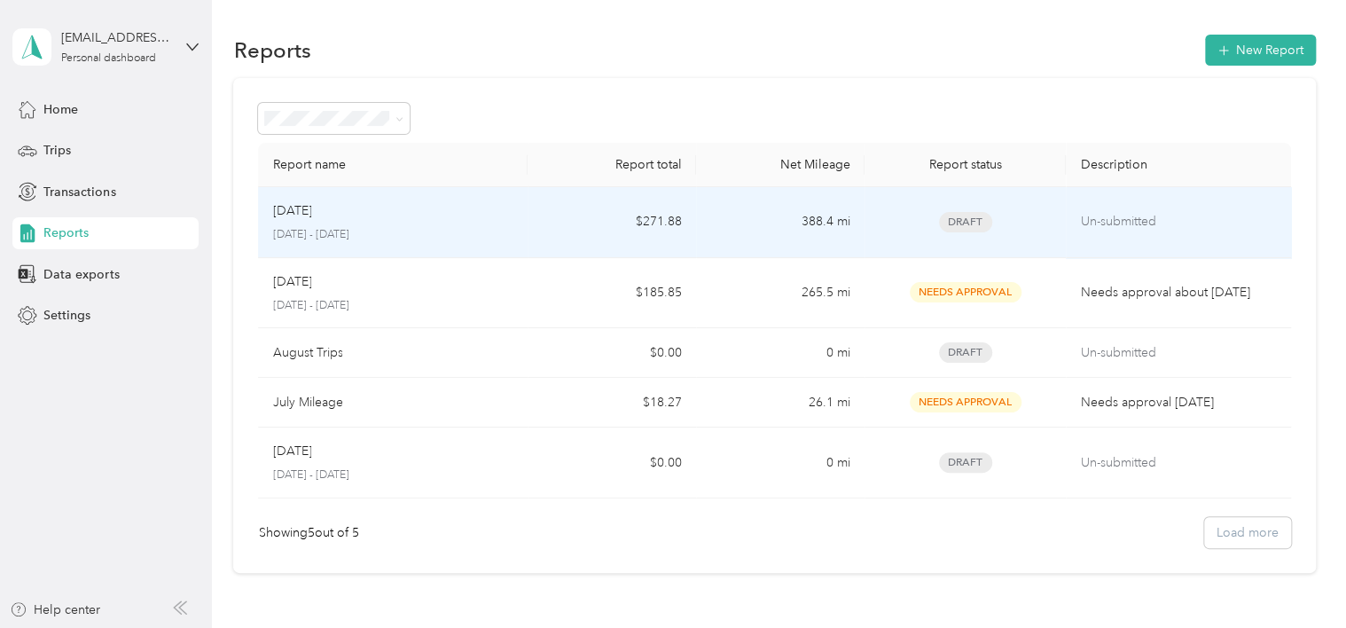
click at [519, 235] on td "Sep [DATE] - [DATE]" at bounding box center [392, 222] width 269 height 71
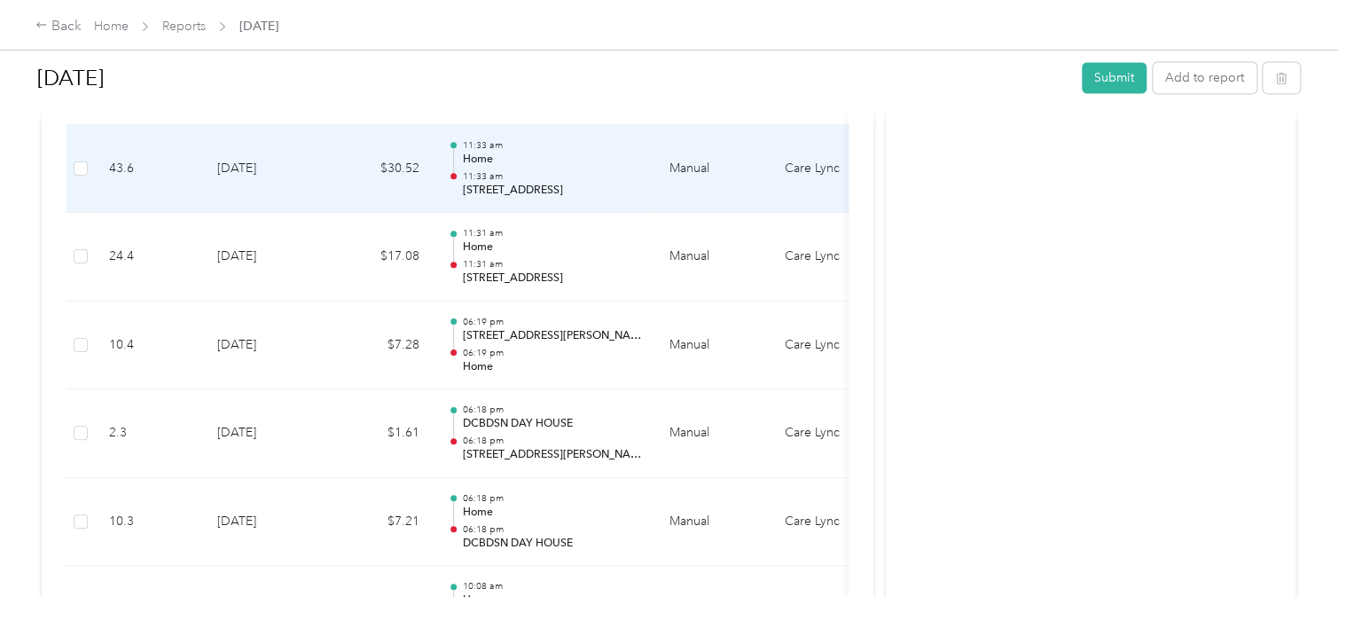
scroll to position [1507, 0]
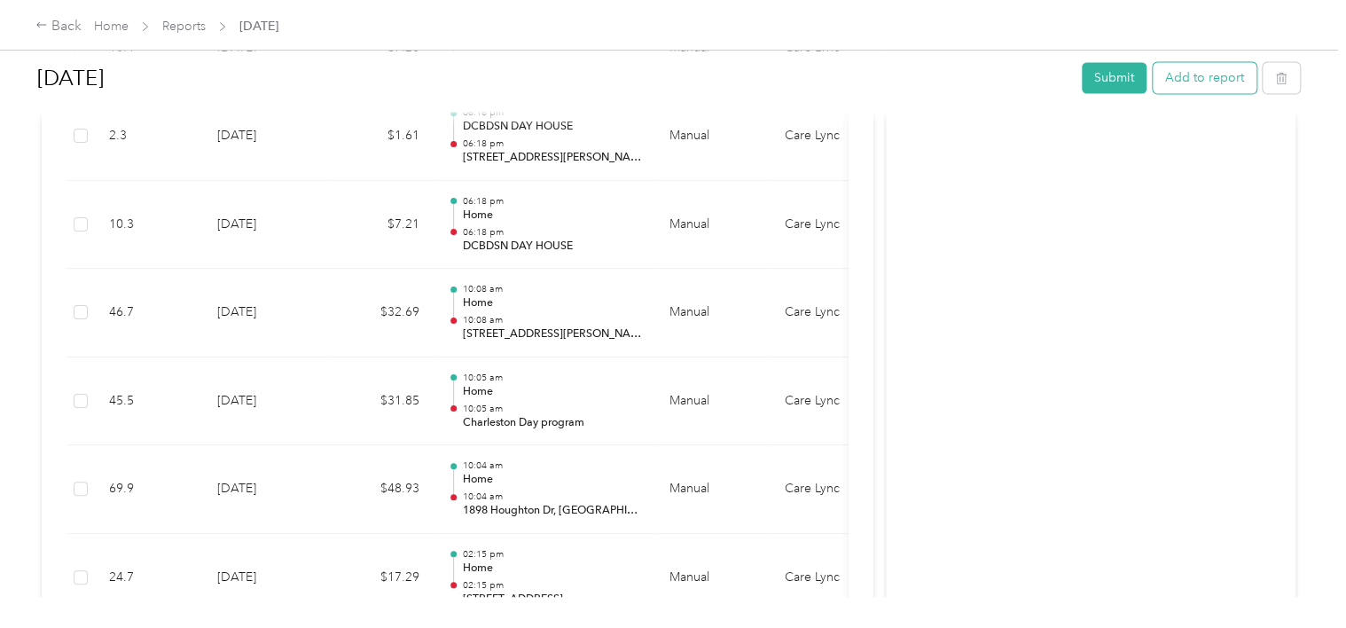
click at [1215, 82] on button "Add to report" at bounding box center [1204, 77] width 104 height 31
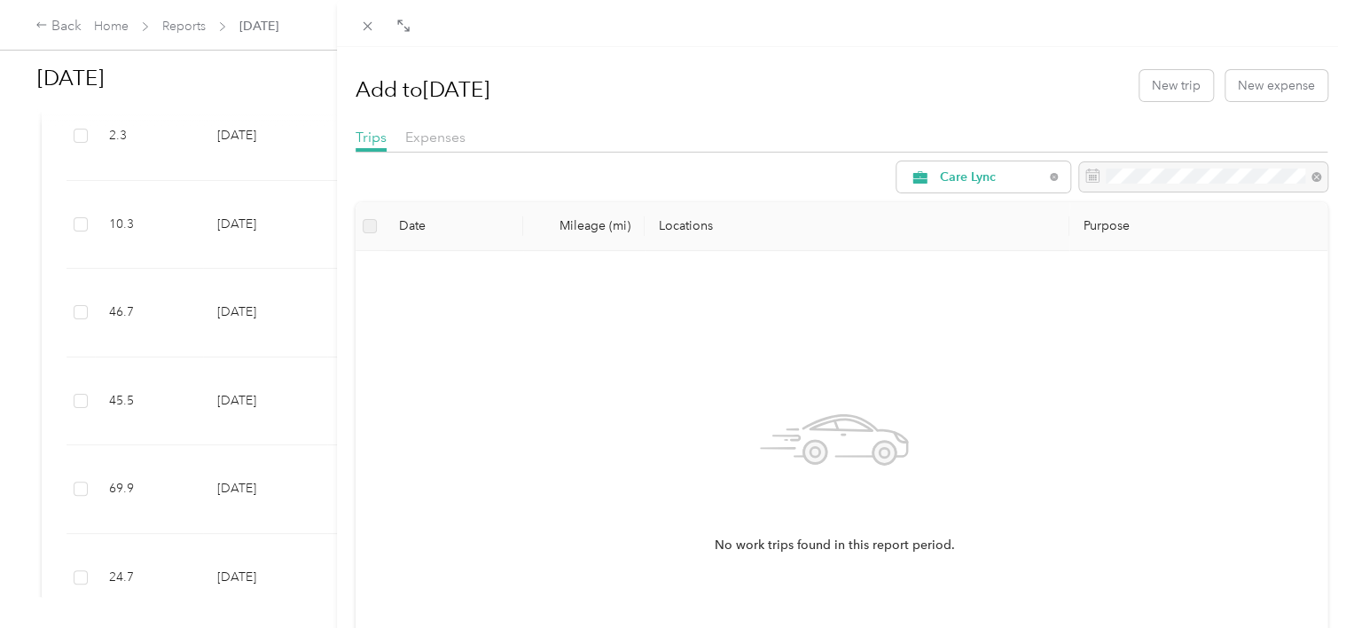
click at [73, 126] on div "Add to [DATE] New trip New expense Trips Expenses Care Lync Date Mileage (mi) L…" at bounding box center [673, 314] width 1346 height 628
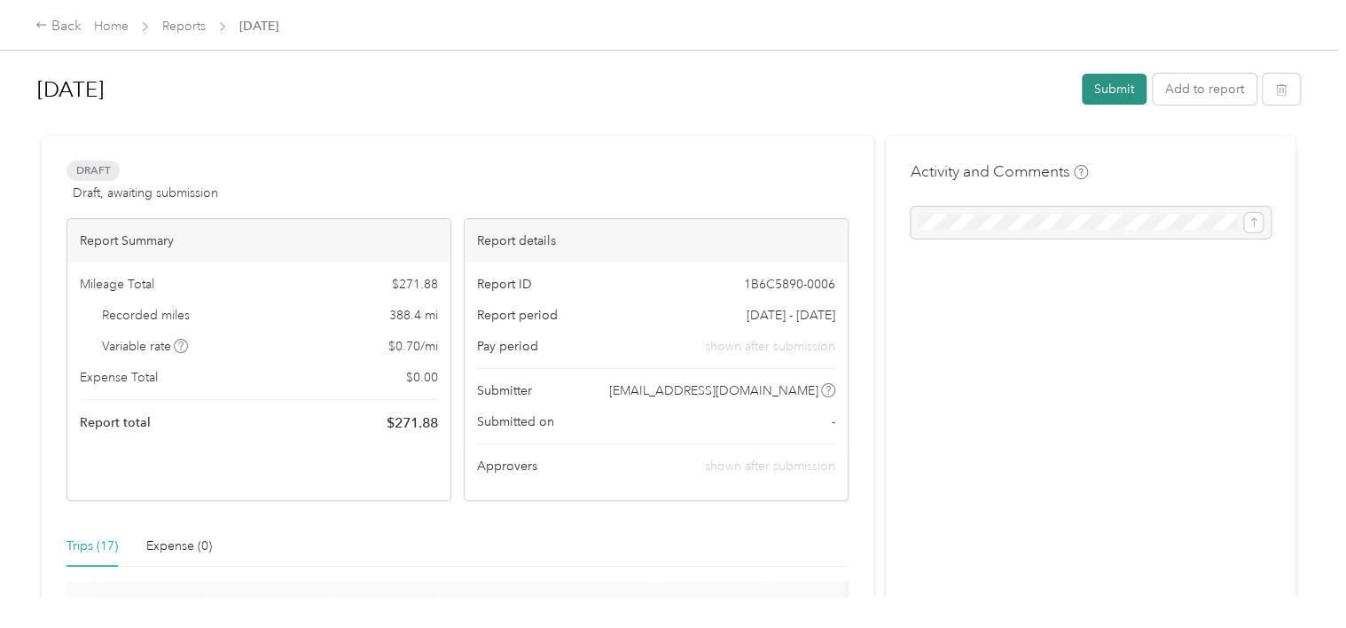
click at [1105, 98] on button "Submit" at bounding box center [1113, 89] width 65 height 31
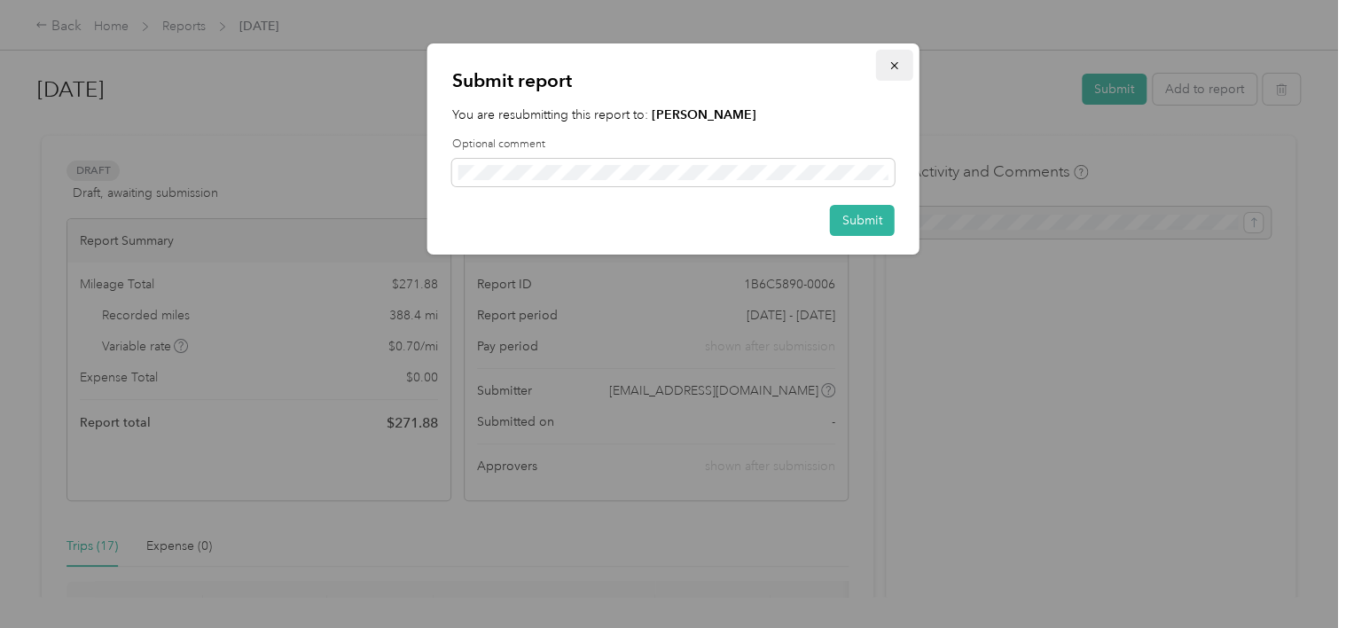
click at [893, 60] on icon "button" at bounding box center [894, 65] width 12 height 12
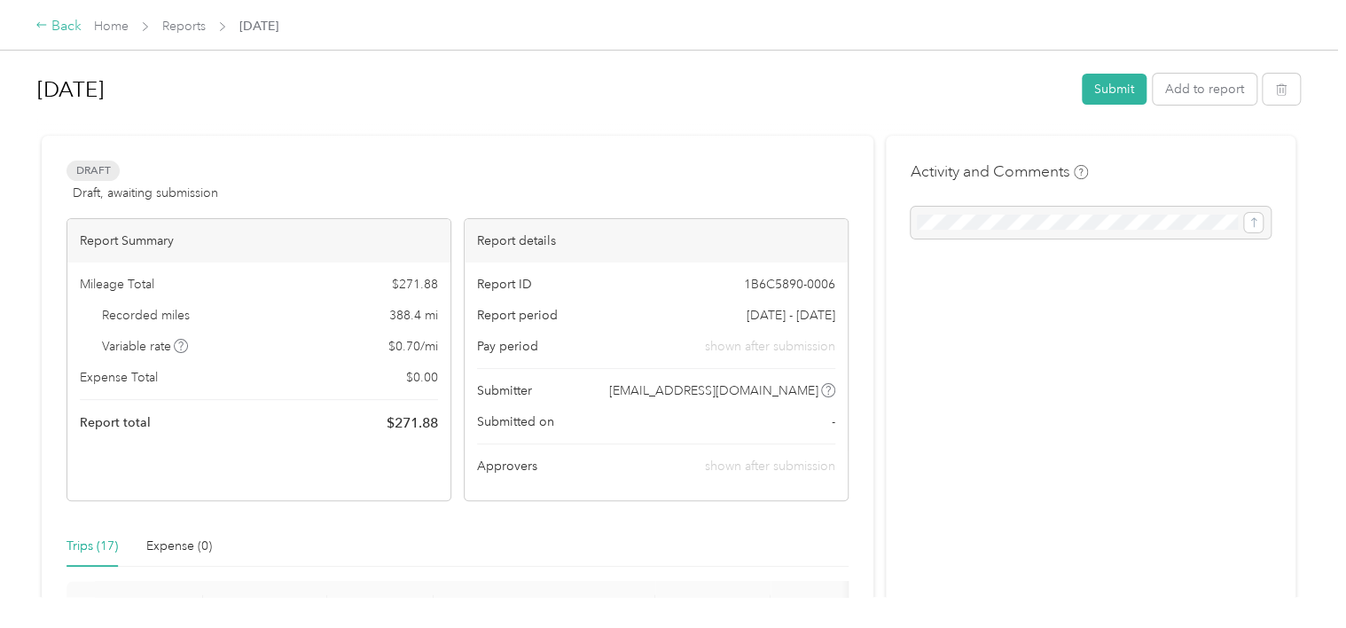
click at [43, 23] on icon at bounding box center [41, 25] width 12 height 12
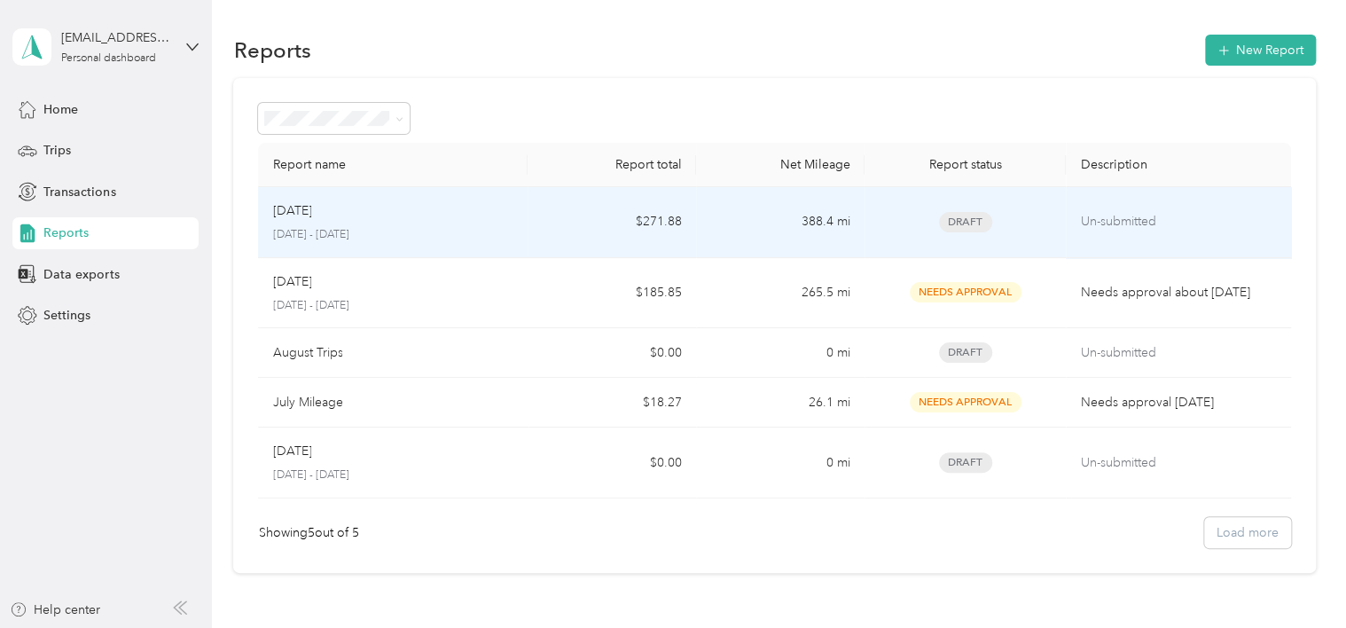
click at [502, 208] on div "[DATE]" at bounding box center [392, 211] width 241 height 20
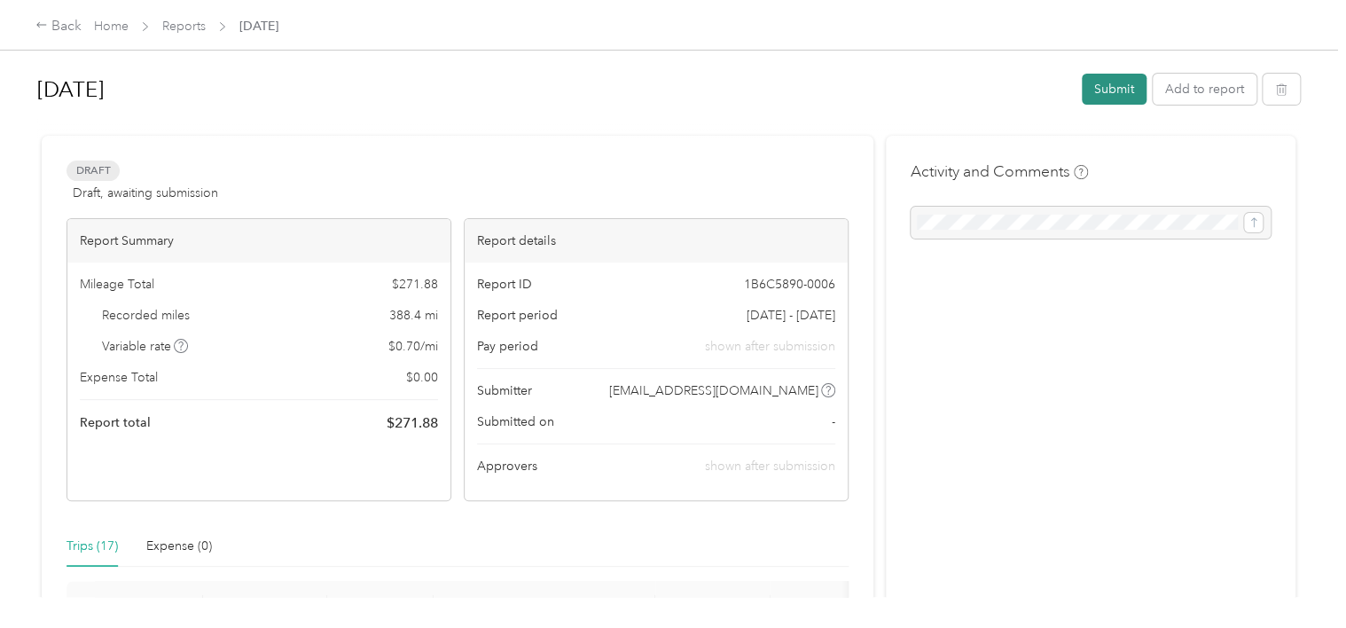
click at [1098, 92] on button "Submit" at bounding box center [1113, 89] width 65 height 31
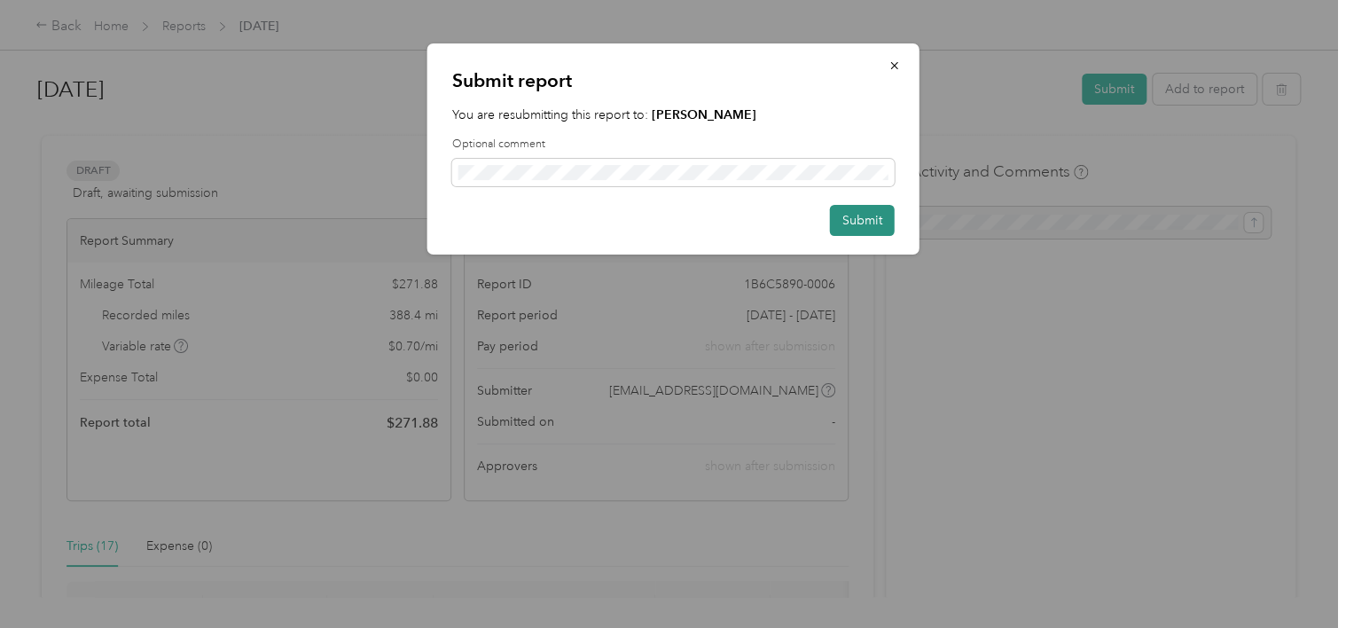
click at [876, 223] on button "Submit" at bounding box center [862, 220] width 65 height 31
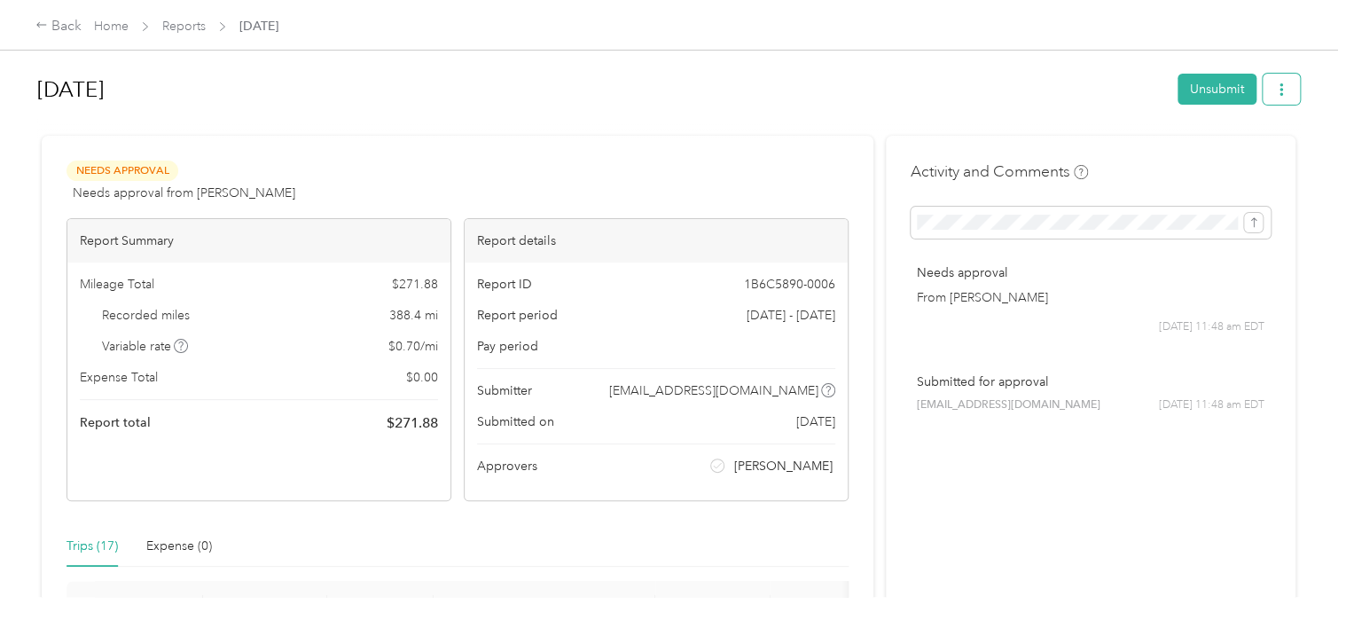
click at [1279, 87] on icon "button" at bounding box center [1281, 89] width 12 height 12
click at [1226, 155] on span "Download" at bounding box center [1226, 153] width 59 height 19
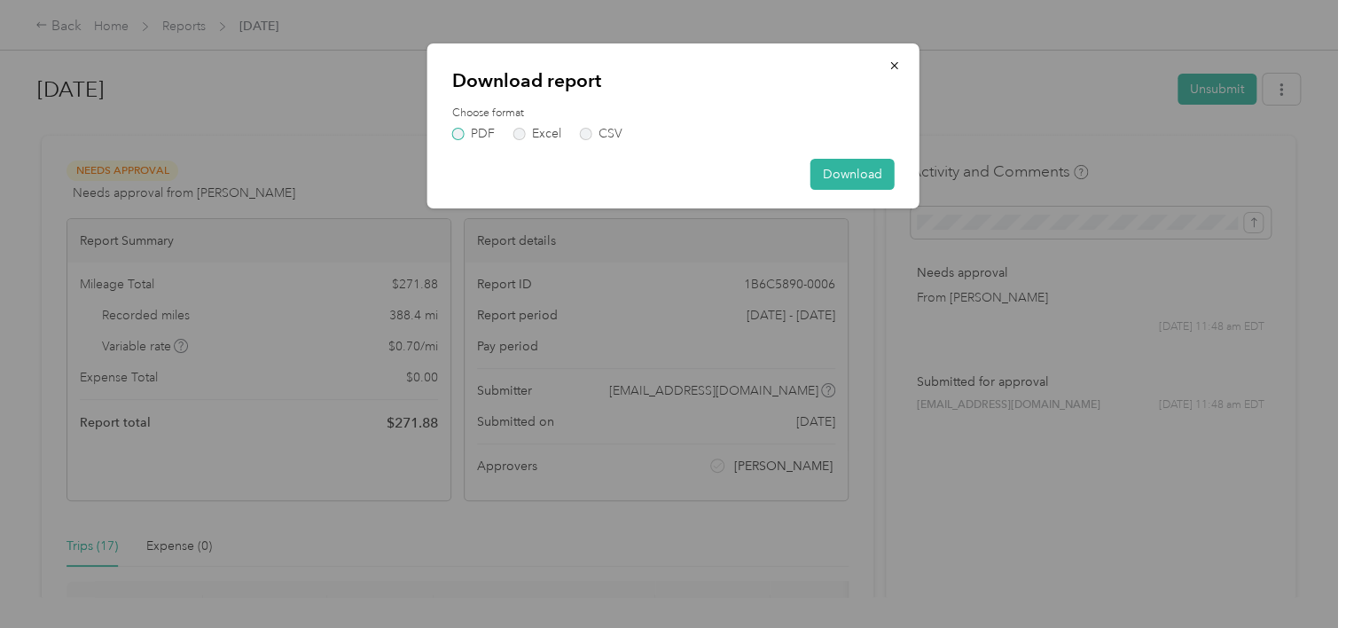
click at [452, 128] on label "PDF" at bounding box center [473, 134] width 43 height 12
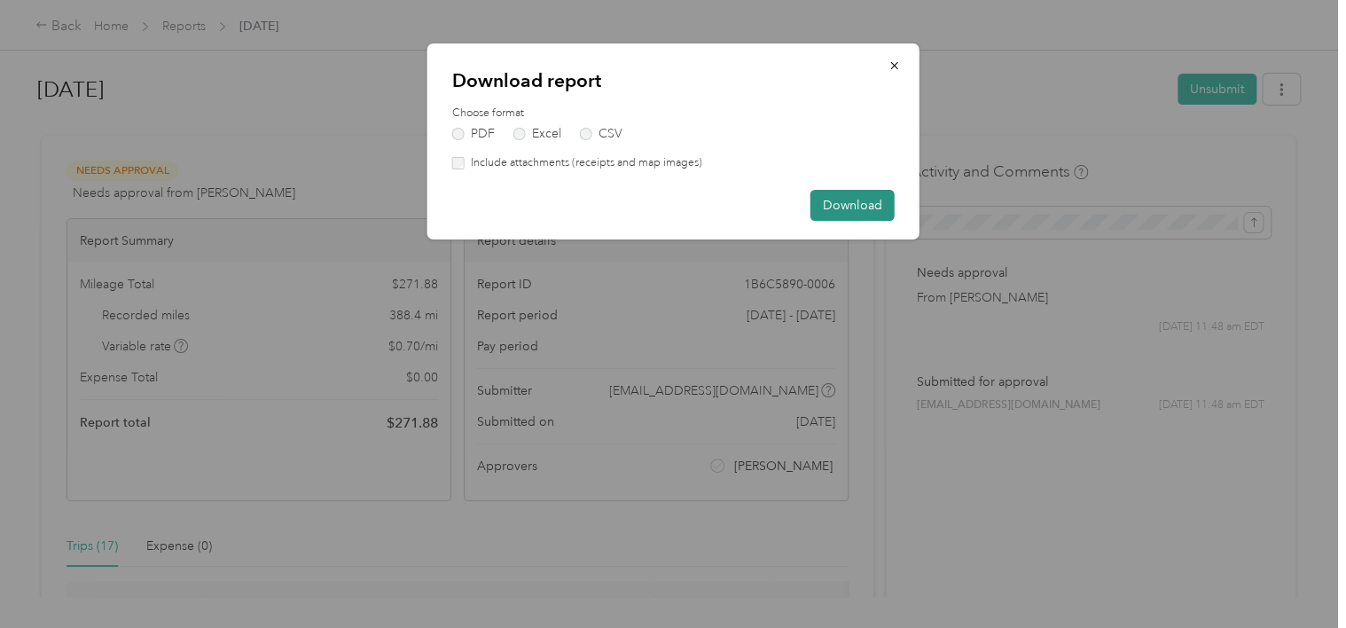
click at [841, 206] on button "Download" at bounding box center [852, 205] width 84 height 31
